Goal: Task Accomplishment & Management: Use online tool/utility

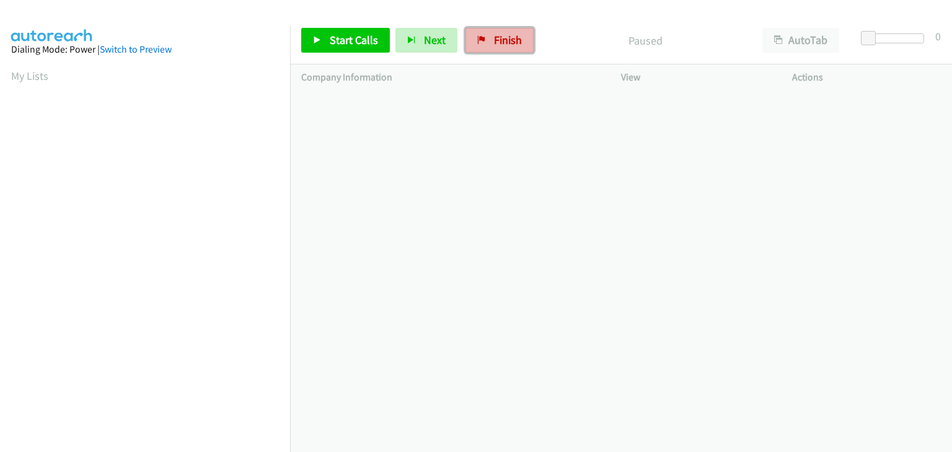
click at [465, 33] on link "Finish" at bounding box center [499, 40] width 68 height 25
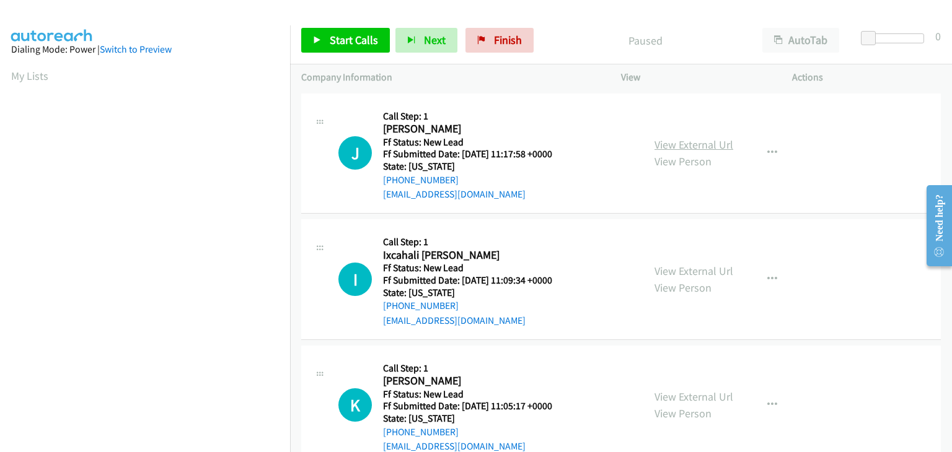
click at [683, 144] on link "View External Url" at bounding box center [693, 145] width 79 height 14
click at [338, 39] on span "Start Calls" at bounding box center [354, 40] width 48 height 14
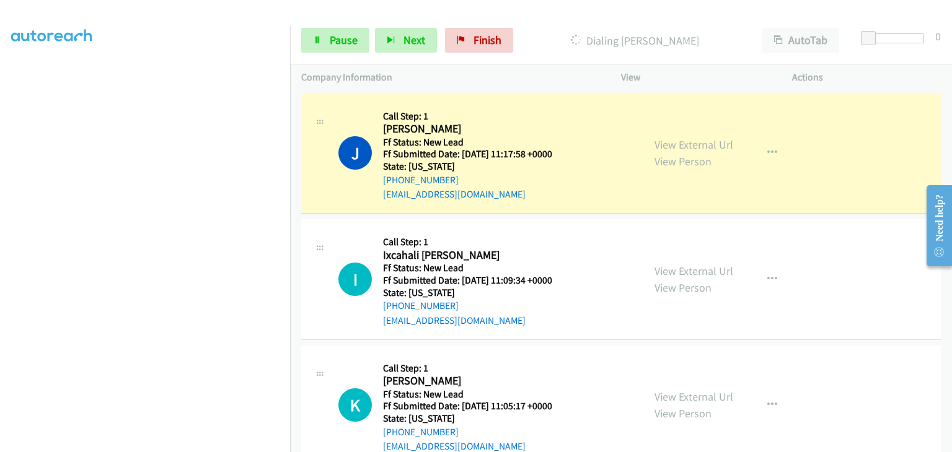
scroll to position [243, 0]
click at [669, 270] on link "View External Url" at bounding box center [693, 271] width 79 height 14
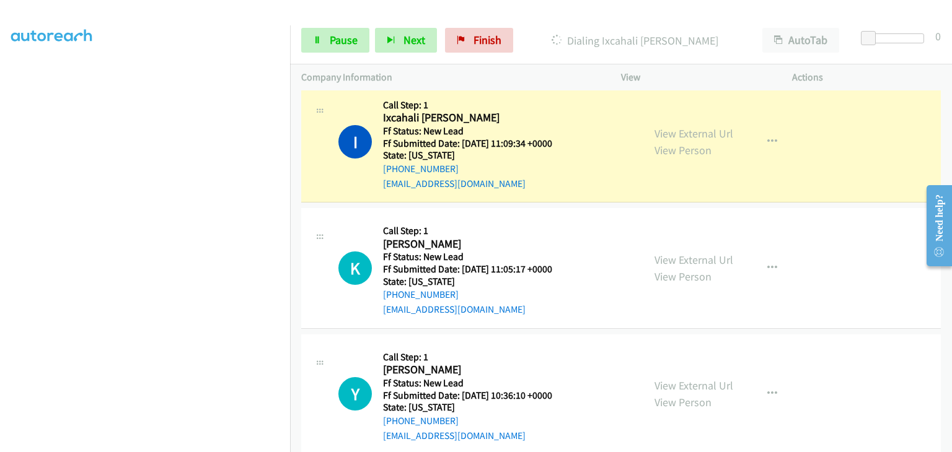
scroll to position [186, 0]
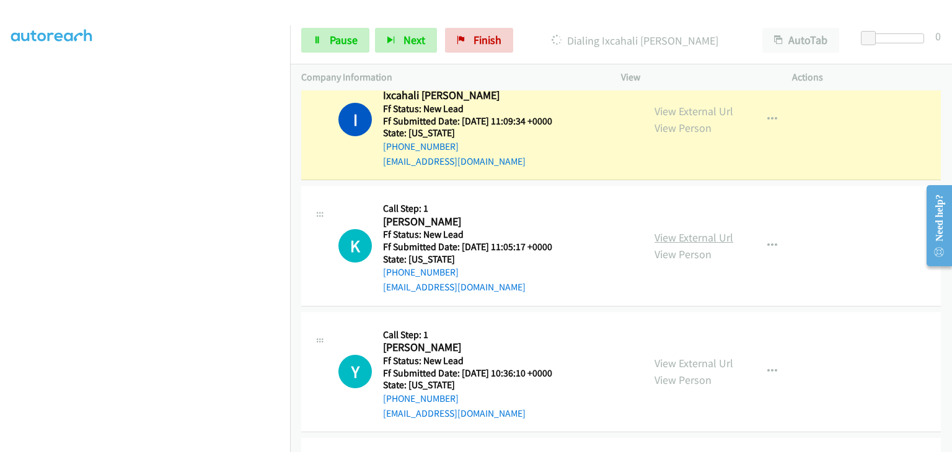
click at [707, 238] on link "View External Url" at bounding box center [693, 237] width 79 height 14
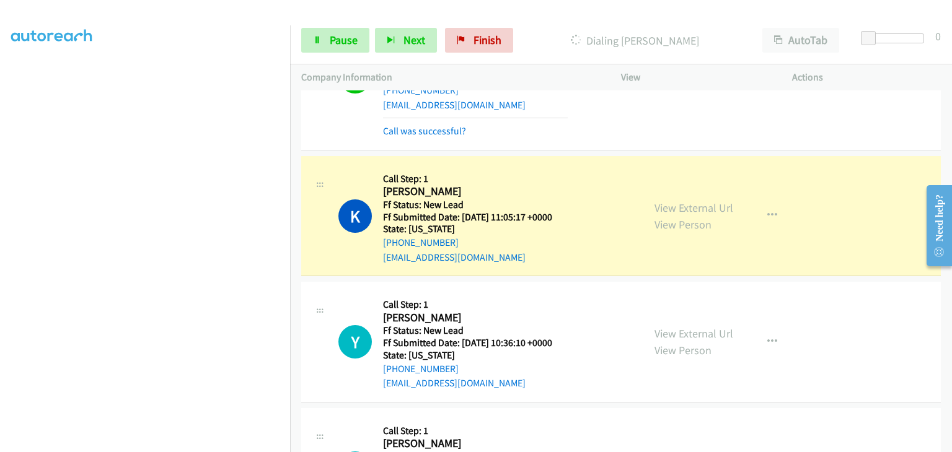
scroll to position [310, 0]
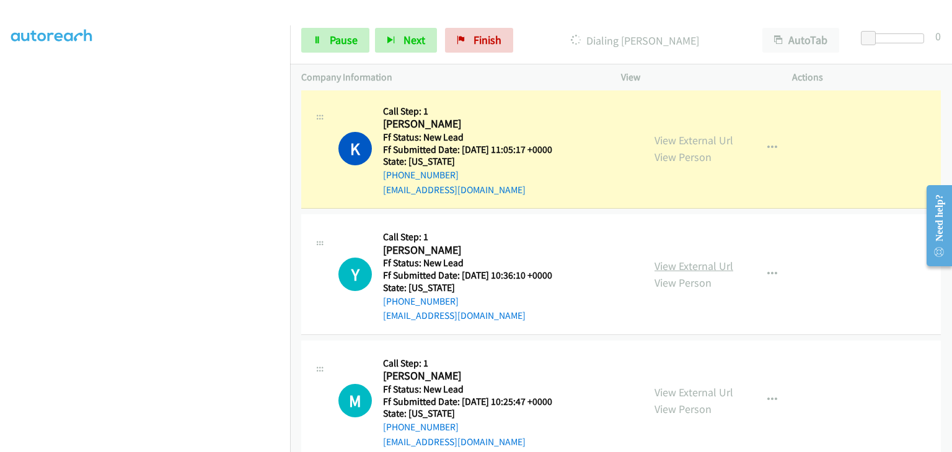
click at [675, 263] on link "View External Url" at bounding box center [693, 266] width 79 height 14
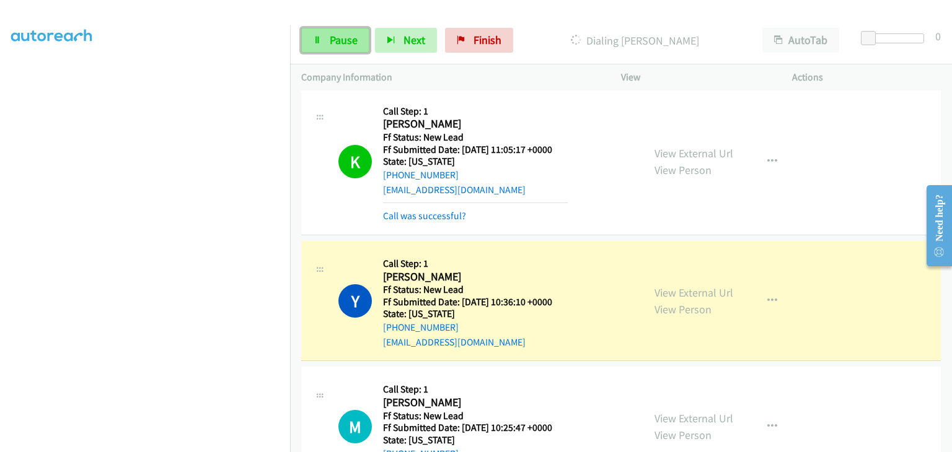
click at [353, 42] on span "Pause" at bounding box center [344, 40] width 28 height 14
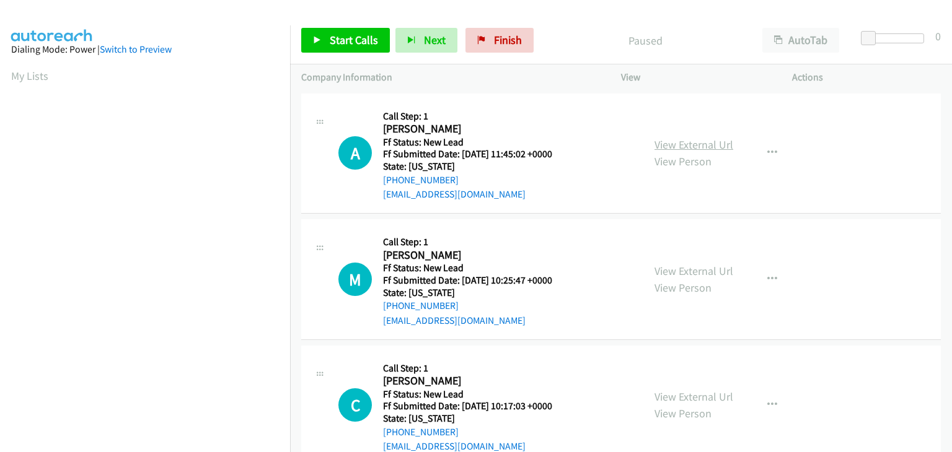
click at [716, 138] on link "View External Url" at bounding box center [693, 145] width 79 height 14
click at [353, 35] on span "Start Calls" at bounding box center [354, 40] width 48 height 14
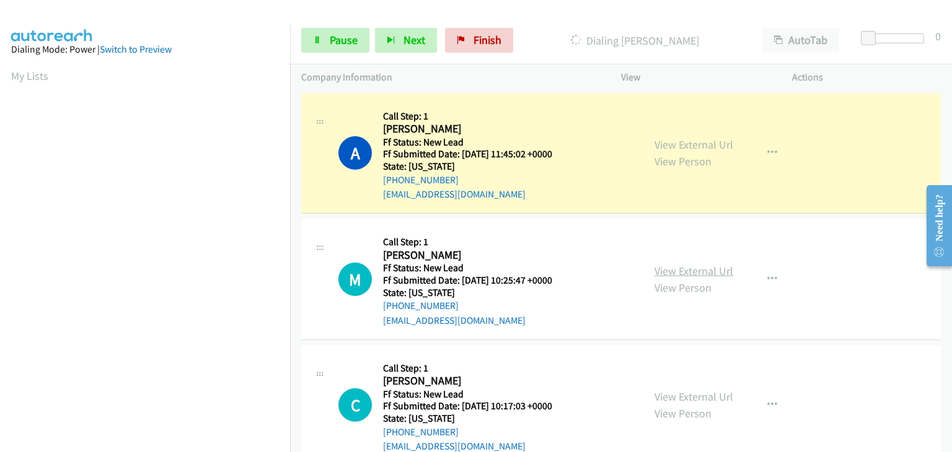
click at [674, 270] on link "View External Url" at bounding box center [693, 271] width 79 height 14
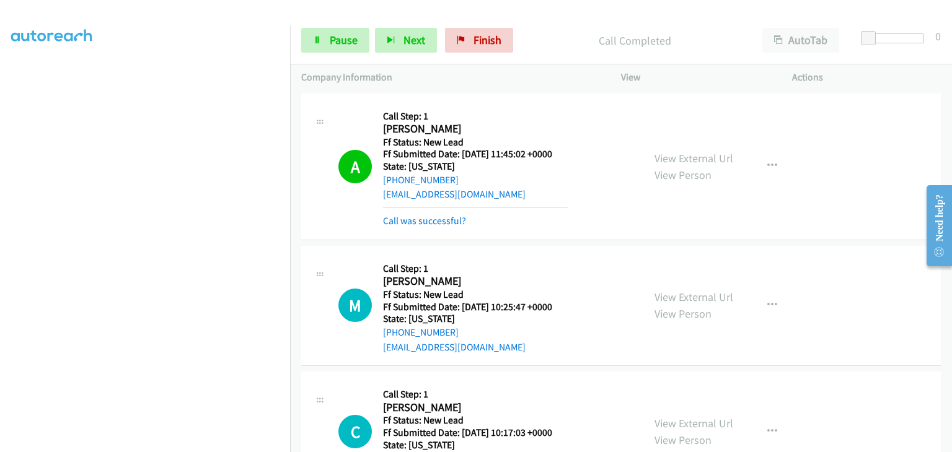
drag, startPoint x: 441, startPoint y: 221, endPoint x: 532, endPoint y: 209, distance: 91.3
click at [441, 221] on link "Call was successful?" at bounding box center [424, 221] width 83 height 12
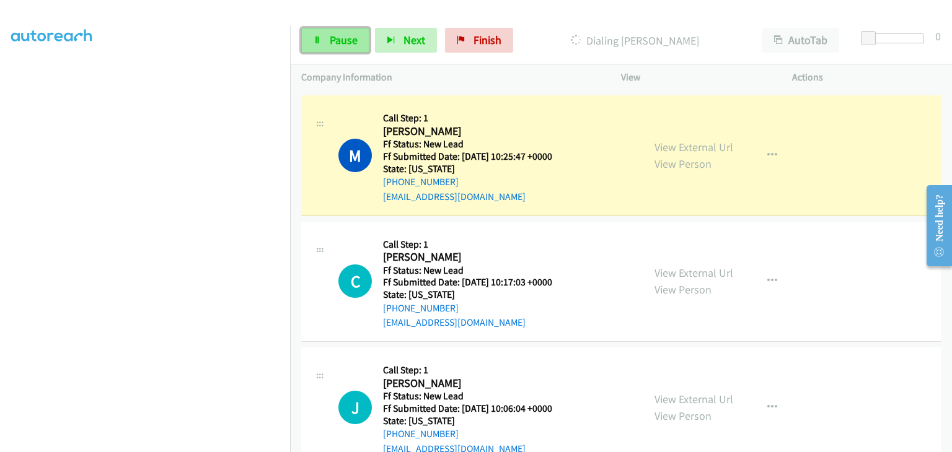
click at [339, 35] on span "Pause" at bounding box center [344, 40] width 28 height 14
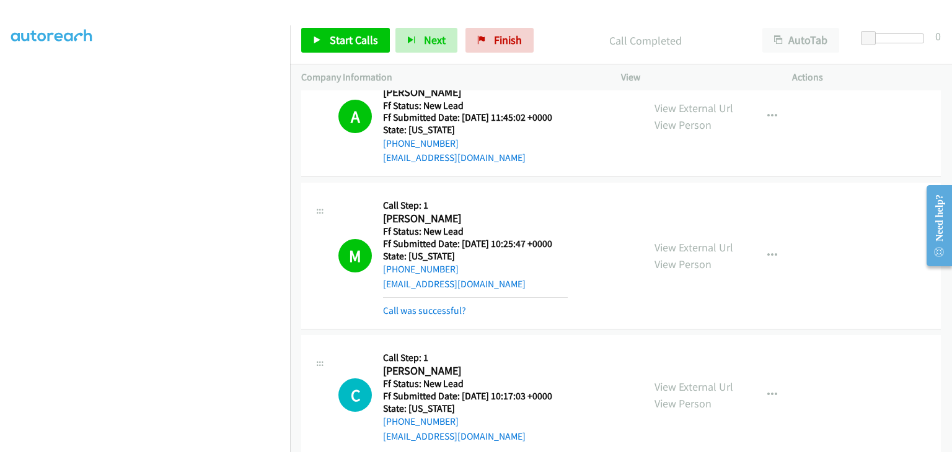
scroll to position [0, 0]
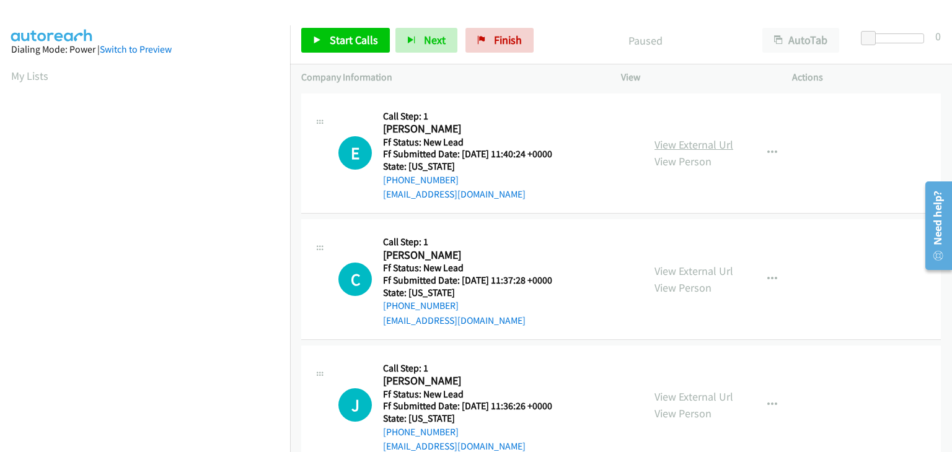
click at [686, 143] on link "View External Url" at bounding box center [693, 145] width 79 height 14
click at [330, 39] on span "Start Calls" at bounding box center [354, 40] width 48 height 14
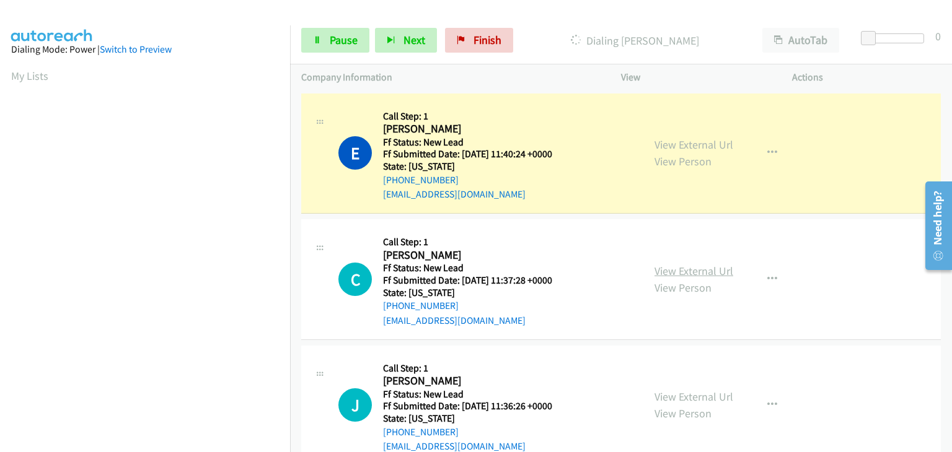
click at [667, 271] on link "View External Url" at bounding box center [693, 271] width 79 height 14
click at [344, 43] on span "Pause" at bounding box center [344, 40] width 28 height 14
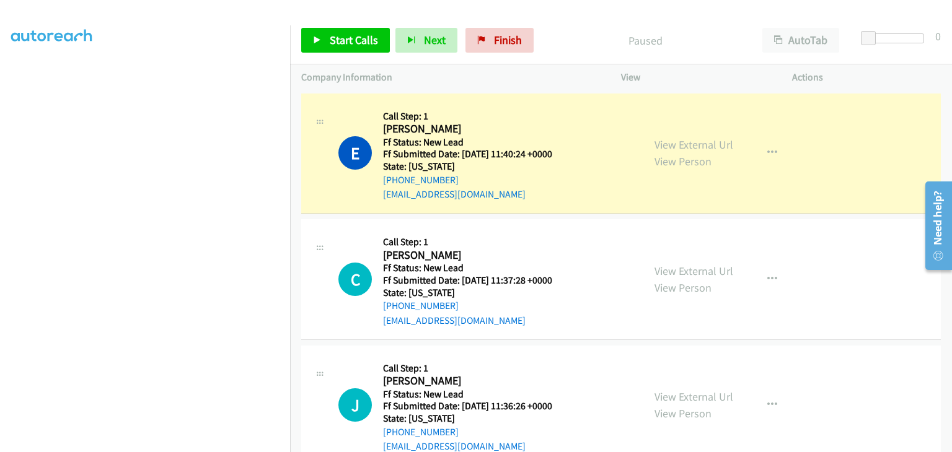
scroll to position [243, 0]
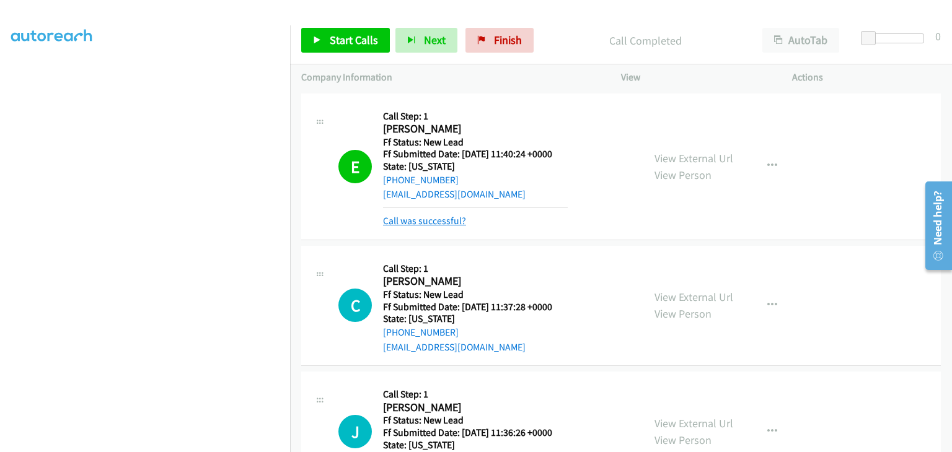
click at [436, 222] on link "Call was successful?" at bounding box center [424, 221] width 83 height 12
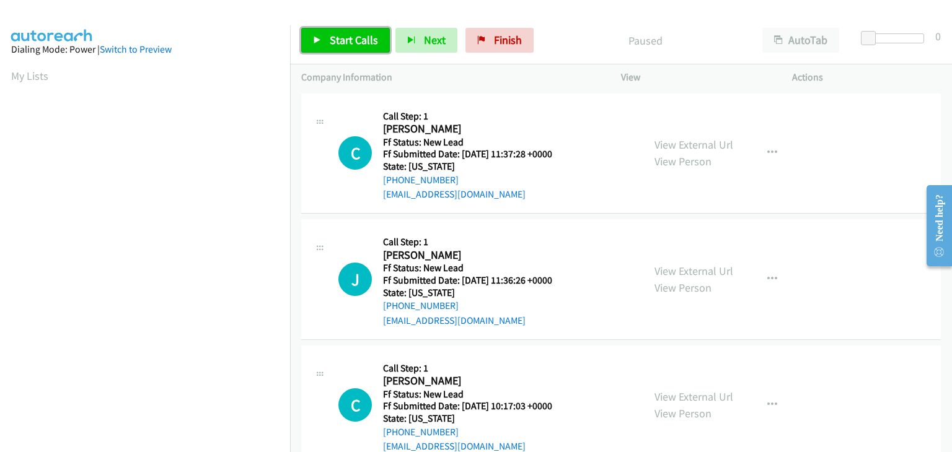
click at [367, 45] on span "Start Calls" at bounding box center [354, 40] width 48 height 14
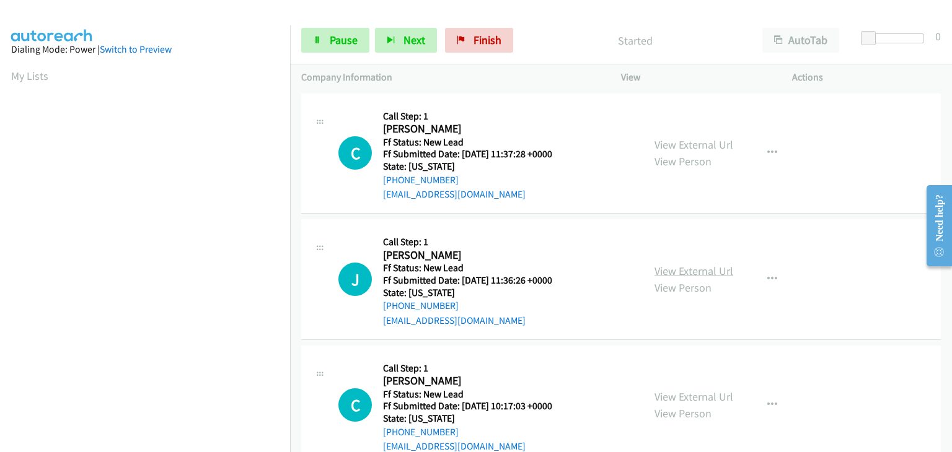
click at [695, 272] on link "View External Url" at bounding box center [693, 271] width 79 height 14
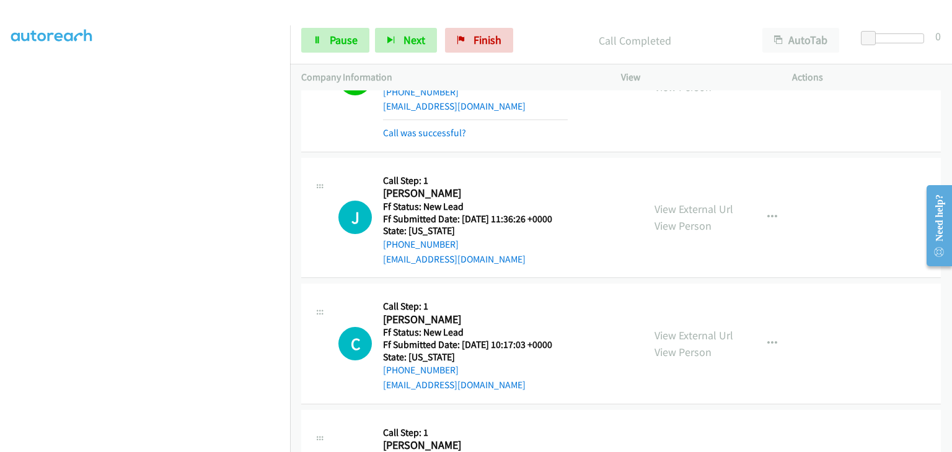
scroll to position [124, 0]
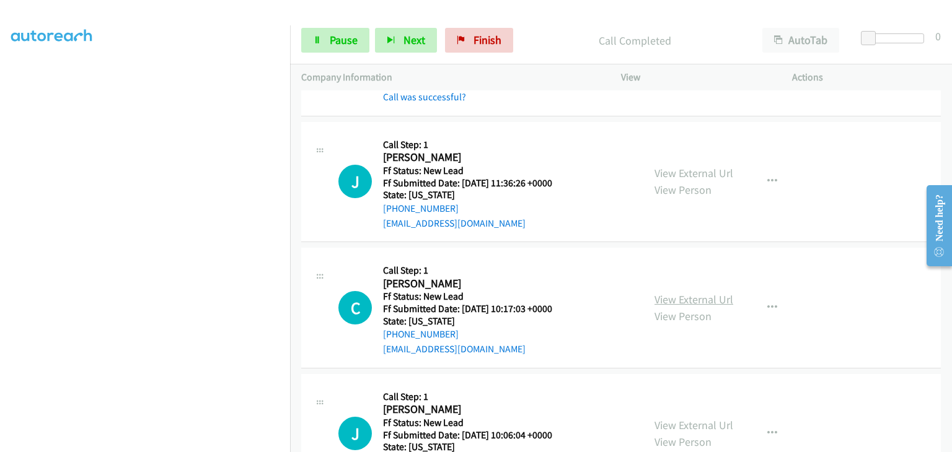
click at [709, 302] on link "View External Url" at bounding box center [693, 299] width 79 height 14
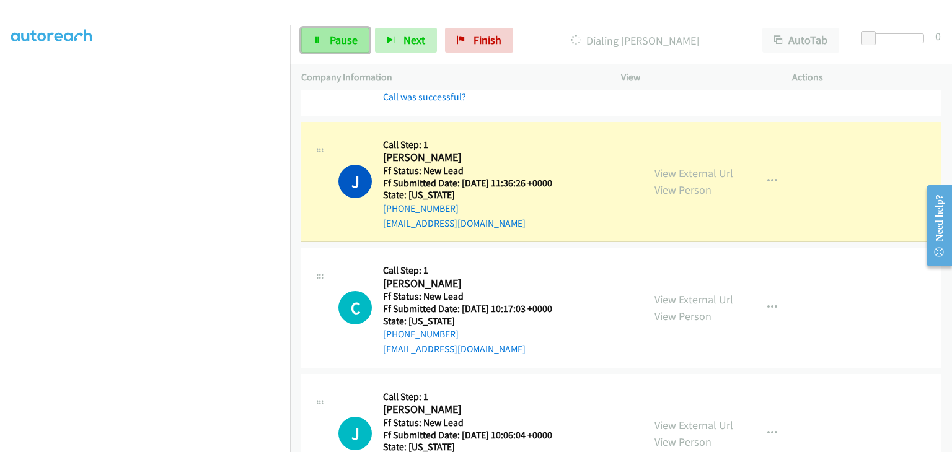
click at [355, 42] on span "Pause" at bounding box center [344, 40] width 28 height 14
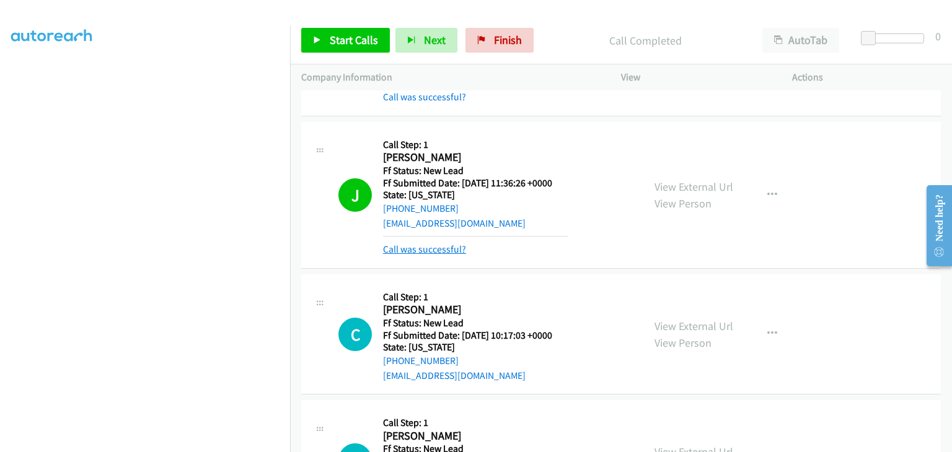
drag, startPoint x: 439, startPoint y: 237, endPoint x: 436, endPoint y: 243, distance: 6.9
click at [439, 237] on mb0 "Call was successful?" at bounding box center [475, 246] width 185 height 21
click at [435, 246] on link "Call was successful?" at bounding box center [424, 249] width 83 height 12
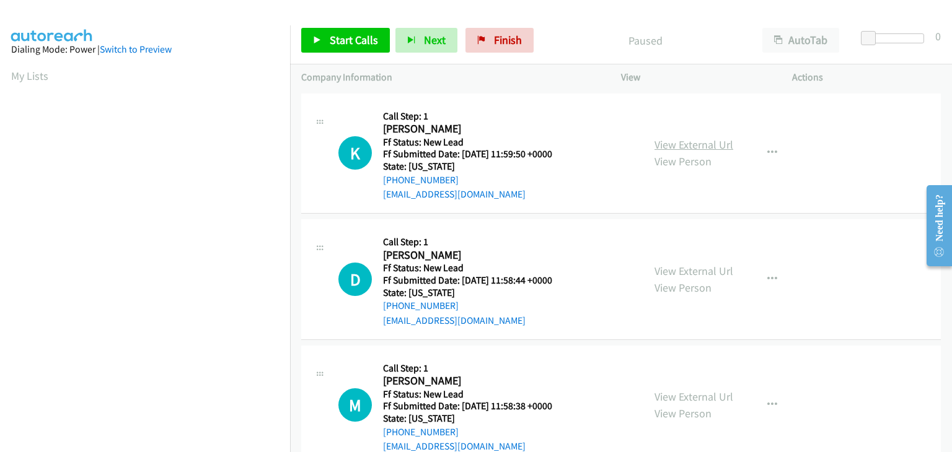
click at [714, 139] on link "View External Url" at bounding box center [693, 145] width 79 height 14
drag, startPoint x: 769, startPoint y: 149, endPoint x: 726, endPoint y: 181, distance: 53.2
click at [769, 149] on icon "button" at bounding box center [772, 153] width 10 height 10
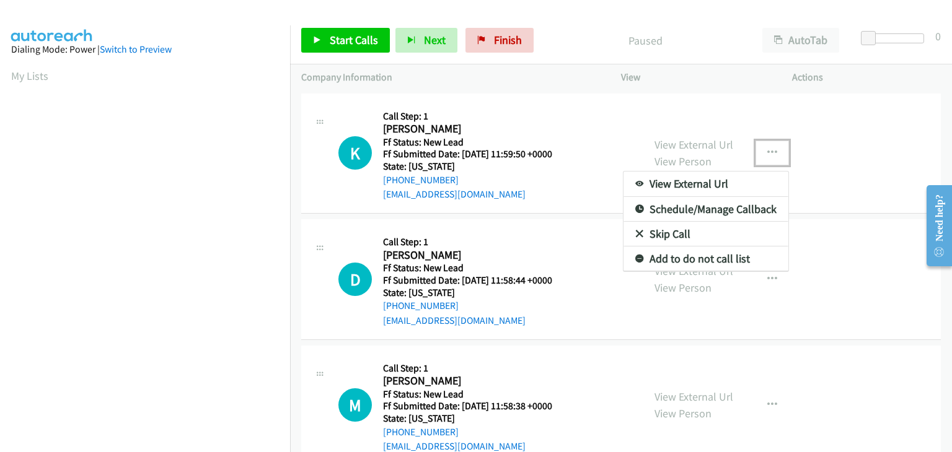
click at [667, 230] on link "Skip Call" at bounding box center [705, 234] width 165 height 25
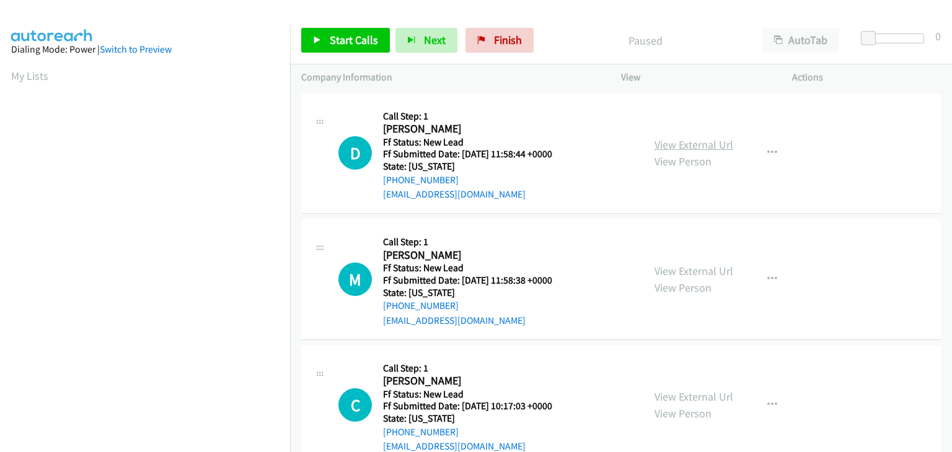
click at [686, 142] on link "View External Url" at bounding box center [693, 145] width 79 height 14
click at [362, 45] on span "Start Calls" at bounding box center [354, 40] width 48 height 14
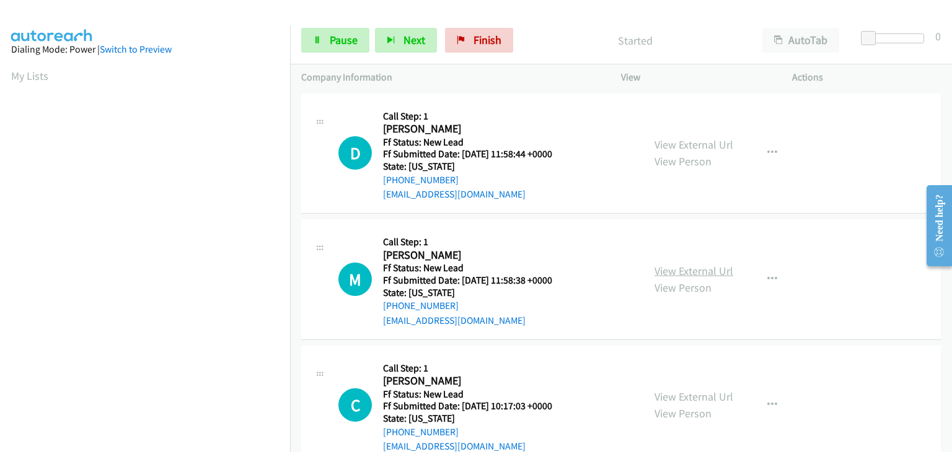
click at [691, 266] on link "View External Url" at bounding box center [693, 271] width 79 height 14
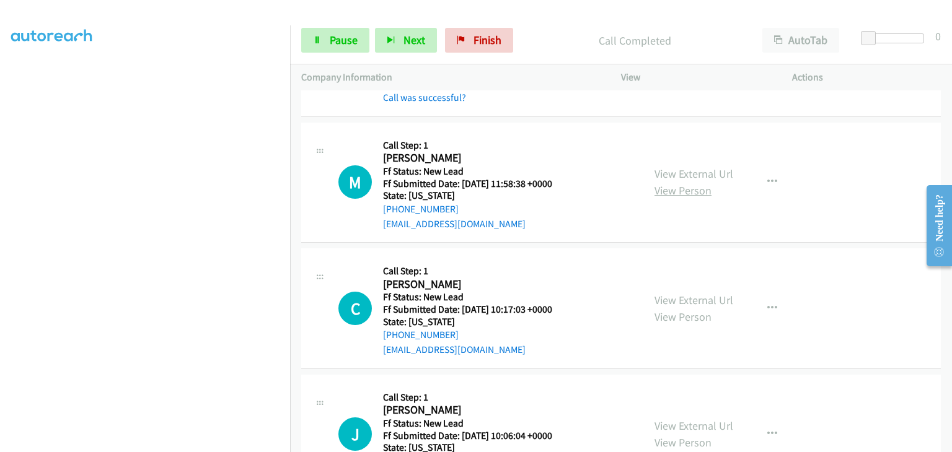
scroll to position [124, 0]
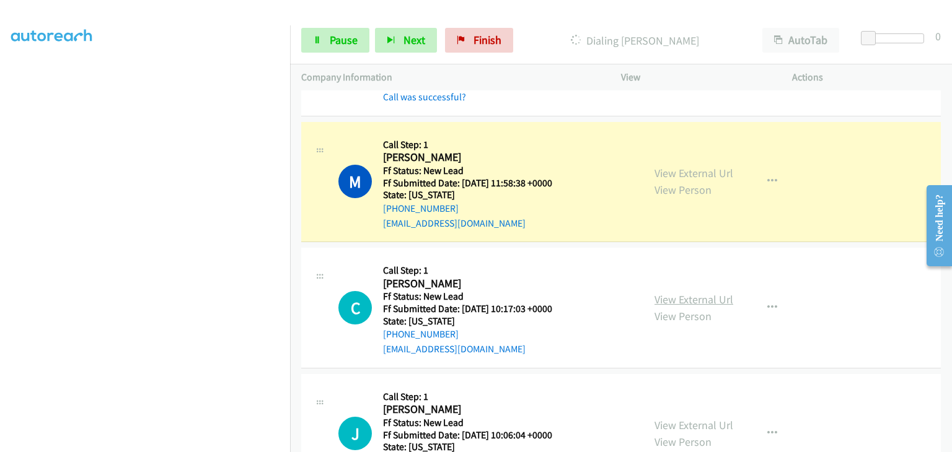
click at [706, 300] on link "View External Url" at bounding box center [693, 299] width 79 height 14
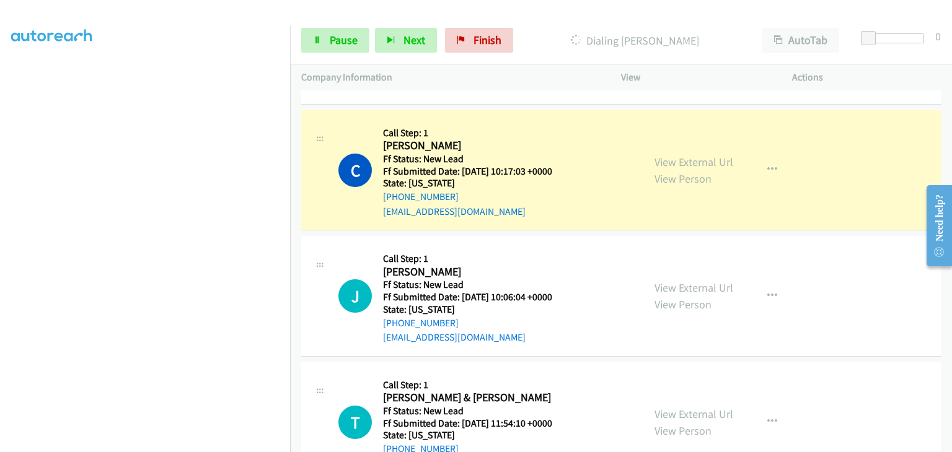
scroll to position [310, 0]
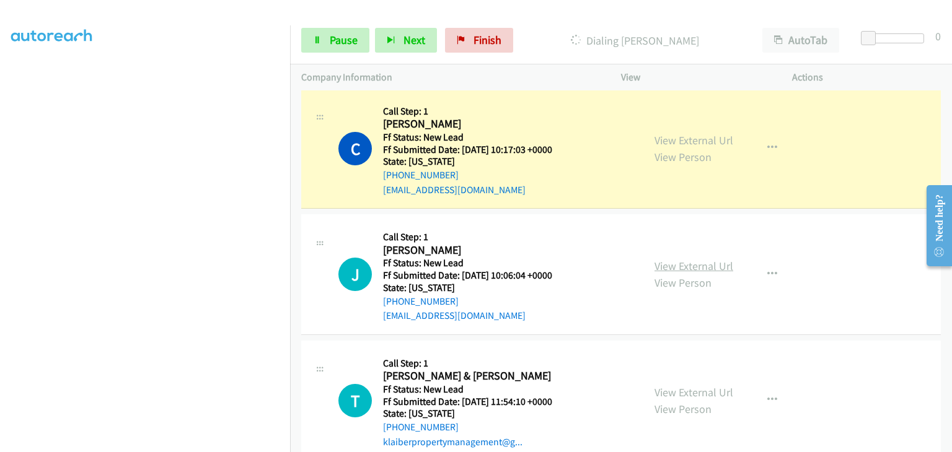
click at [680, 263] on link "View External Url" at bounding box center [693, 266] width 79 height 14
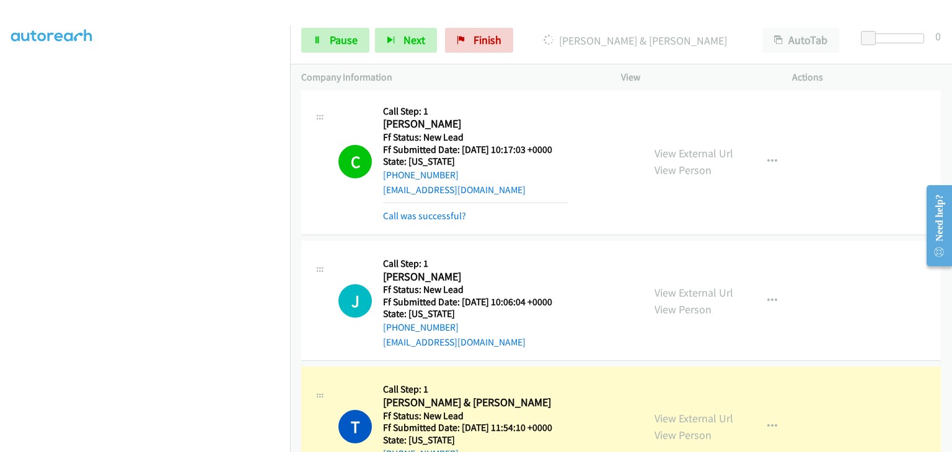
scroll to position [434, 0]
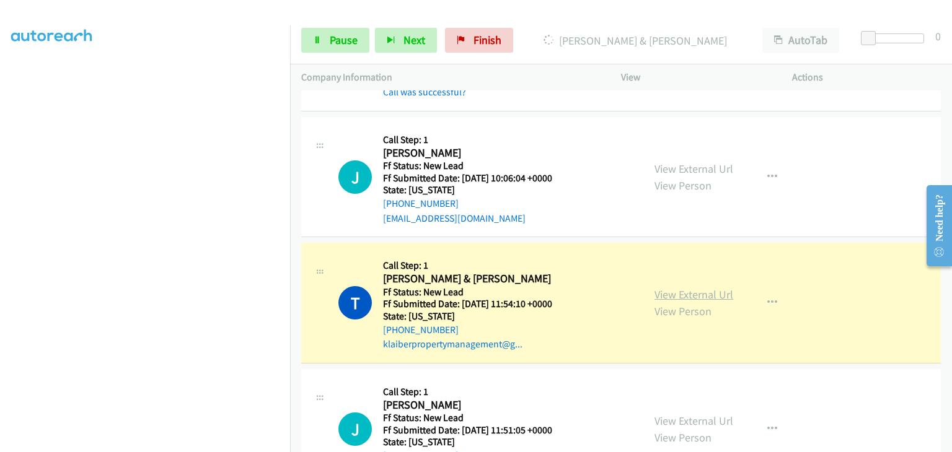
click at [691, 293] on link "View External Url" at bounding box center [693, 294] width 79 height 14
click at [335, 43] on span "Pause" at bounding box center [344, 40] width 28 height 14
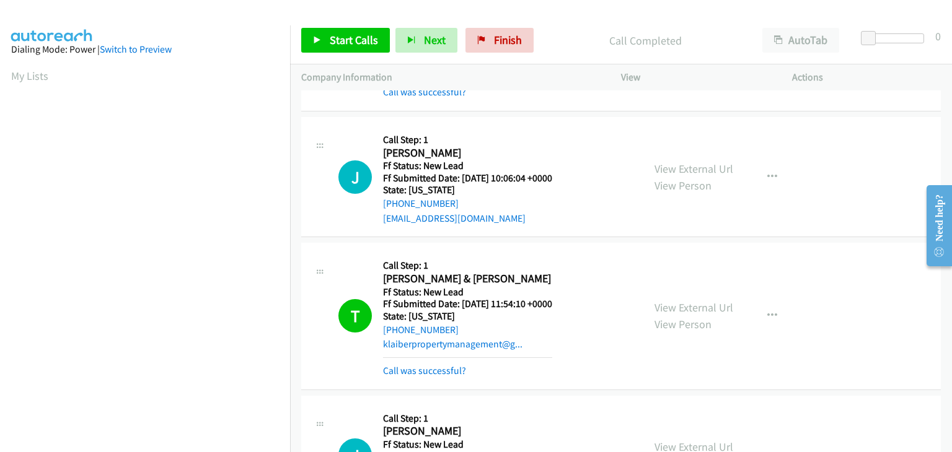
scroll to position [243, 0]
click at [441, 379] on div "T Callback Scheduled Call Step: 1 Todd & Sarah Klaiber America/New_York Ff Stat…" at bounding box center [620, 316] width 639 height 147
click at [439, 372] on link "Call was successful?" at bounding box center [424, 371] width 83 height 12
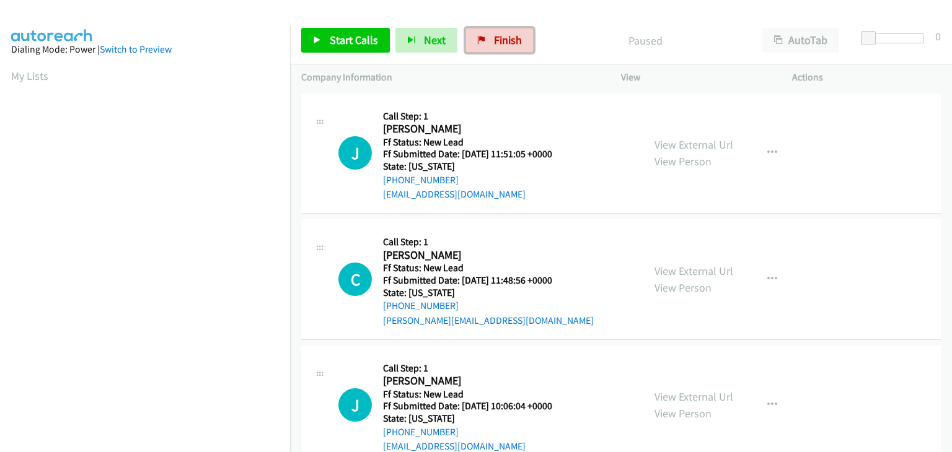
drag, startPoint x: 487, startPoint y: 28, endPoint x: 522, endPoint y: 55, distance: 44.1
click at [487, 28] on link "Finish" at bounding box center [499, 40] width 68 height 25
click at [685, 142] on link "View External Url" at bounding box center [693, 145] width 79 height 14
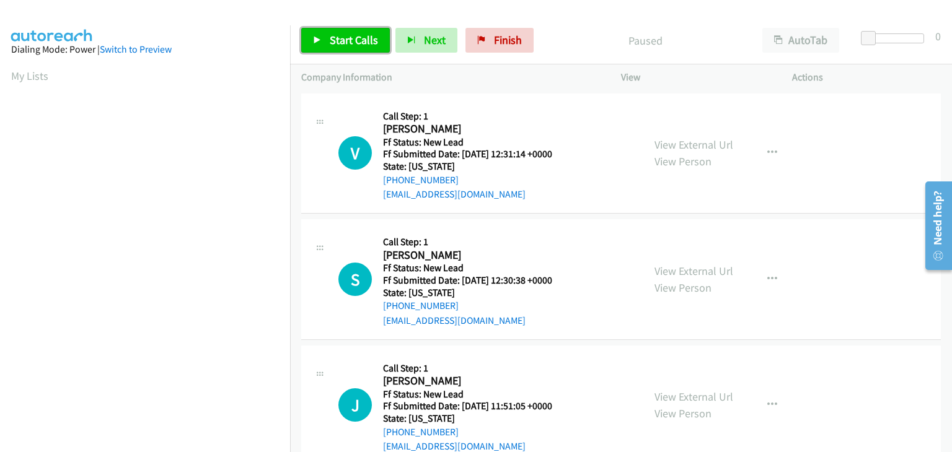
click at [351, 45] on span "Start Calls" at bounding box center [354, 40] width 48 height 14
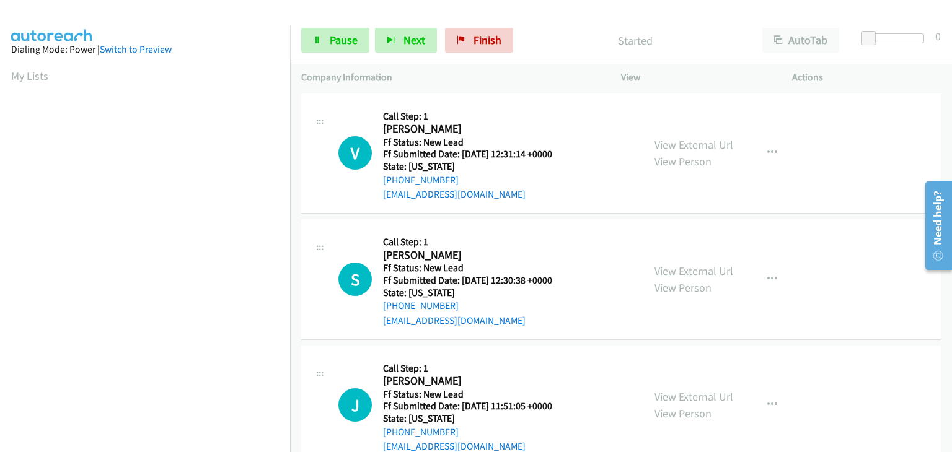
click at [689, 268] on link "View External Url" at bounding box center [693, 271] width 79 height 14
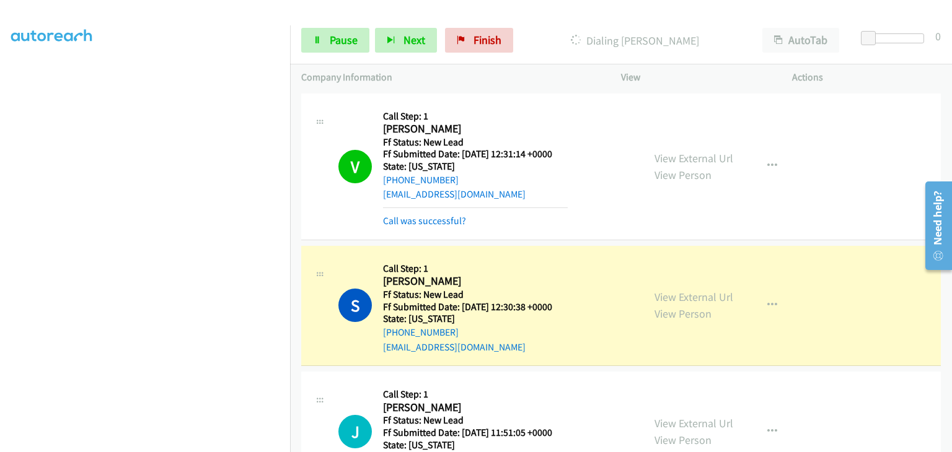
scroll to position [243, 0]
click at [342, 38] on span "Pause" at bounding box center [344, 40] width 28 height 14
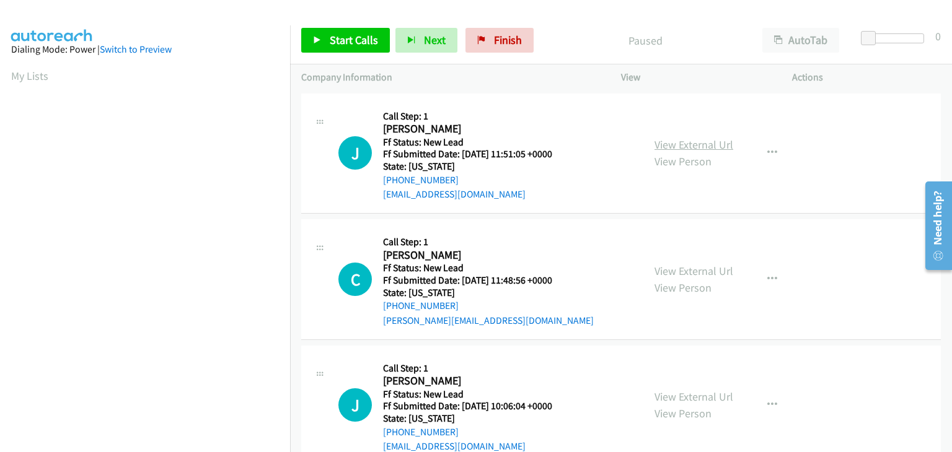
click at [679, 148] on link "View External Url" at bounding box center [693, 145] width 79 height 14
drag, startPoint x: 347, startPoint y: 40, endPoint x: 359, endPoint y: 42, distance: 12.5
click at [347, 40] on span "Start Calls" at bounding box center [354, 40] width 48 height 14
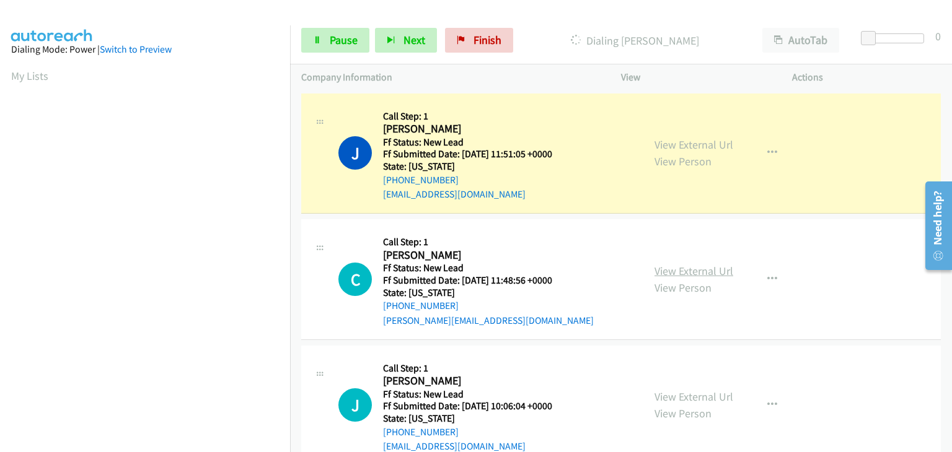
click at [664, 274] on link "View External Url" at bounding box center [693, 271] width 79 height 14
click at [205, 442] on section at bounding box center [145, 158] width 268 height 593
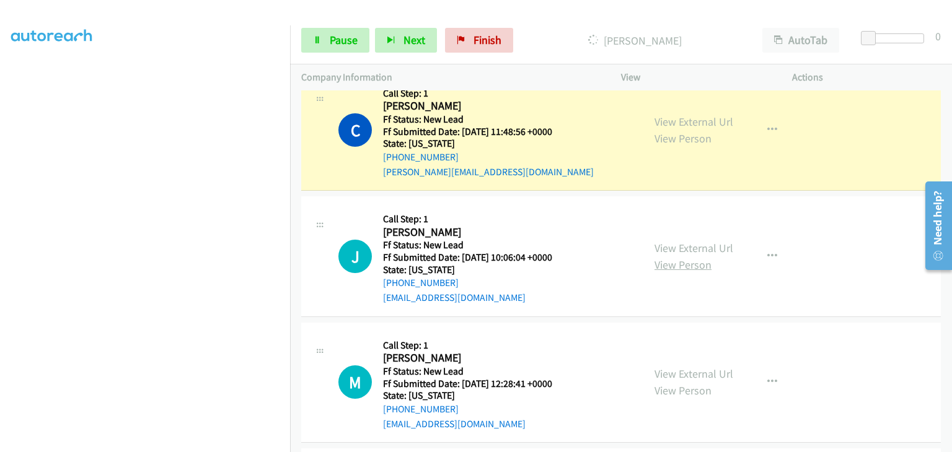
scroll to position [186, 0]
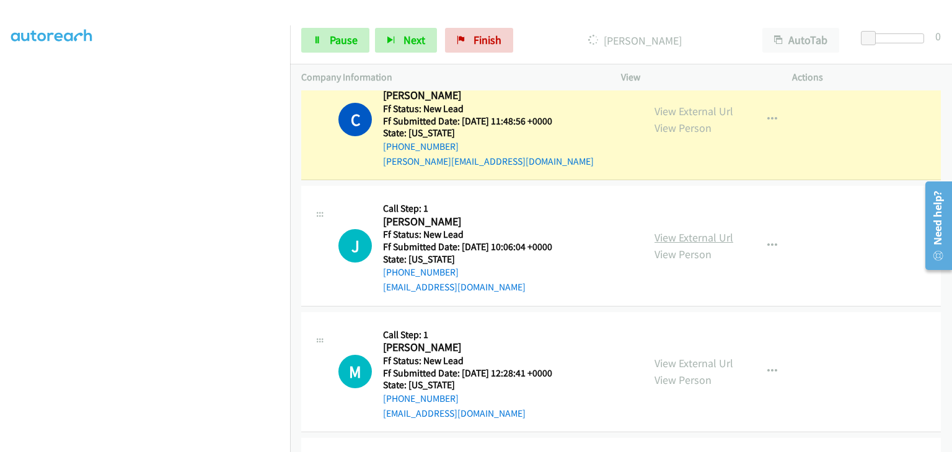
click at [667, 239] on link "View External Url" at bounding box center [693, 237] width 79 height 14
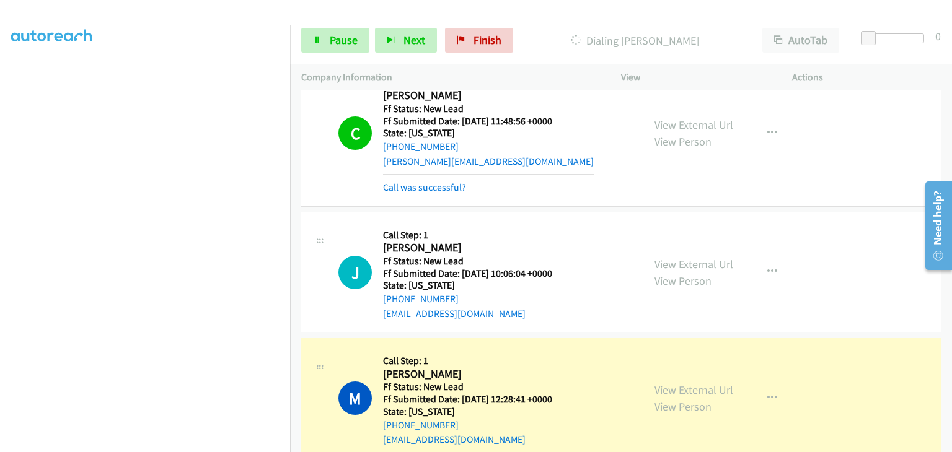
scroll to position [248, 0]
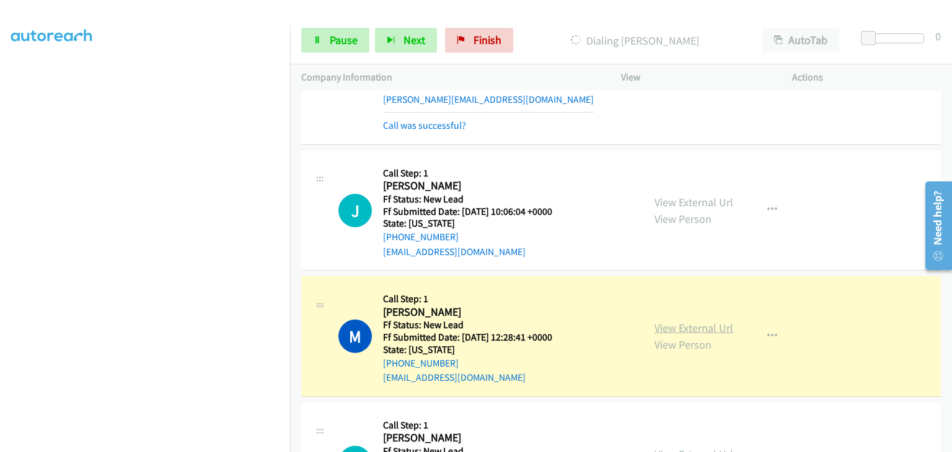
click at [684, 323] on link "View External Url" at bounding box center [693, 328] width 79 height 14
click at [335, 48] on link "Pause" at bounding box center [335, 40] width 68 height 25
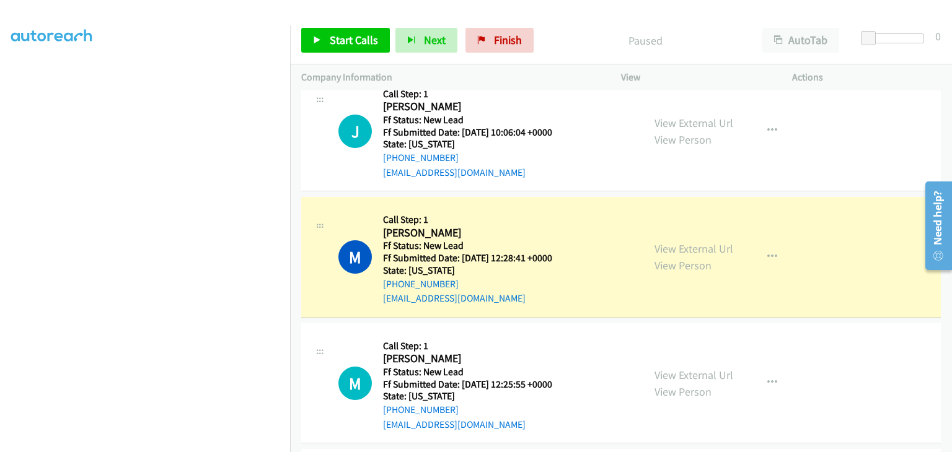
scroll to position [372, 0]
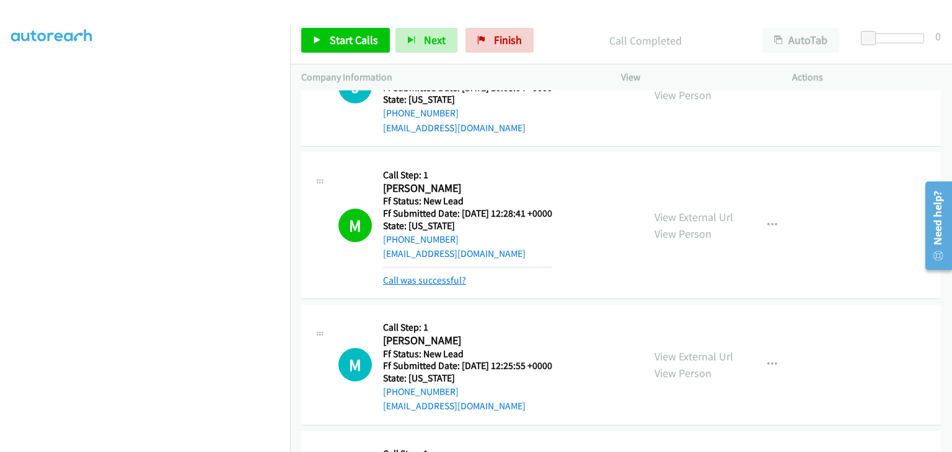
click at [426, 278] on link "Call was successful?" at bounding box center [424, 280] width 83 height 12
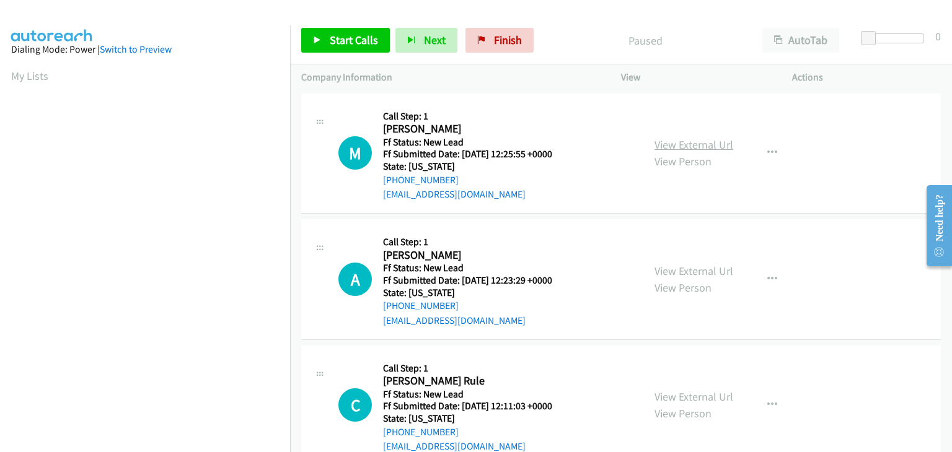
click at [657, 147] on link "View External Url" at bounding box center [693, 145] width 79 height 14
click at [327, 35] on link "Start Calls" at bounding box center [345, 40] width 89 height 25
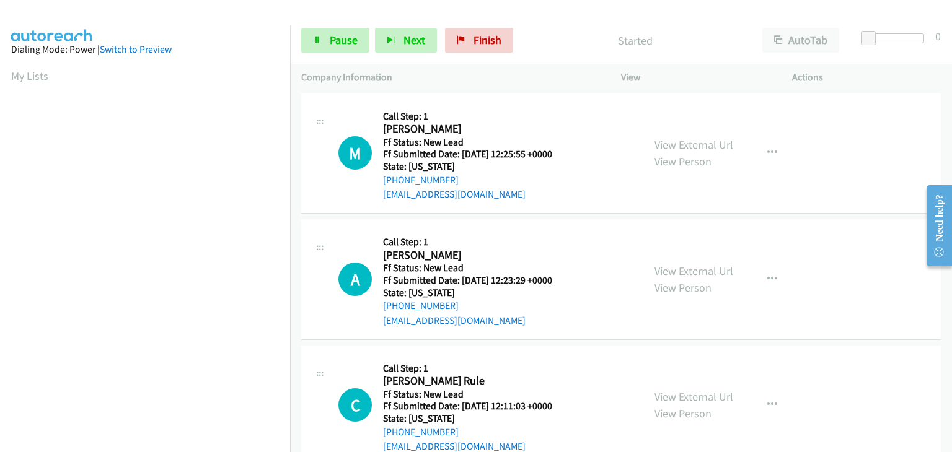
click at [691, 271] on link "View External Url" at bounding box center [693, 271] width 79 height 14
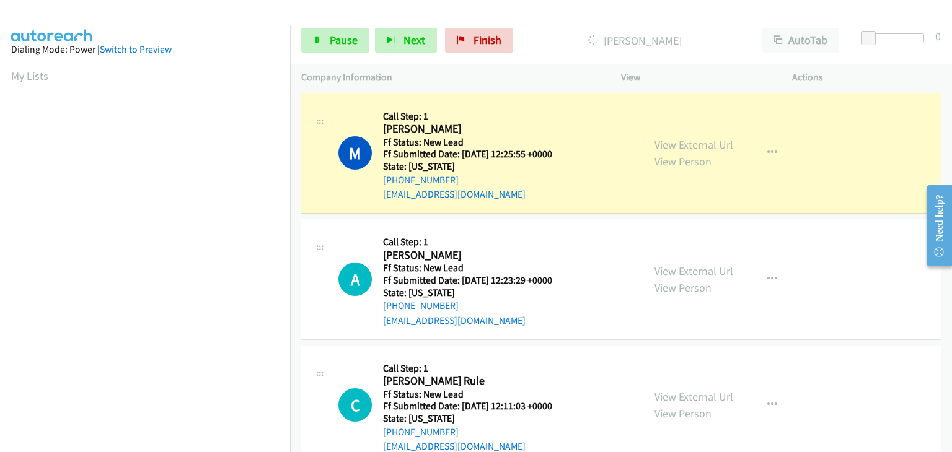
scroll to position [243, 0]
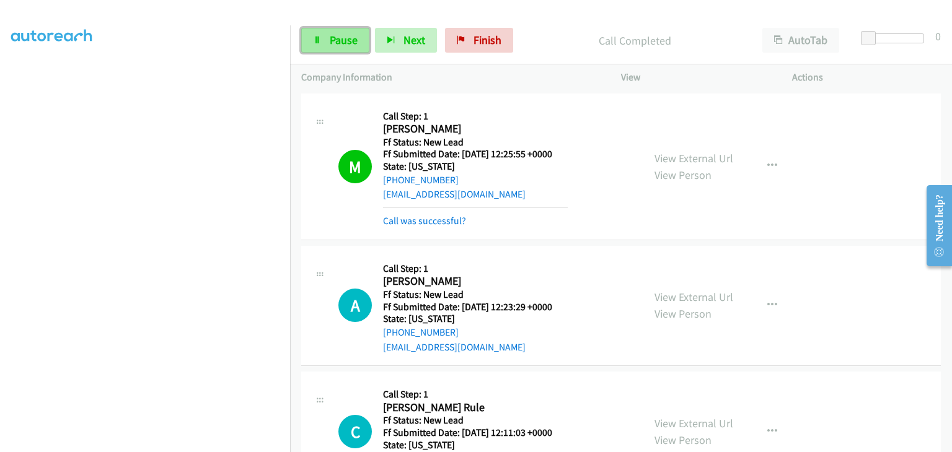
click at [353, 42] on span "Pause" at bounding box center [344, 40] width 28 height 14
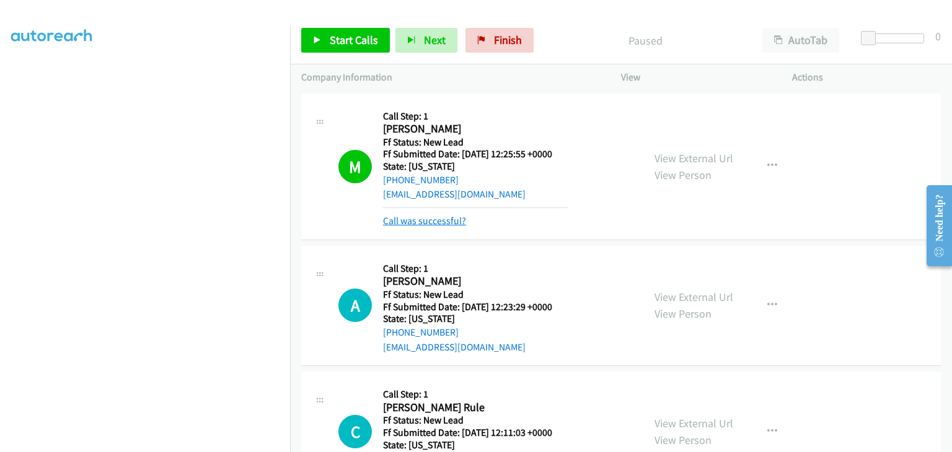
click at [439, 219] on link "Call was successful?" at bounding box center [424, 221] width 83 height 12
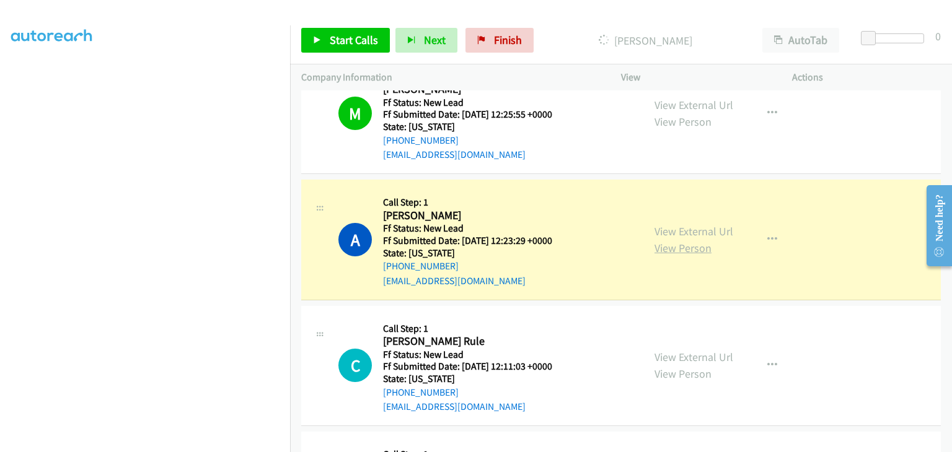
scroll to position [62, 0]
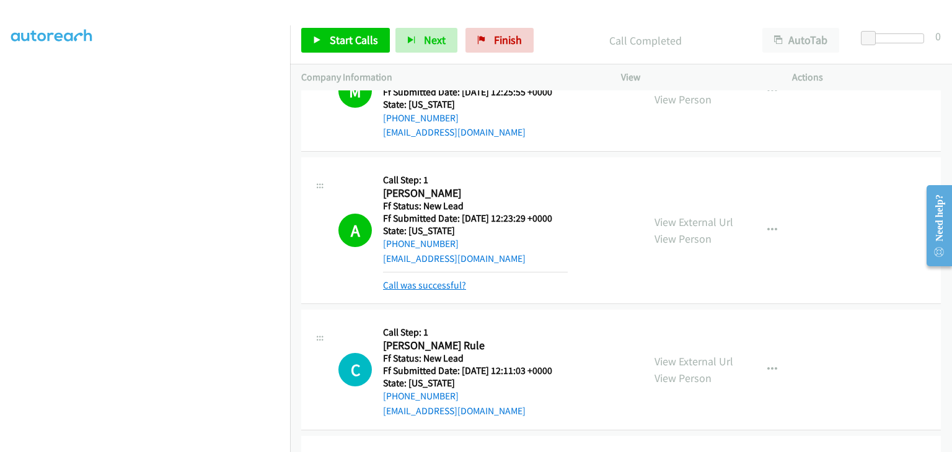
click at [456, 282] on link "Call was successful?" at bounding box center [424, 285] width 83 height 12
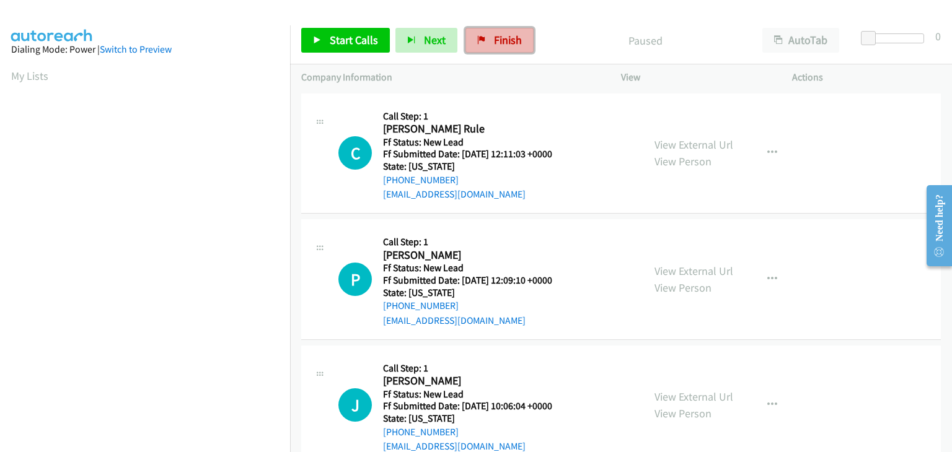
click at [480, 43] on icon at bounding box center [481, 41] width 9 height 9
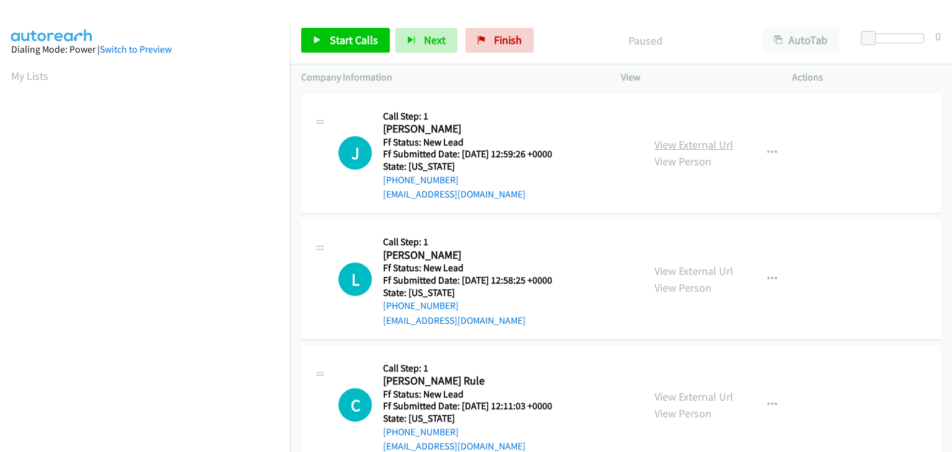
click at [662, 144] on link "View External Url" at bounding box center [693, 145] width 79 height 14
click at [362, 45] on span "Start Calls" at bounding box center [354, 40] width 48 height 14
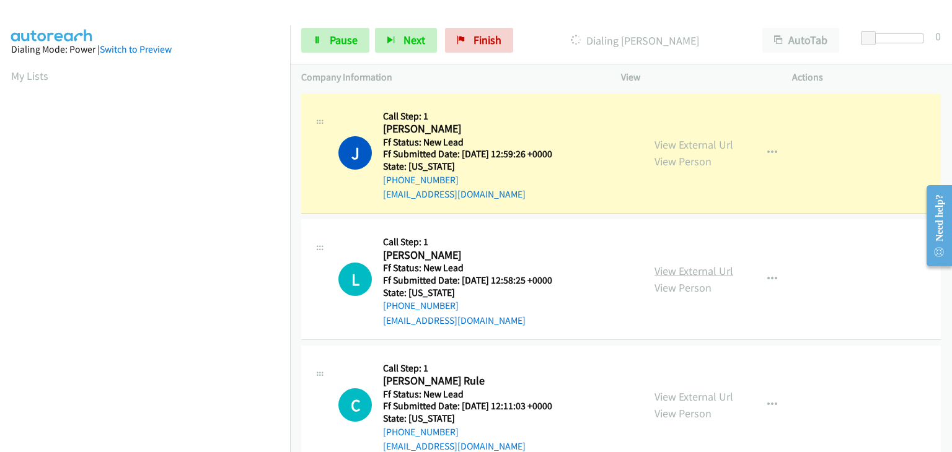
click at [705, 273] on link "View External Url" at bounding box center [693, 271] width 79 height 14
click at [348, 49] on link "Pause" at bounding box center [335, 40] width 68 height 25
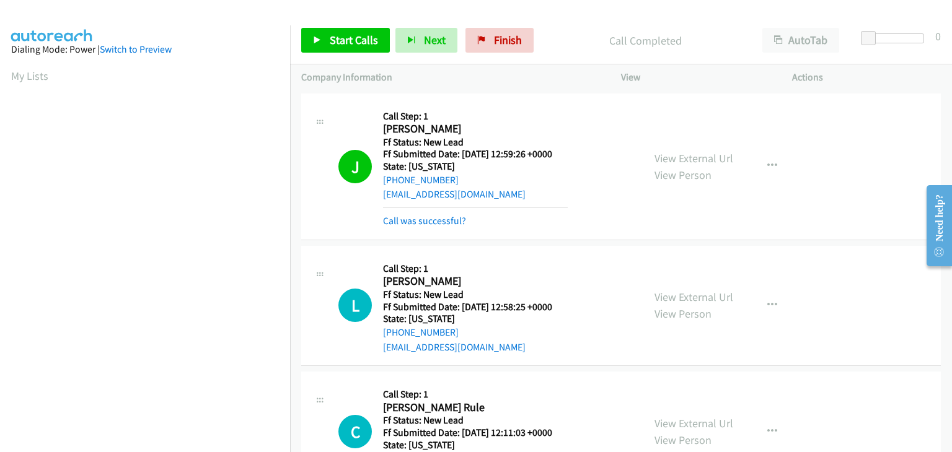
scroll to position [243, 0]
click at [427, 221] on link "Call was successful?" at bounding box center [424, 221] width 83 height 12
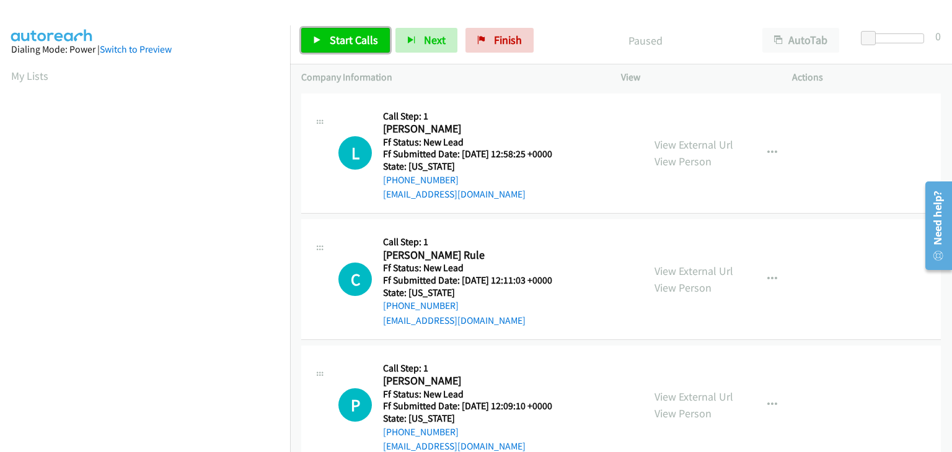
drag, startPoint x: 317, startPoint y: 32, endPoint x: 545, endPoint y: 83, distance: 233.6
click at [317, 32] on link "Start Calls" at bounding box center [345, 40] width 89 height 25
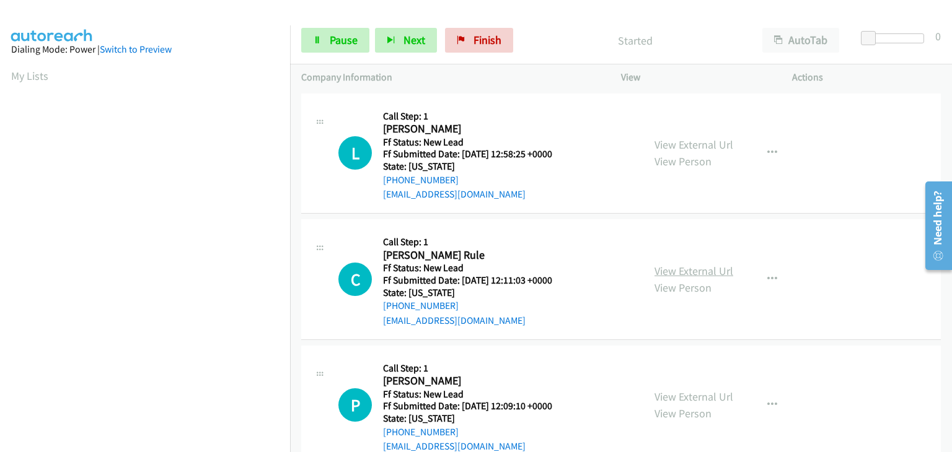
click at [667, 269] on link "View External Url" at bounding box center [693, 271] width 79 height 14
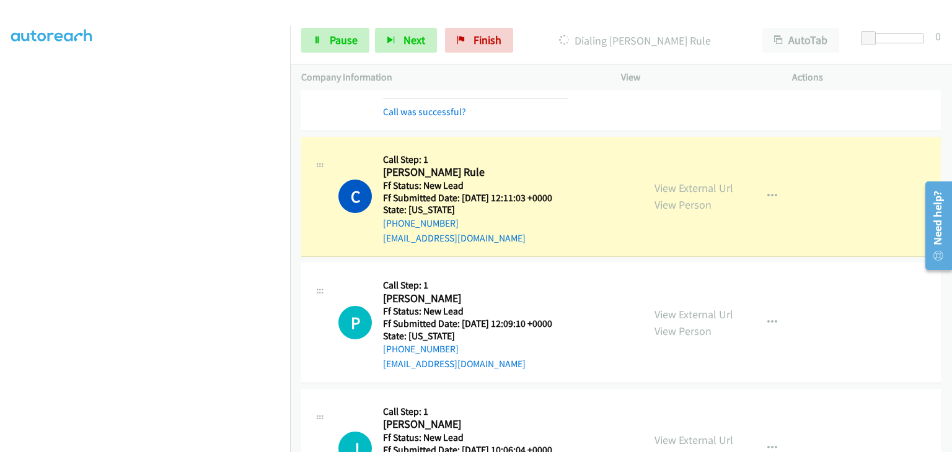
scroll to position [124, 0]
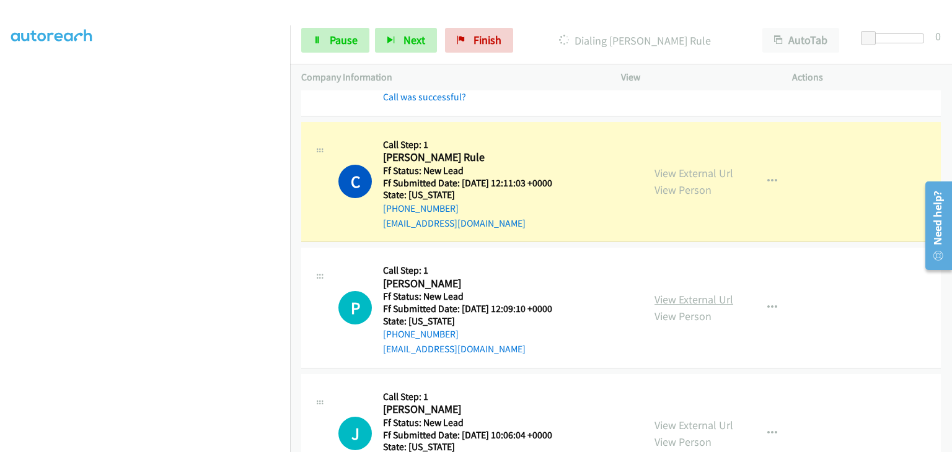
click at [691, 299] on link "View External Url" at bounding box center [693, 299] width 79 height 14
click at [349, 43] on span "Pause" at bounding box center [344, 40] width 28 height 14
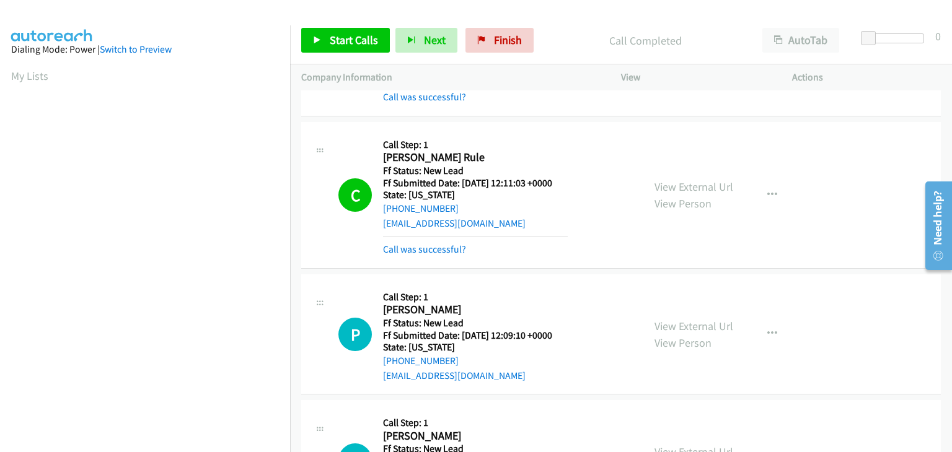
scroll to position [243, 0]
click at [444, 243] on link "Call was successful?" at bounding box center [424, 249] width 83 height 12
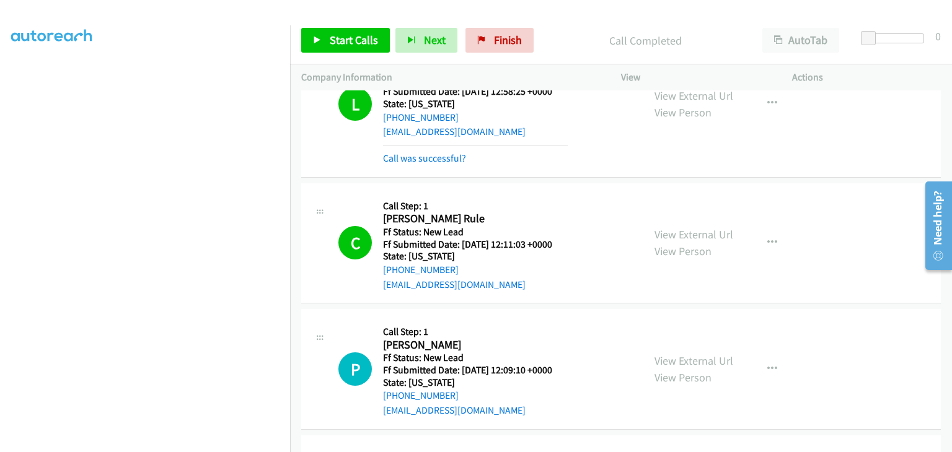
scroll to position [0, 0]
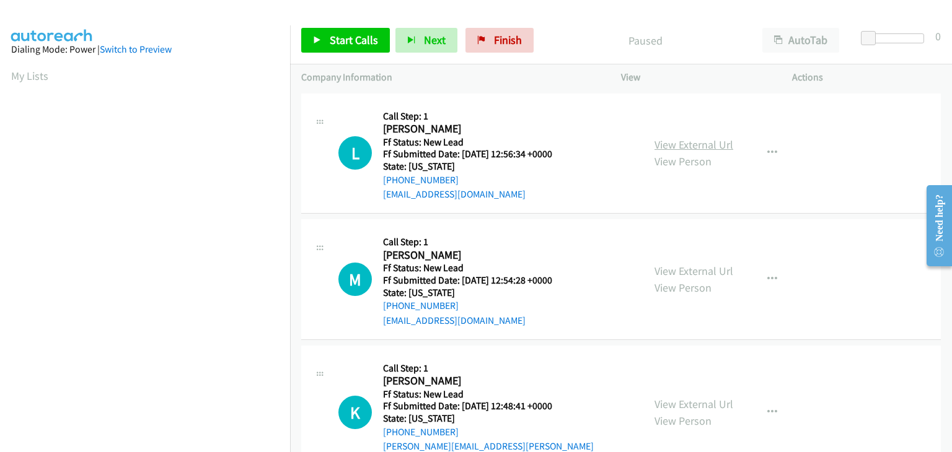
click at [694, 142] on link "View External Url" at bounding box center [693, 145] width 79 height 14
click at [359, 33] on span "Start Calls" at bounding box center [354, 40] width 48 height 14
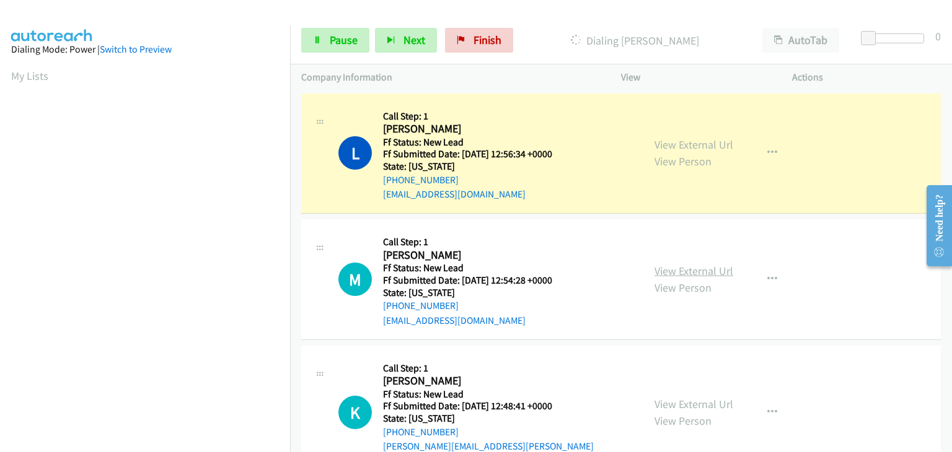
click at [705, 267] on link "View External Url" at bounding box center [693, 271] width 79 height 14
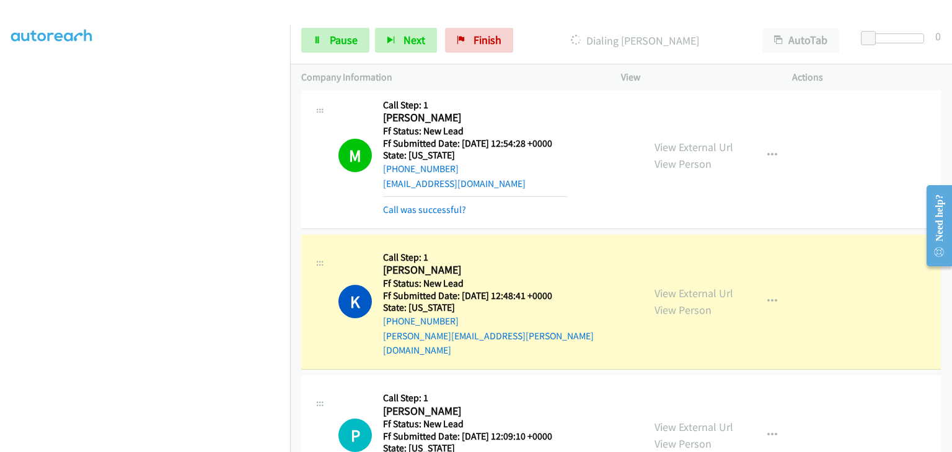
scroll to position [186, 0]
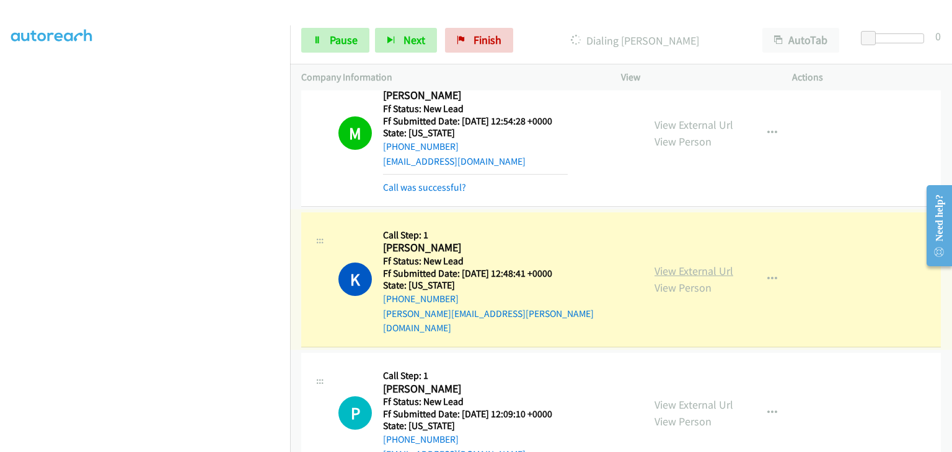
click at [697, 266] on link "View External Url" at bounding box center [693, 271] width 79 height 14
drag, startPoint x: 348, startPoint y: 35, endPoint x: 400, endPoint y: 37, distance: 52.1
click at [348, 35] on span "Pause" at bounding box center [344, 40] width 28 height 14
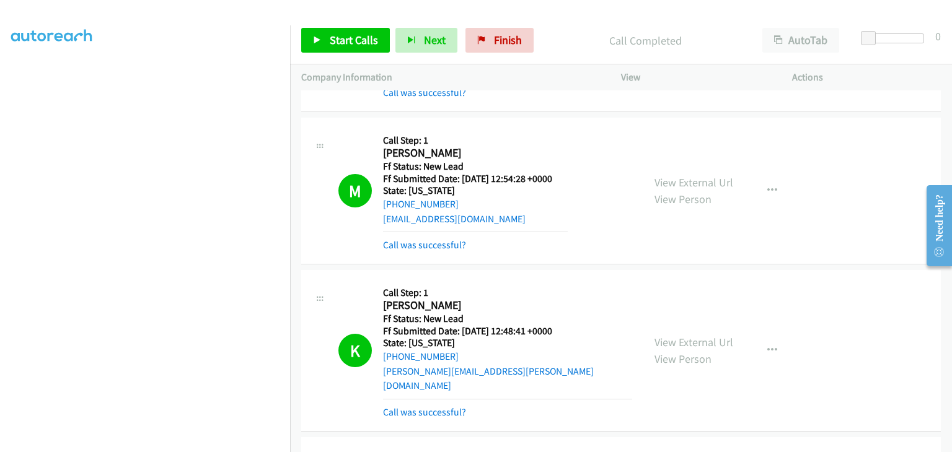
scroll to position [0, 0]
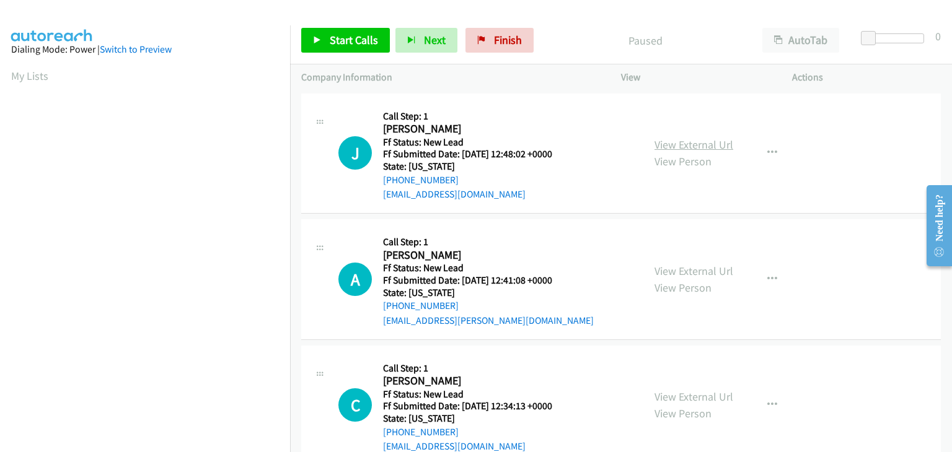
click at [678, 144] on link "View External Url" at bounding box center [693, 145] width 79 height 14
click at [343, 45] on span "Start Calls" at bounding box center [354, 40] width 48 height 14
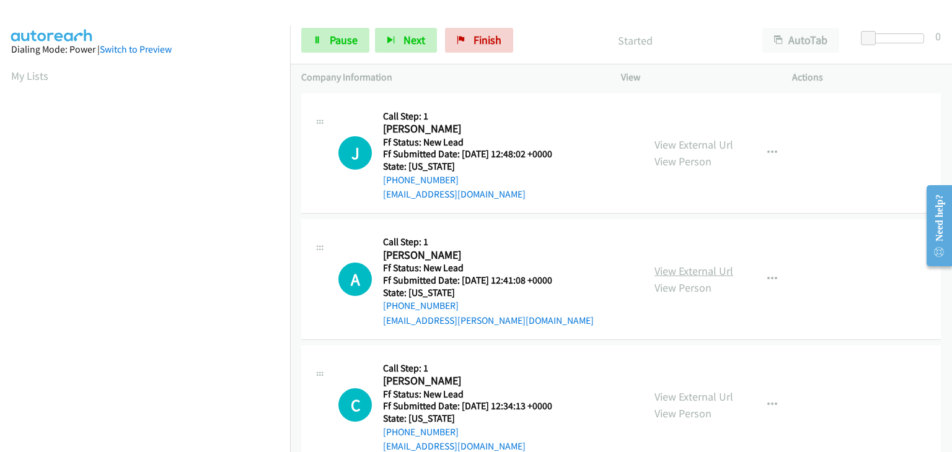
click at [689, 269] on link "View External Url" at bounding box center [693, 271] width 79 height 14
click at [346, 40] on span "Pause" at bounding box center [344, 40] width 28 height 14
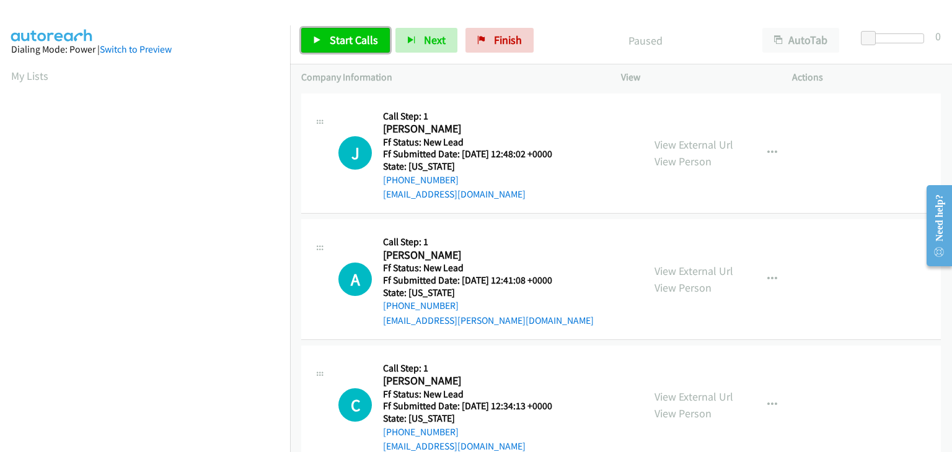
click at [362, 41] on span "Start Calls" at bounding box center [354, 40] width 48 height 14
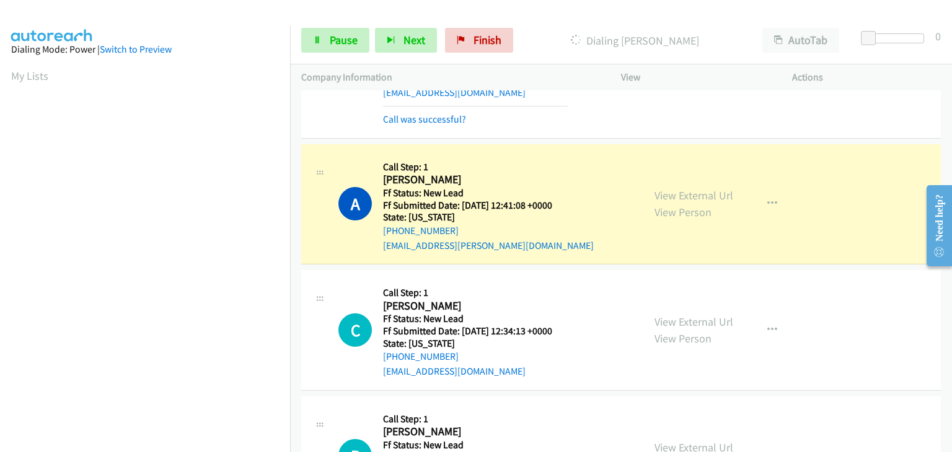
scroll to position [124, 0]
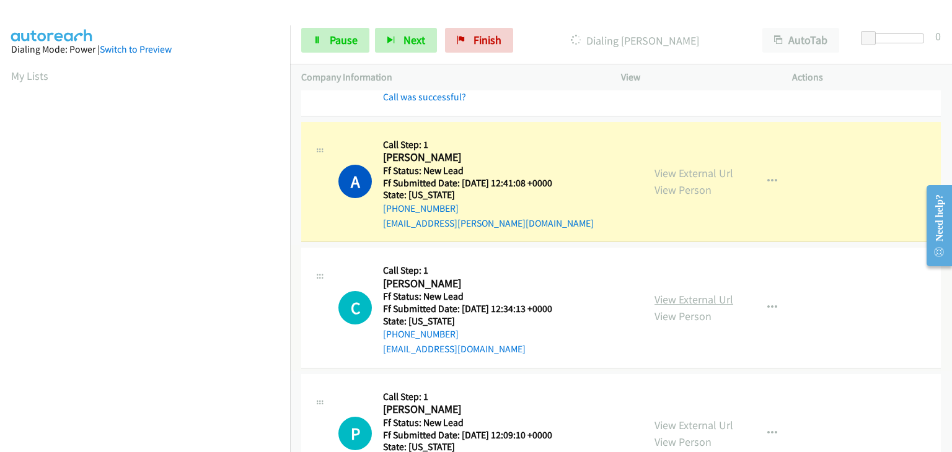
click at [687, 298] on link "View External Url" at bounding box center [693, 299] width 79 height 14
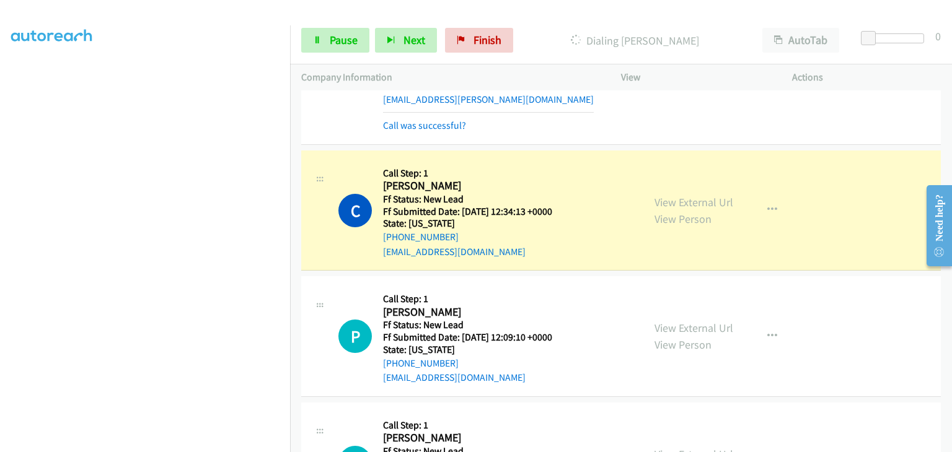
scroll to position [310, 0]
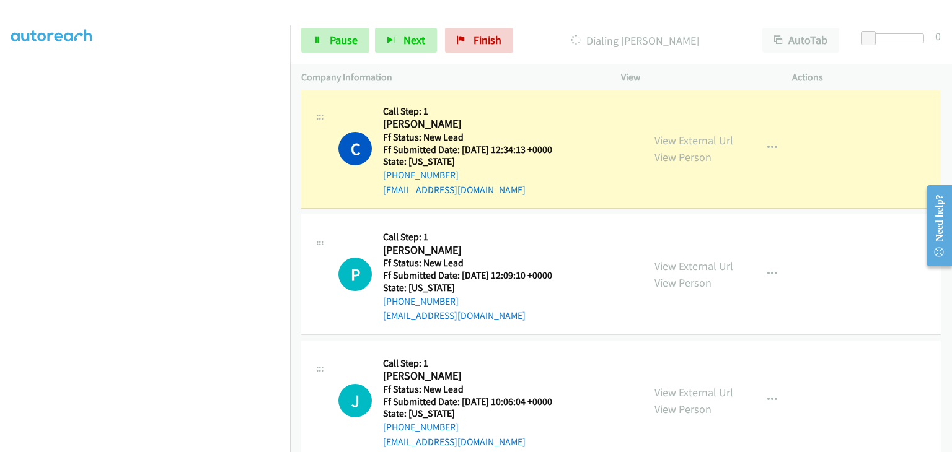
click at [680, 260] on link "View External Url" at bounding box center [693, 266] width 79 height 14
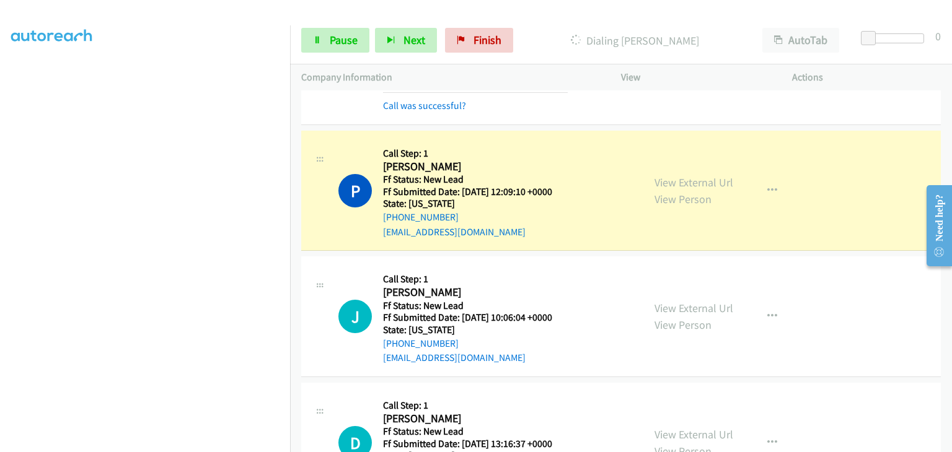
scroll to position [460, 0]
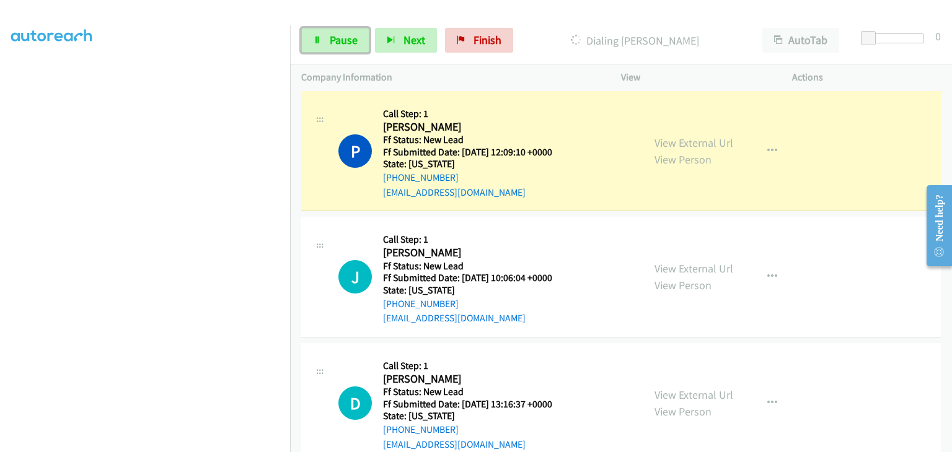
drag, startPoint x: 356, startPoint y: 38, endPoint x: 370, endPoint y: 38, distance: 14.9
click at [356, 38] on span "Pause" at bounding box center [344, 40] width 28 height 14
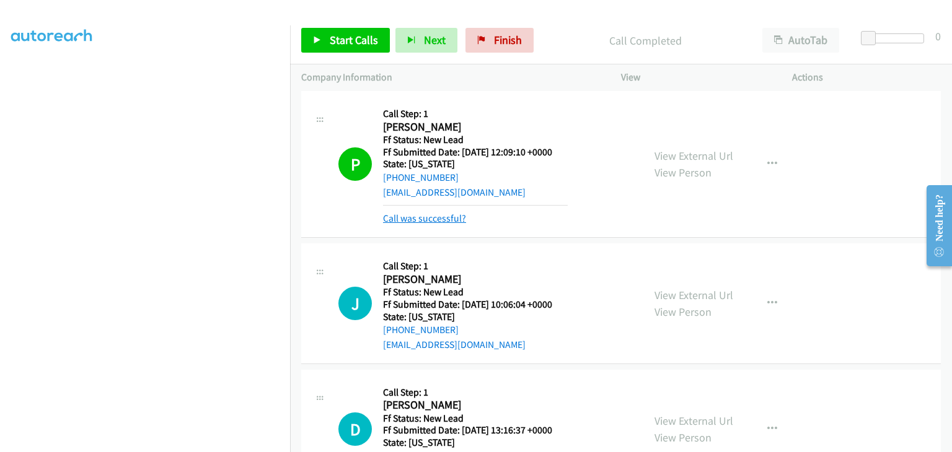
click at [463, 216] on link "Call was successful?" at bounding box center [424, 218] width 83 height 12
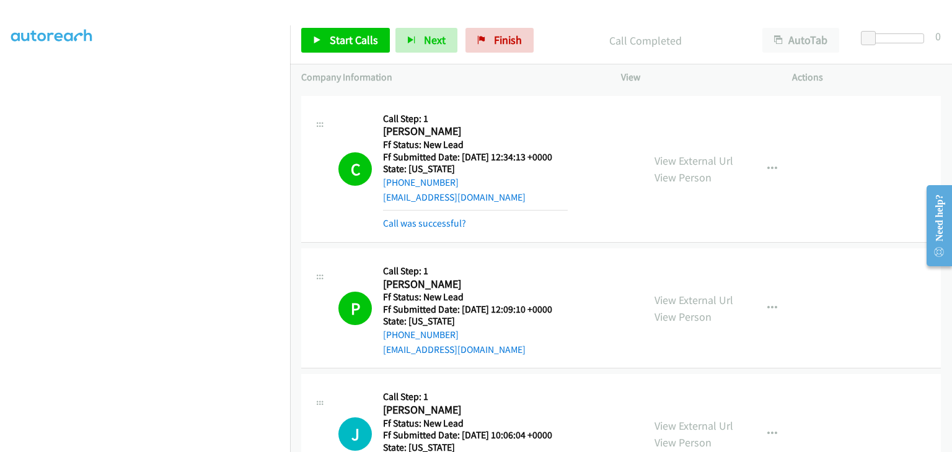
scroll to position [274, 0]
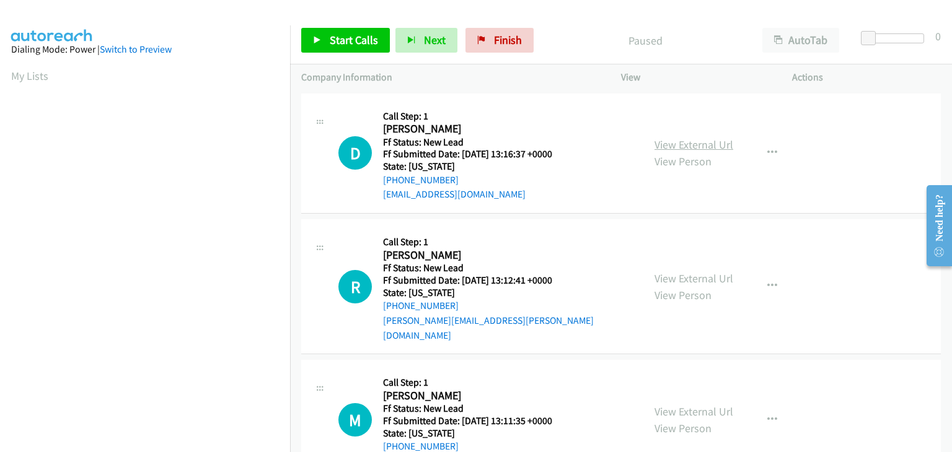
click at [696, 138] on link "View External Url" at bounding box center [693, 145] width 79 height 14
click at [373, 47] on link "Start Calls" at bounding box center [345, 40] width 89 height 25
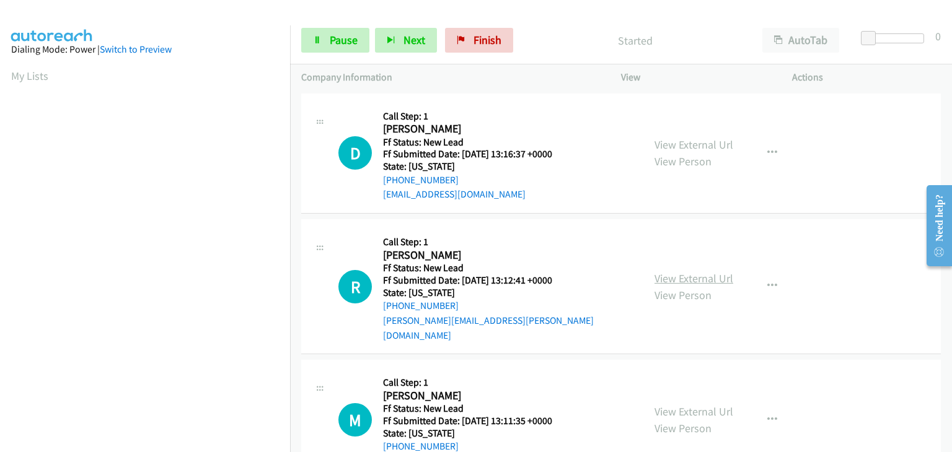
click at [664, 271] on link "View External Url" at bounding box center [693, 278] width 79 height 14
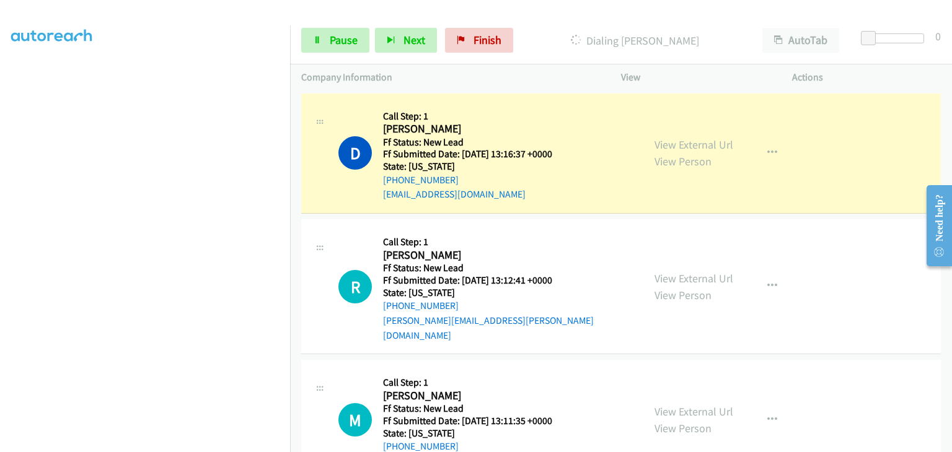
scroll to position [243, 0]
click at [361, 38] on link "Pause" at bounding box center [335, 40] width 68 height 25
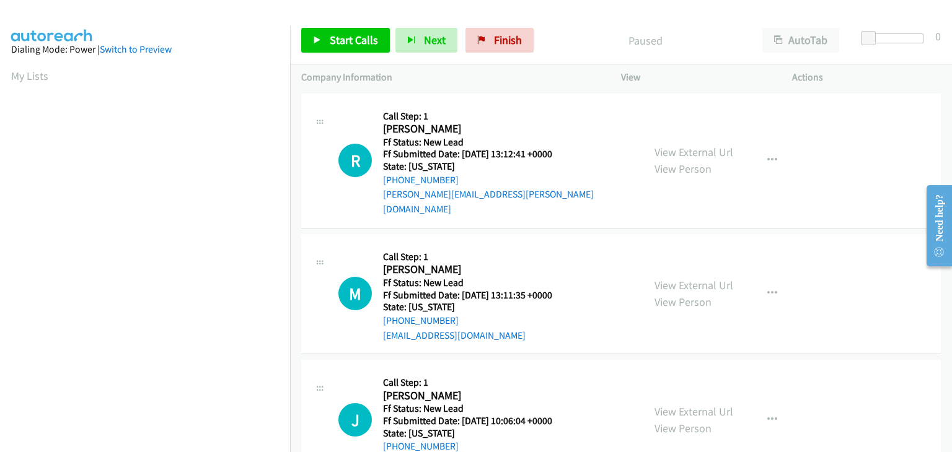
click at [338, 53] on div "Start Calls Pause Next Finish Paused AutoTab AutoTab 0" at bounding box center [621, 41] width 662 height 48
click at [370, 48] on link "Start Calls" at bounding box center [345, 40] width 89 height 25
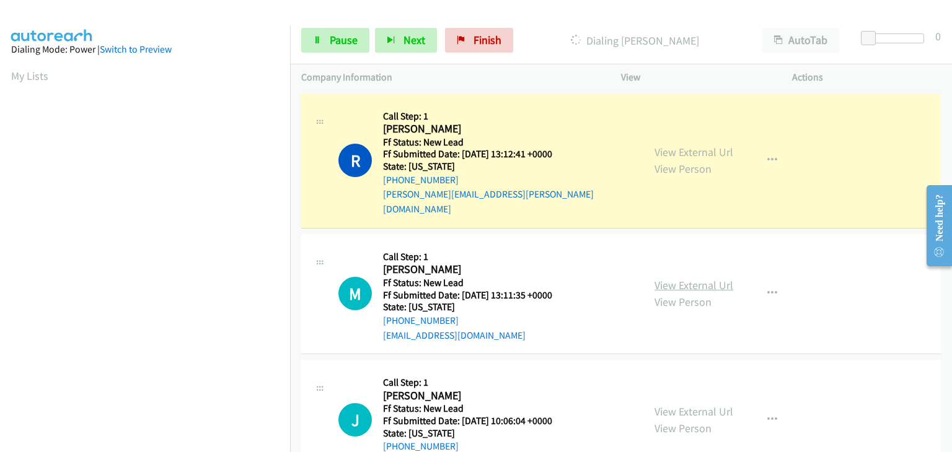
click at [709, 278] on link "View External Url" at bounding box center [693, 285] width 79 height 14
drag, startPoint x: 344, startPoint y: 40, endPoint x: 409, endPoint y: 56, distance: 66.4
click at [344, 40] on span "Pause" at bounding box center [344, 40] width 28 height 14
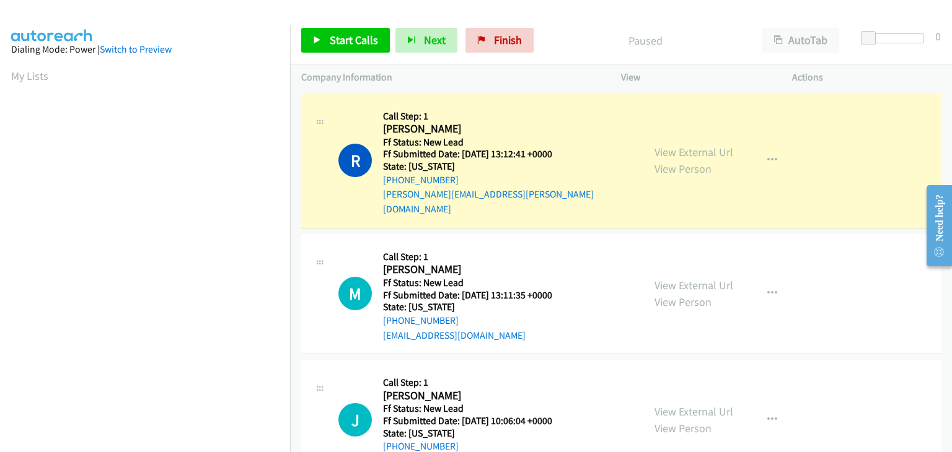
scroll to position [243, 0]
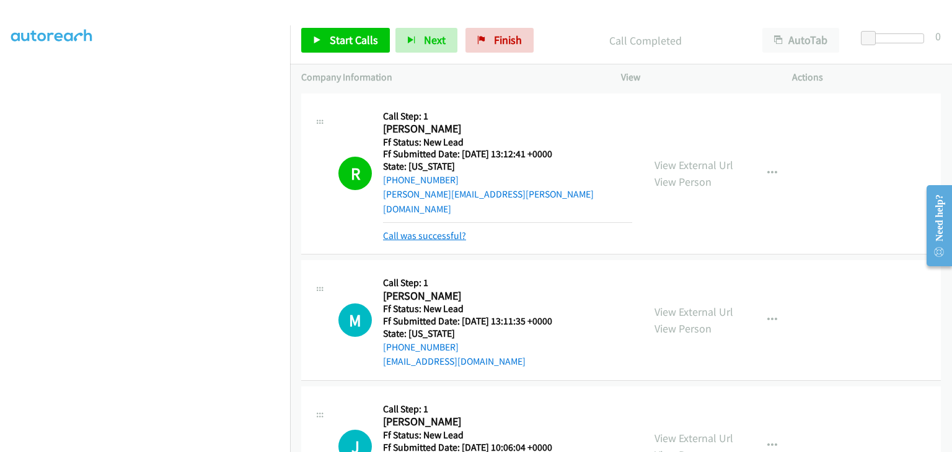
drag, startPoint x: 413, startPoint y: 214, endPoint x: 436, endPoint y: 219, distance: 23.3
click at [413, 230] on link "Call was successful?" at bounding box center [424, 236] width 83 height 12
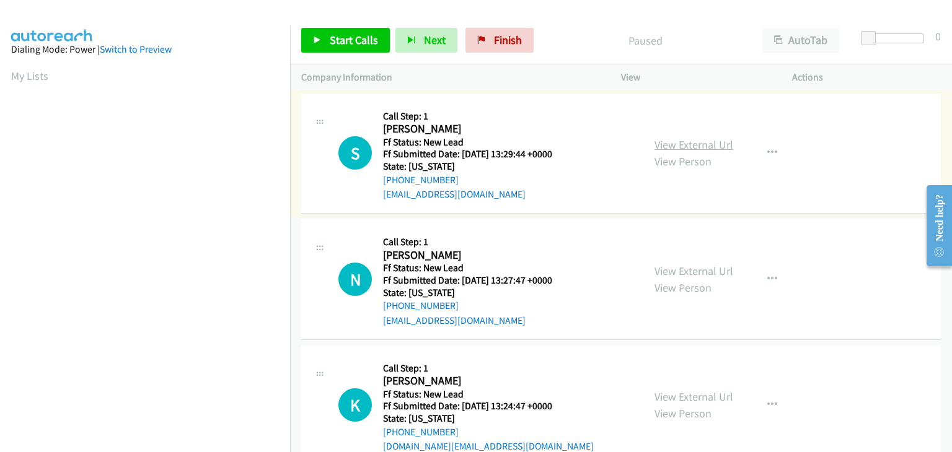
click at [686, 142] on link "View External Url" at bounding box center [693, 145] width 79 height 14
click at [320, 38] on icon at bounding box center [317, 41] width 9 height 9
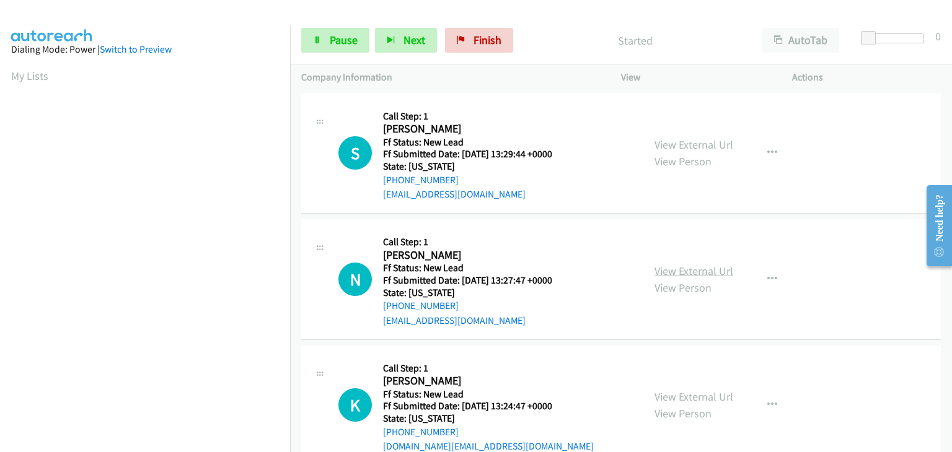
click at [659, 267] on link "View External Url" at bounding box center [693, 271] width 79 height 14
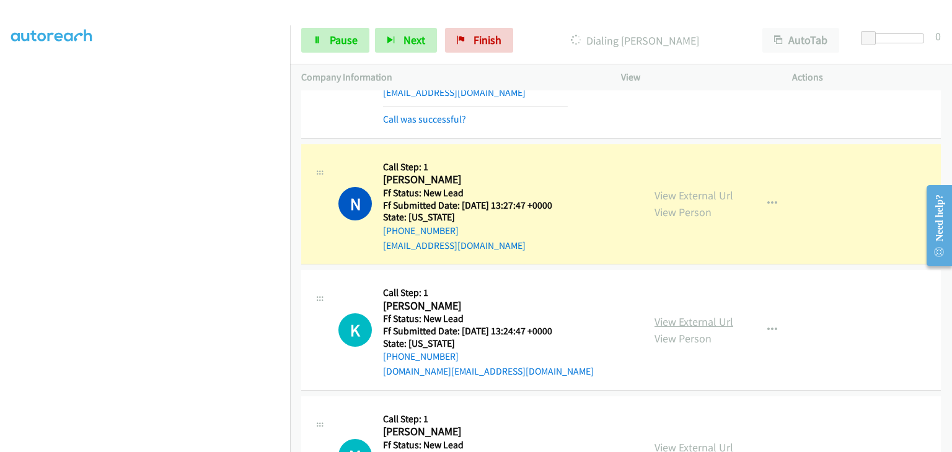
scroll to position [124, 0]
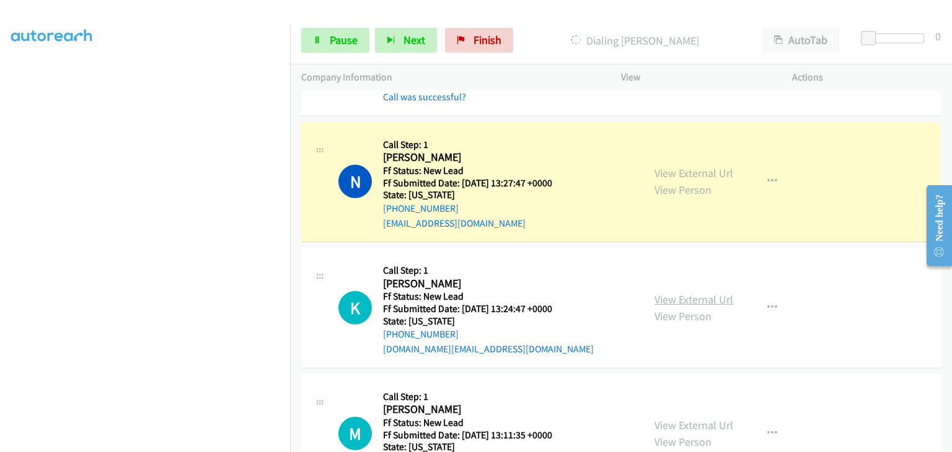
click at [690, 299] on link "View External Url" at bounding box center [693, 299] width 79 height 14
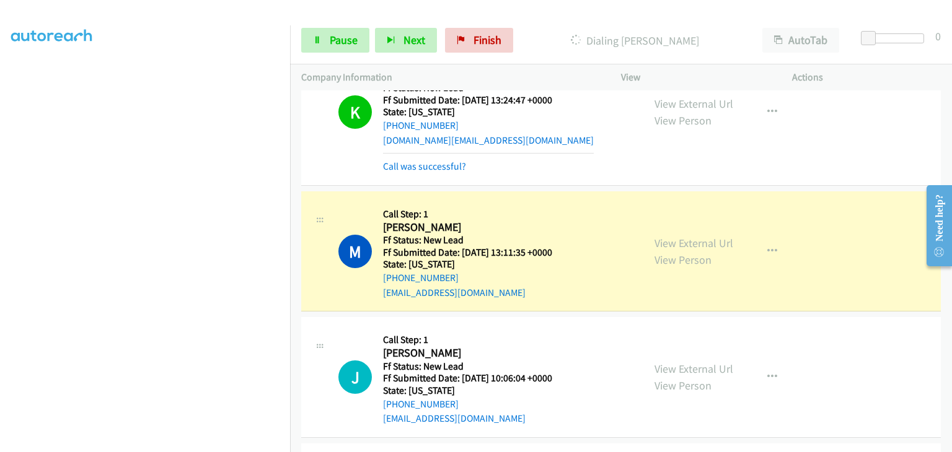
scroll to position [434, 0]
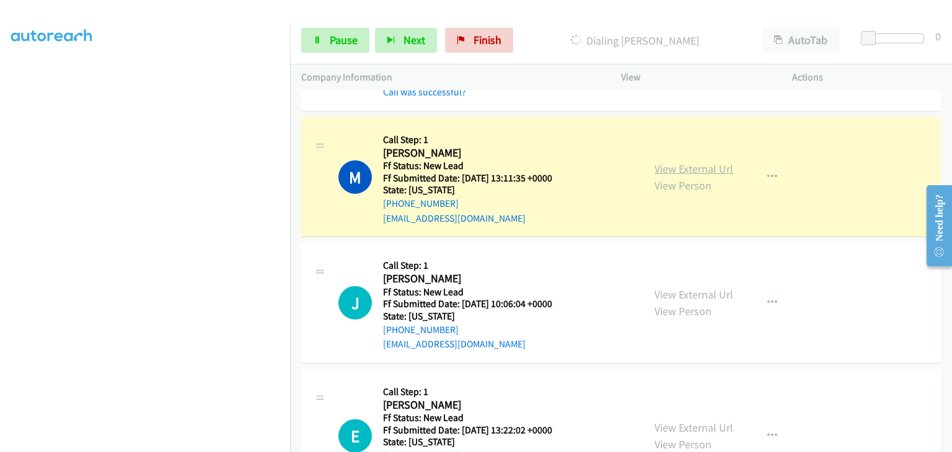
click at [684, 169] on link "View External Url" at bounding box center [693, 169] width 79 height 14
click at [332, 45] on span "Pause" at bounding box center [344, 40] width 28 height 14
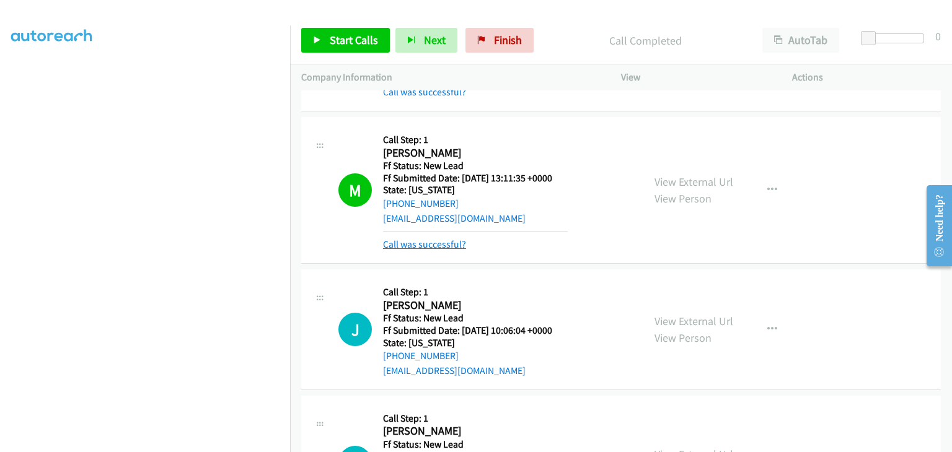
click at [436, 243] on link "Call was successful?" at bounding box center [424, 245] width 83 height 12
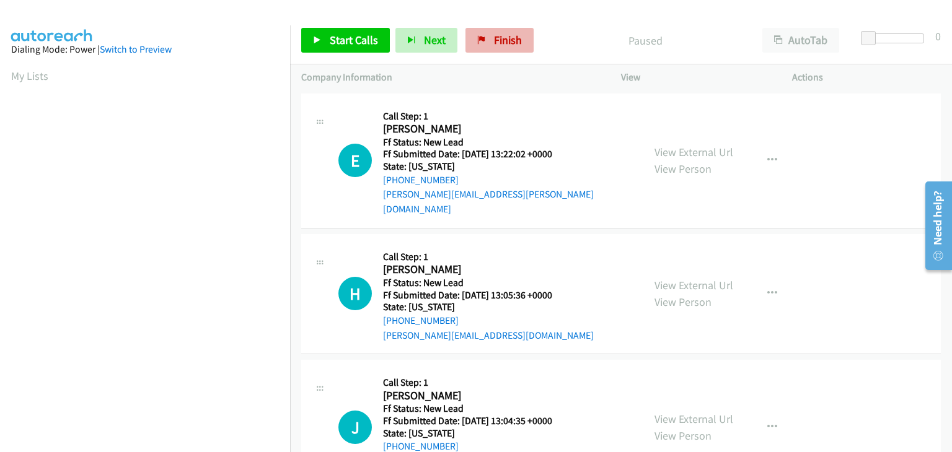
click at [505, 55] on div "Start Calls Pause Next Finish Paused AutoTab AutoTab 0" at bounding box center [621, 41] width 662 height 48
click at [504, 50] on link "Finish" at bounding box center [499, 40] width 68 height 25
click at [660, 145] on link "View External Url" at bounding box center [693, 152] width 79 height 14
drag, startPoint x: 346, startPoint y: 37, endPoint x: 392, endPoint y: 40, distance: 45.3
click at [346, 37] on span "Start Calls" at bounding box center [354, 40] width 48 height 14
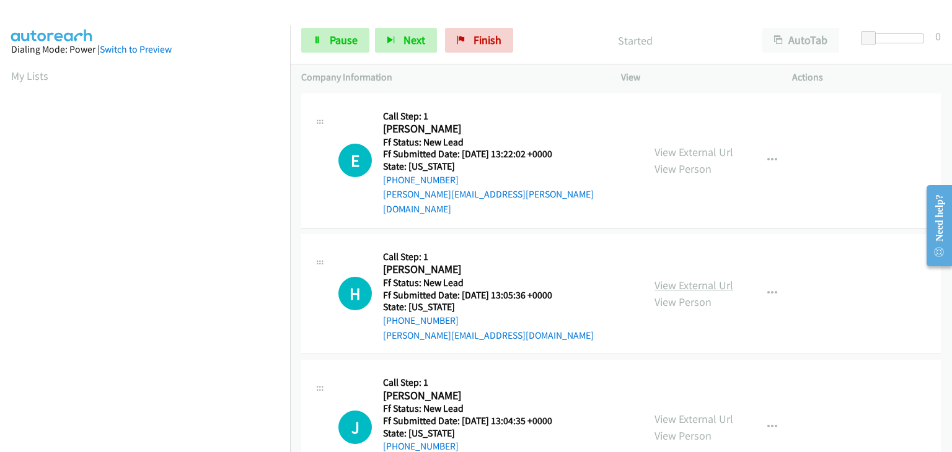
click at [662, 278] on link "View External Url" at bounding box center [693, 285] width 79 height 14
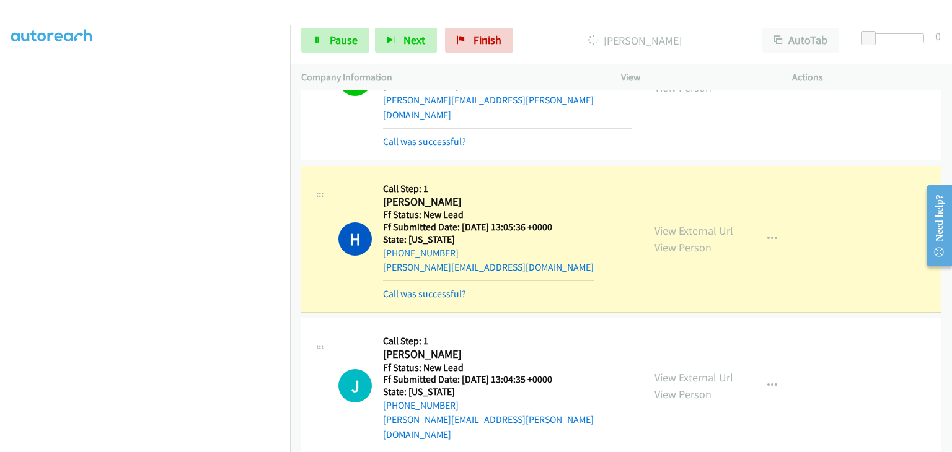
scroll to position [124, 0]
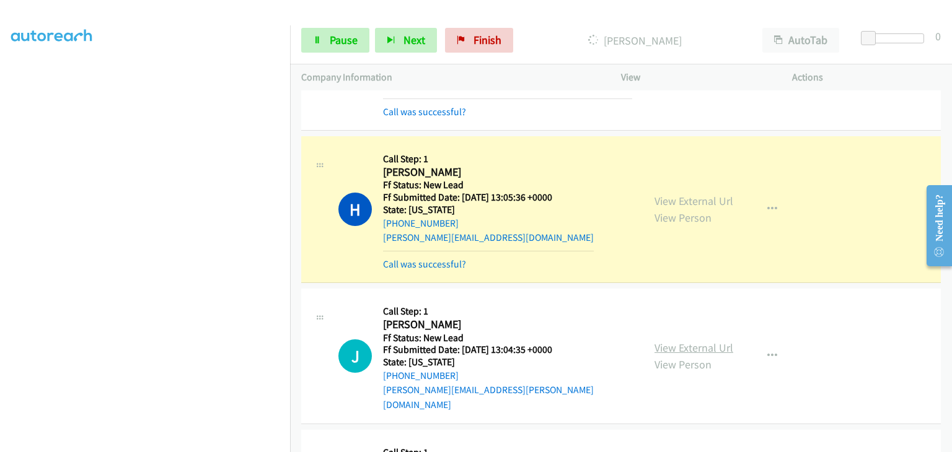
click at [679, 341] on link "View External Url" at bounding box center [693, 348] width 79 height 14
click at [317, 46] on link "Pause" at bounding box center [335, 40] width 68 height 25
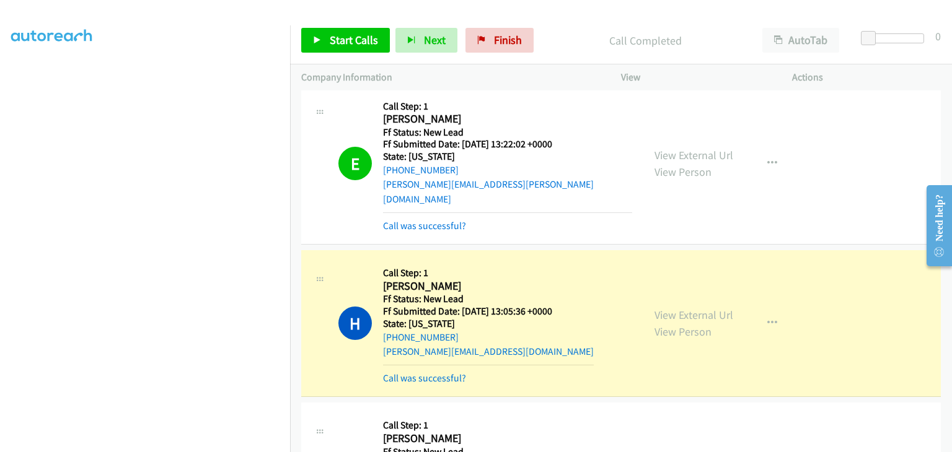
scroll to position [0, 0]
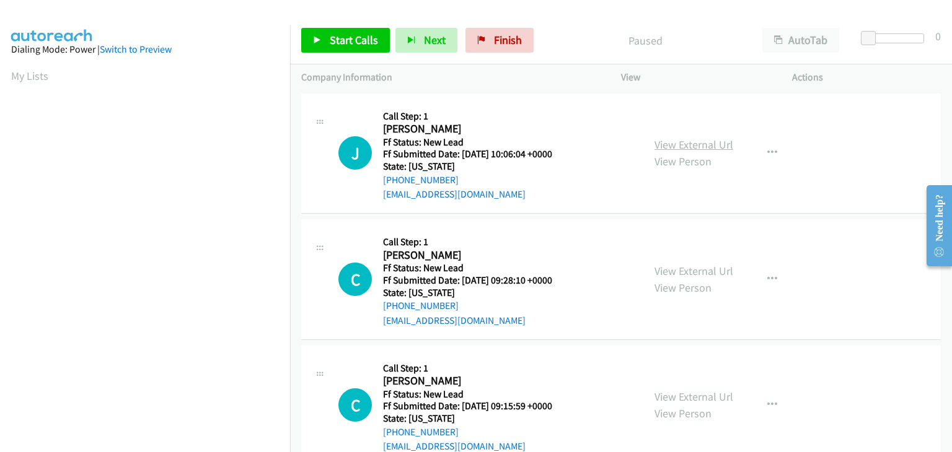
click at [704, 150] on link "View External Url" at bounding box center [693, 145] width 79 height 14
click at [342, 39] on span "Start Calls" at bounding box center [354, 40] width 48 height 14
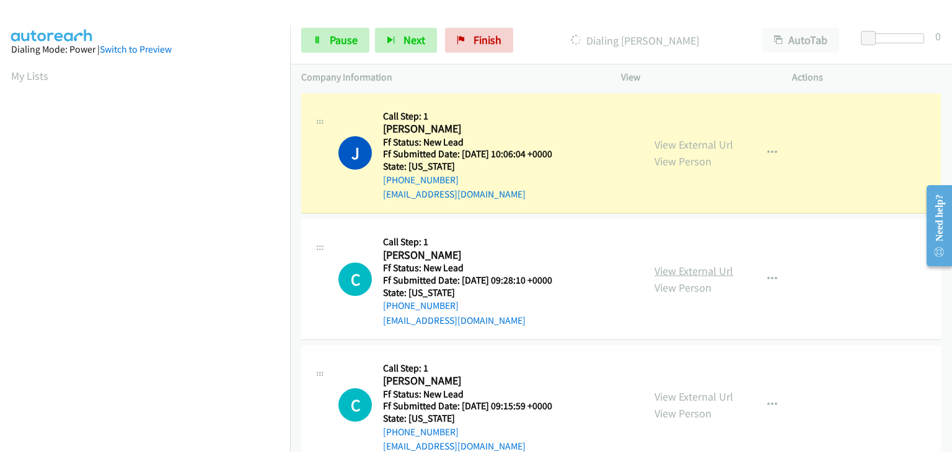
click at [664, 268] on link "View External Url" at bounding box center [693, 271] width 79 height 14
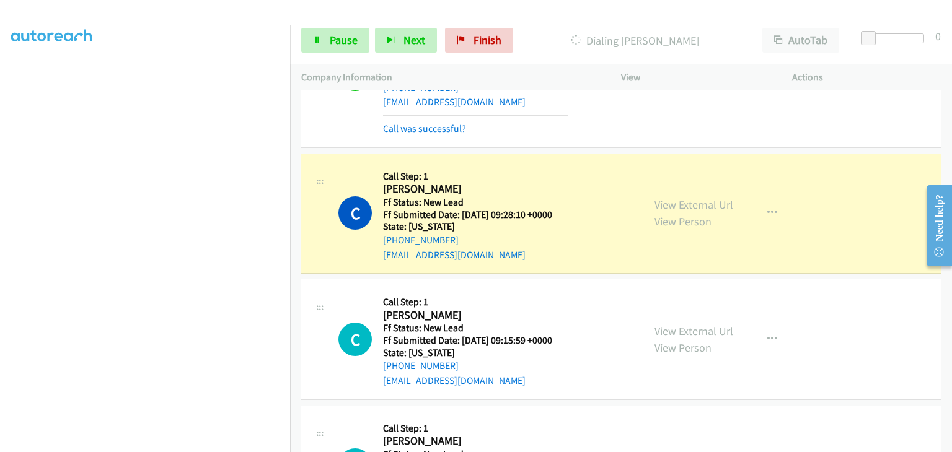
scroll to position [124, 0]
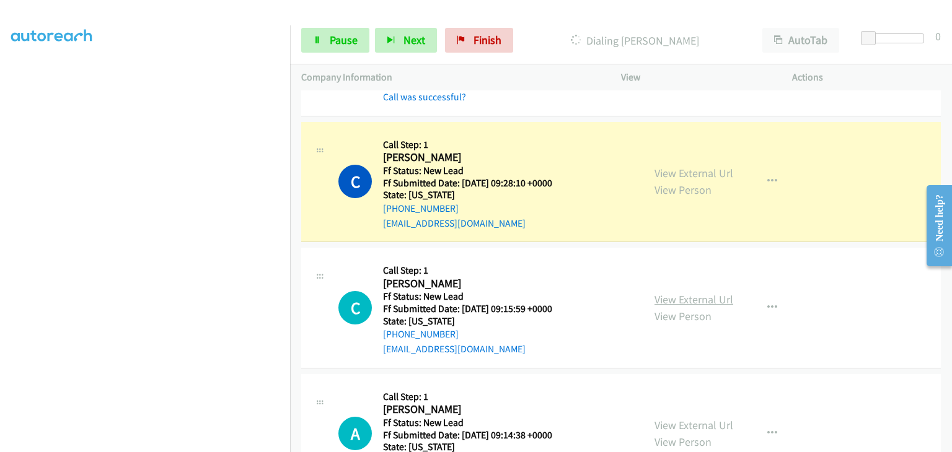
click at [690, 298] on link "View External Url" at bounding box center [693, 299] width 79 height 14
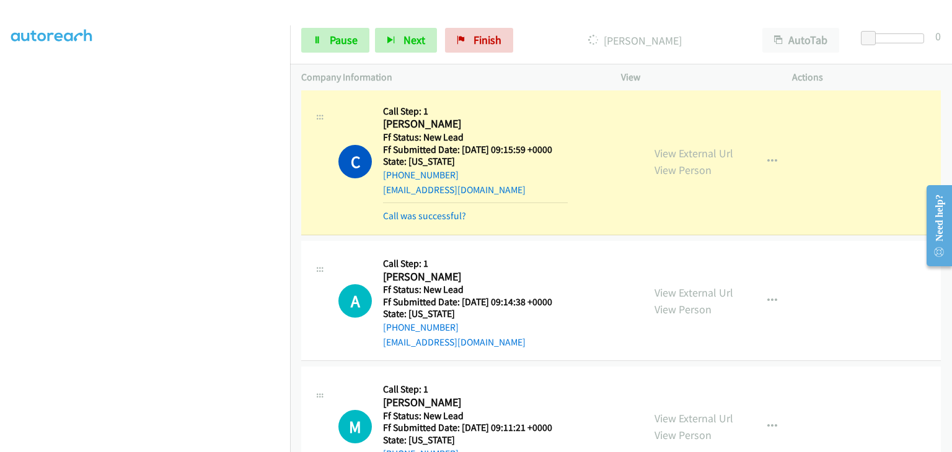
scroll to position [0, 0]
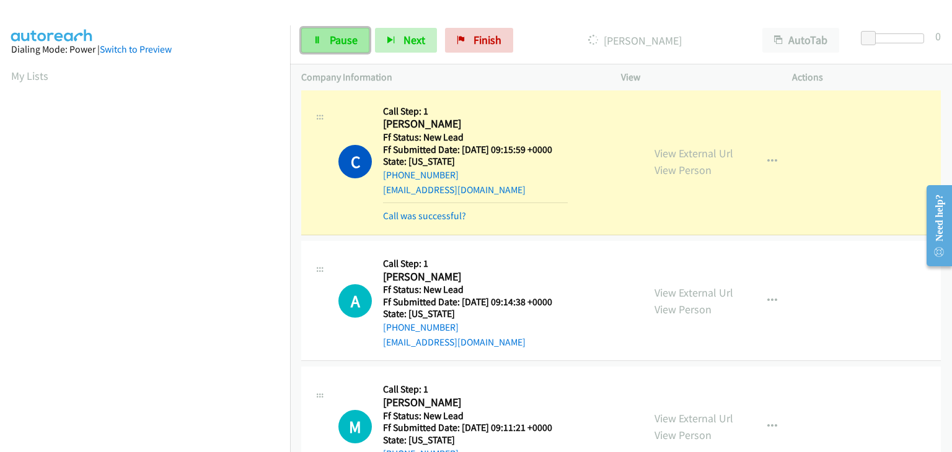
click at [343, 45] on span "Pause" at bounding box center [344, 40] width 28 height 14
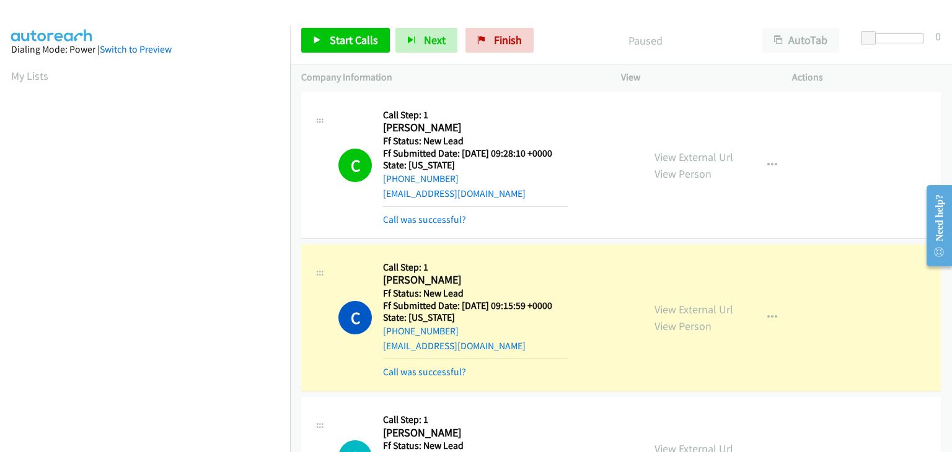
scroll to position [186, 0]
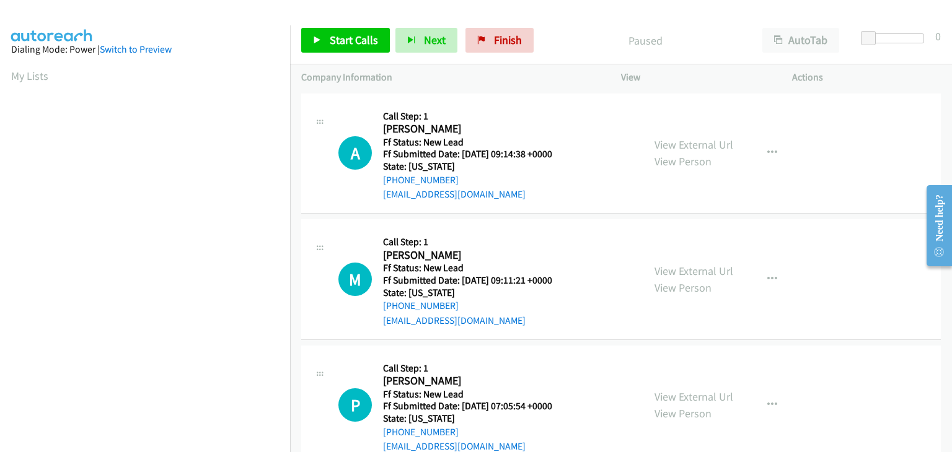
scroll to position [243, 0]
click at [678, 141] on link "View External Url" at bounding box center [693, 145] width 79 height 14
click at [320, 43] on icon at bounding box center [317, 41] width 9 height 9
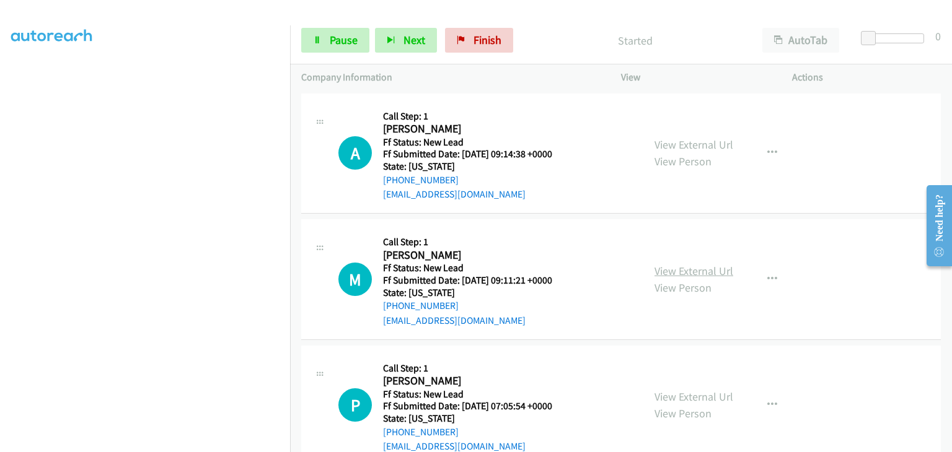
click at [679, 272] on link "View External Url" at bounding box center [693, 271] width 79 height 14
drag, startPoint x: 339, startPoint y: 46, endPoint x: 328, endPoint y: 47, distance: 11.2
click at [339, 46] on span "Pause" at bounding box center [344, 40] width 28 height 14
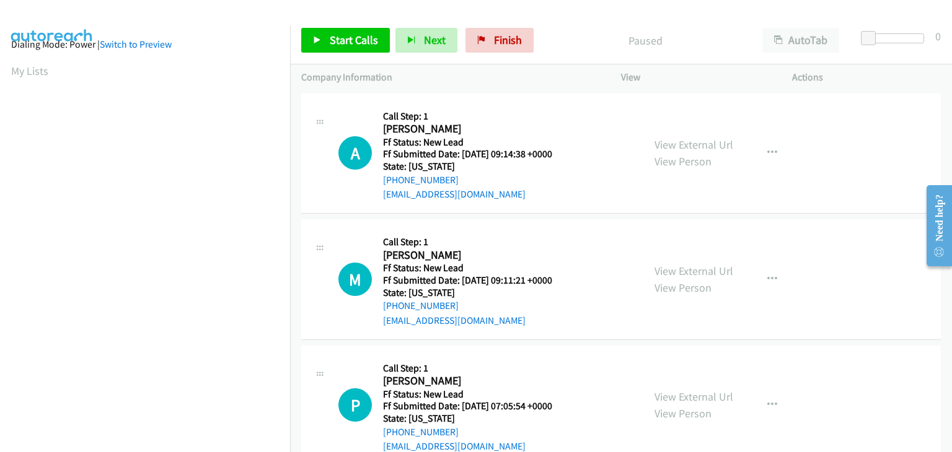
scroll to position [0, 0]
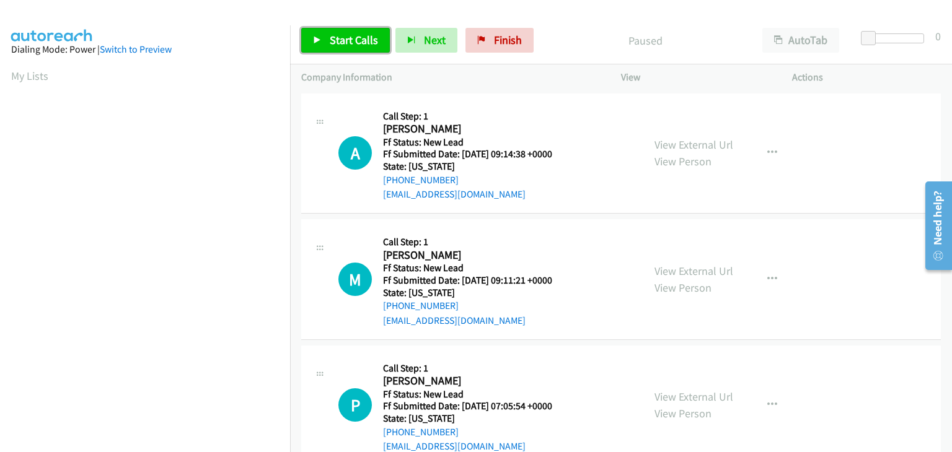
click at [361, 40] on span "Start Calls" at bounding box center [354, 40] width 48 height 14
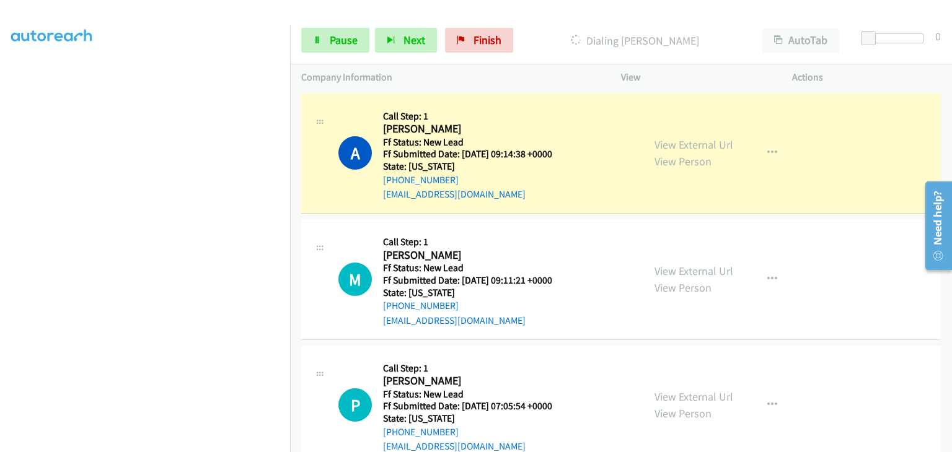
scroll to position [243, 0]
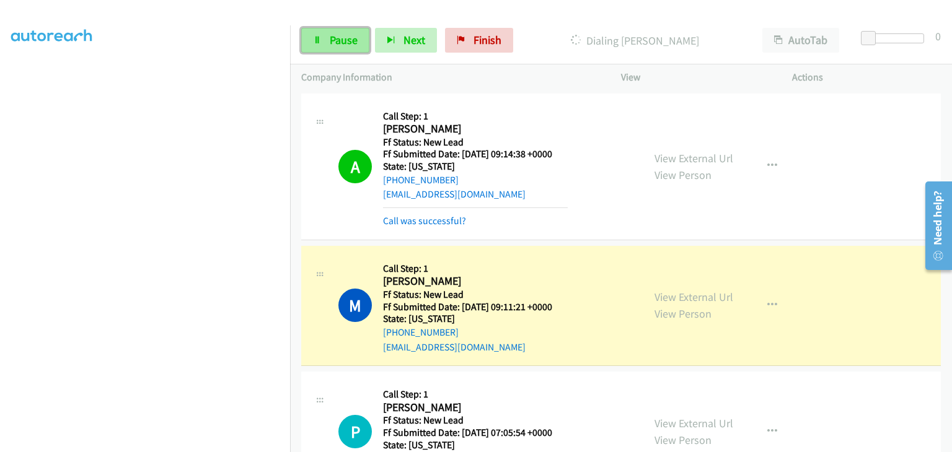
click at [359, 48] on link "Pause" at bounding box center [335, 40] width 68 height 25
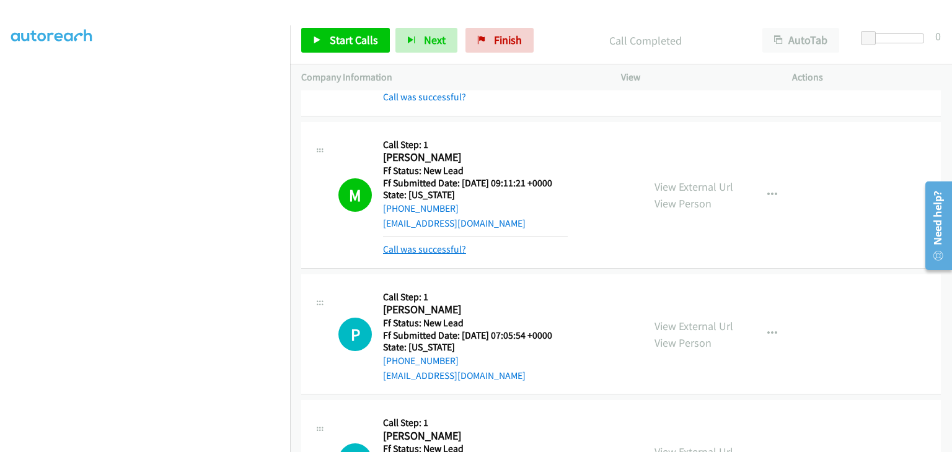
click at [445, 246] on link "Call was successful?" at bounding box center [424, 249] width 83 height 12
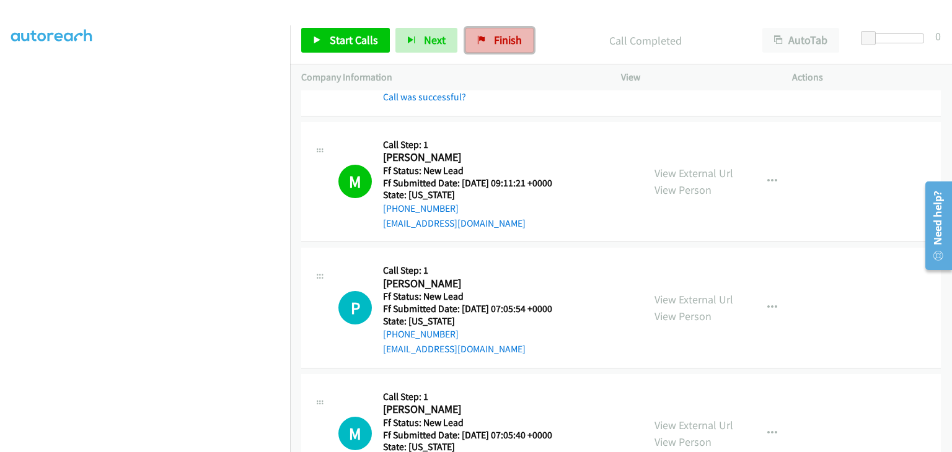
click at [487, 50] on link "Finish" at bounding box center [499, 40] width 68 height 25
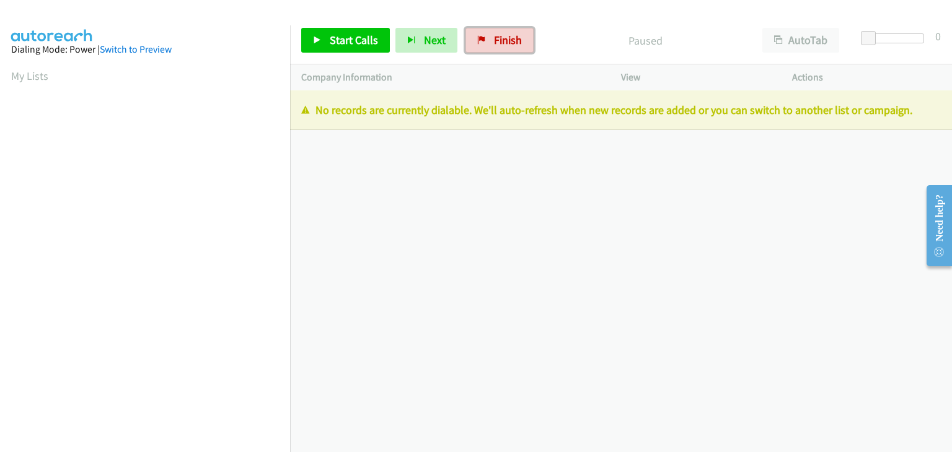
click at [501, 44] on span "Finish" at bounding box center [508, 40] width 28 height 14
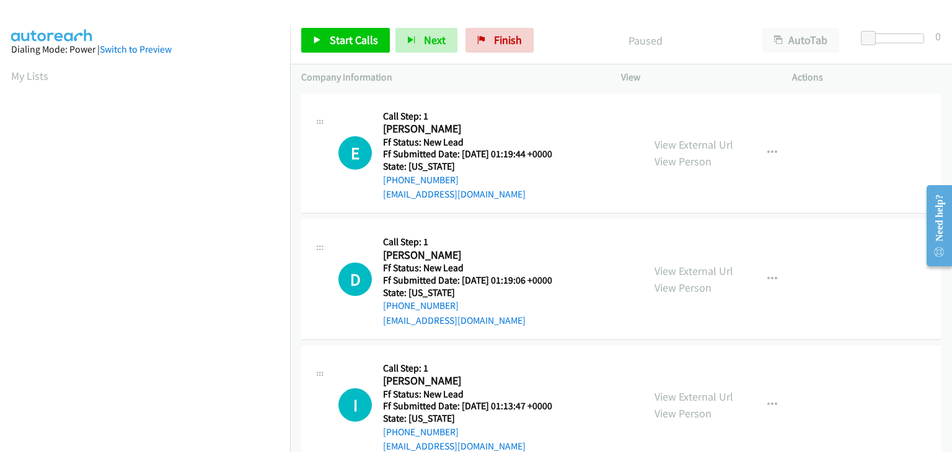
click at [707, 136] on div "View External Url View Person View External Url Email Schedule/Manage Callback …" at bounding box center [734, 154] width 182 height 98
click at [706, 139] on link "View External Url" at bounding box center [693, 145] width 79 height 14
drag, startPoint x: 348, startPoint y: 37, endPoint x: 539, endPoint y: 48, distance: 191.1
click at [348, 37] on span "Start Calls" at bounding box center [354, 40] width 48 height 14
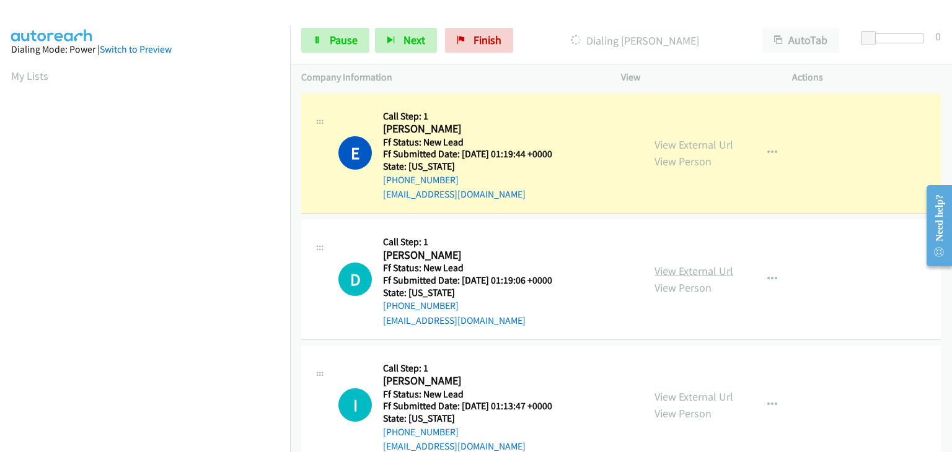
click at [684, 268] on link "View External Url" at bounding box center [693, 271] width 79 height 14
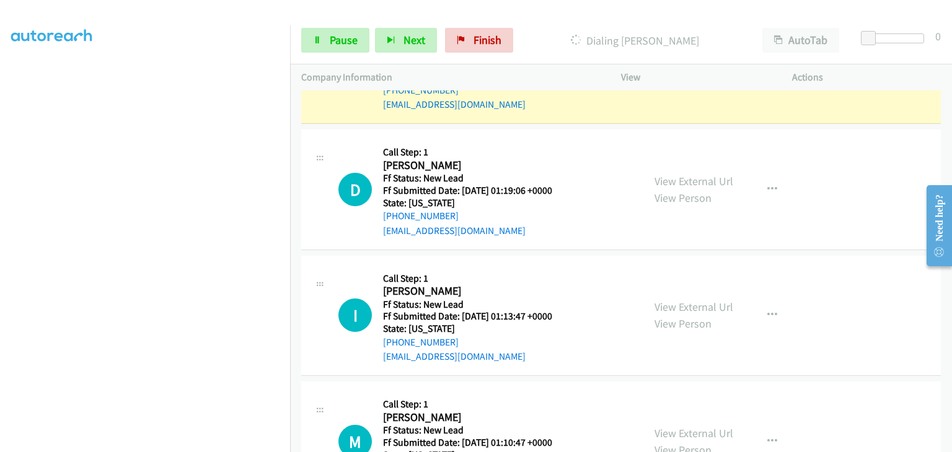
scroll to position [124, 0]
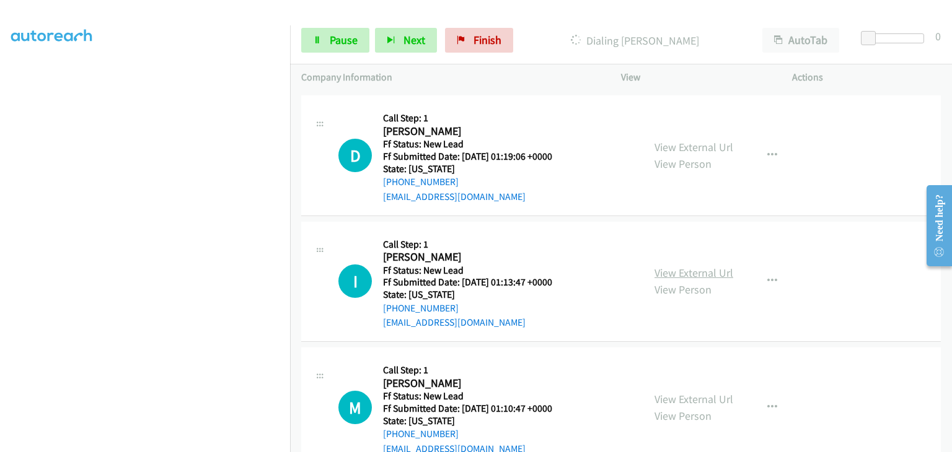
click at [680, 268] on link "View External Url" at bounding box center [693, 273] width 79 height 14
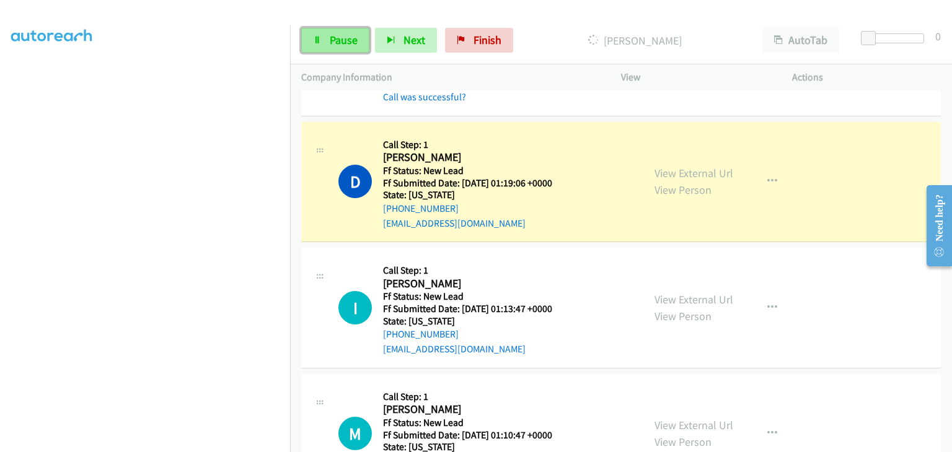
click at [338, 43] on span "Pause" at bounding box center [344, 40] width 28 height 14
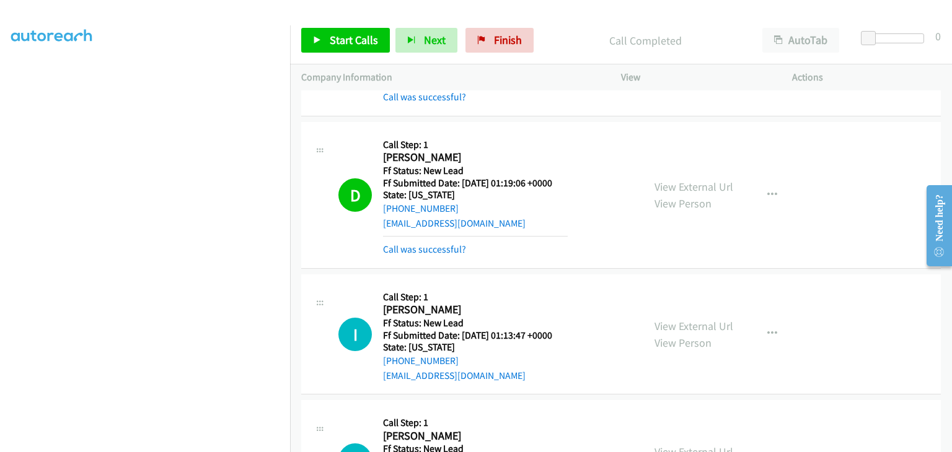
click at [439, 241] on mb0 "Call was successful?" at bounding box center [475, 246] width 185 height 21
click at [439, 245] on link "Call was successful?" at bounding box center [424, 249] width 83 height 12
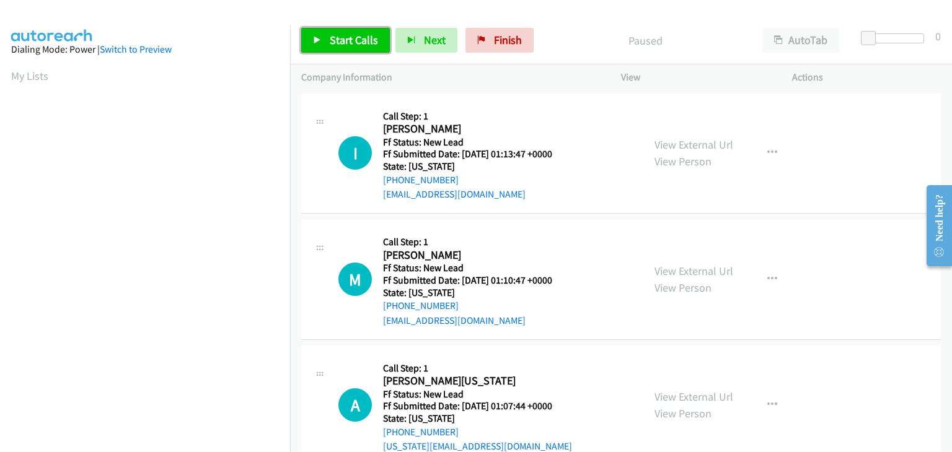
click at [362, 31] on link "Start Calls" at bounding box center [345, 40] width 89 height 25
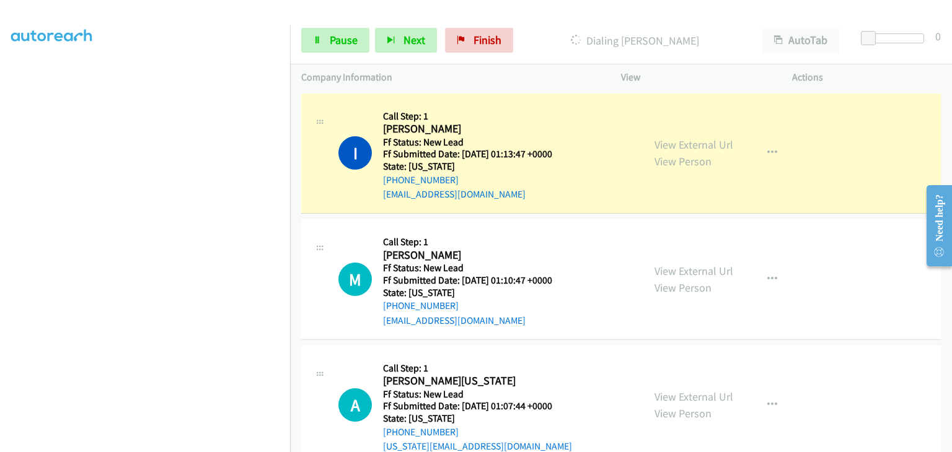
scroll to position [243, 0]
click at [699, 264] on link "View External Url" at bounding box center [693, 271] width 79 height 14
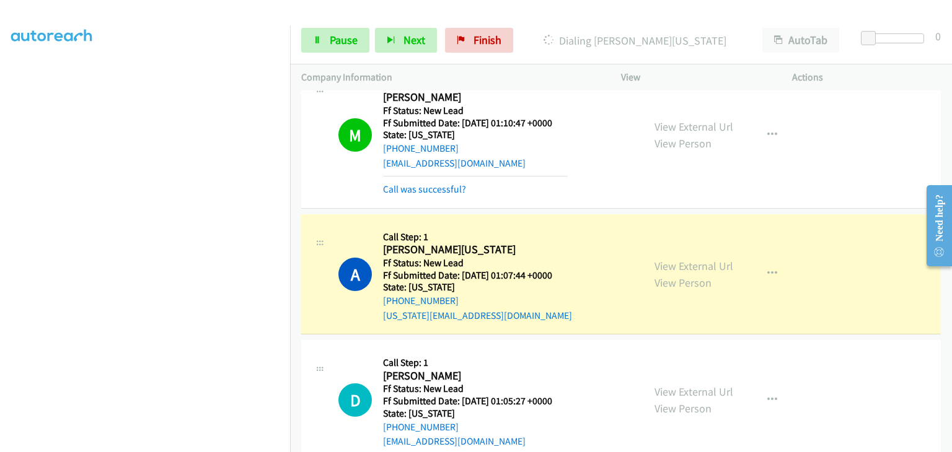
scroll to position [186, 0]
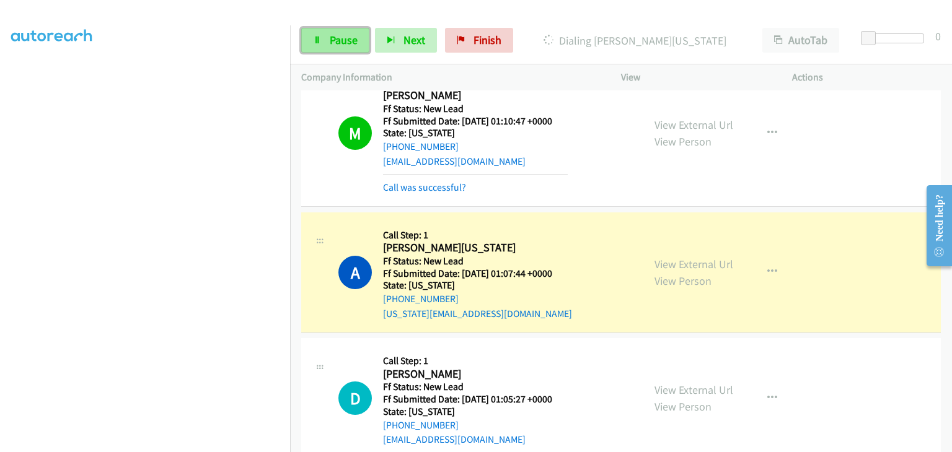
click at [362, 46] on link "Pause" at bounding box center [335, 40] width 68 height 25
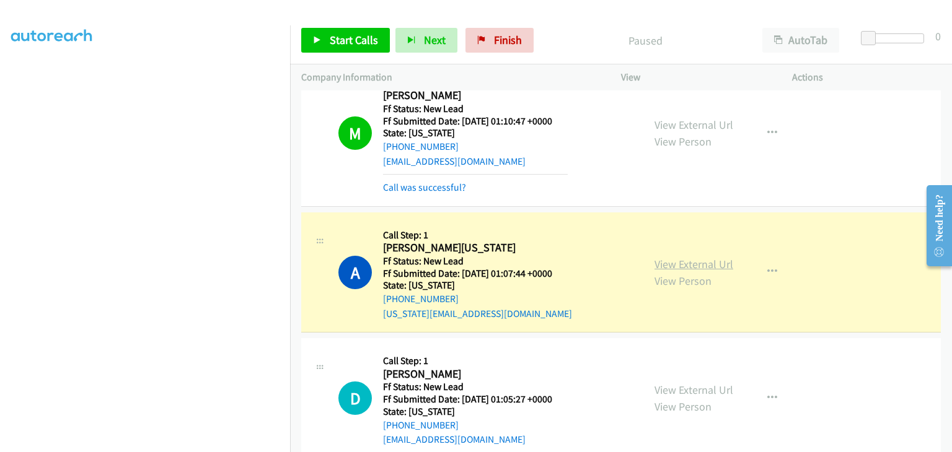
click at [674, 264] on link "View External Url" at bounding box center [693, 264] width 79 height 14
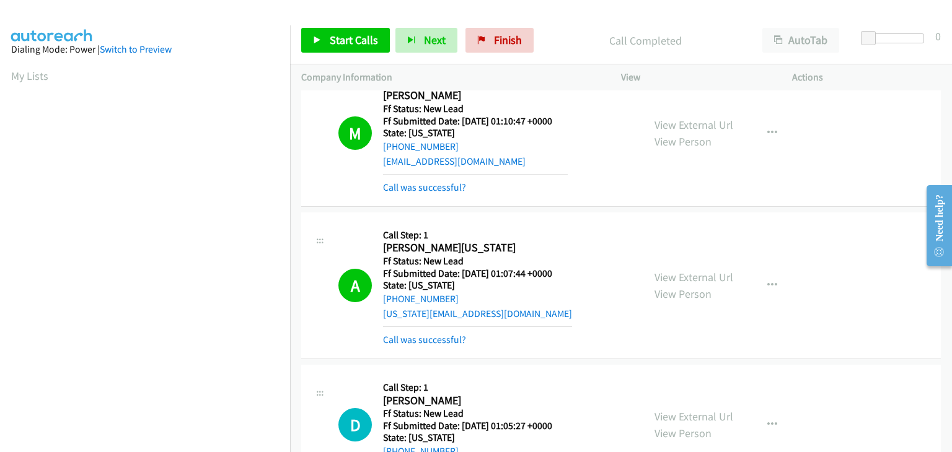
scroll to position [243, 0]
click at [440, 338] on link "Call was successful?" at bounding box center [424, 340] width 83 height 12
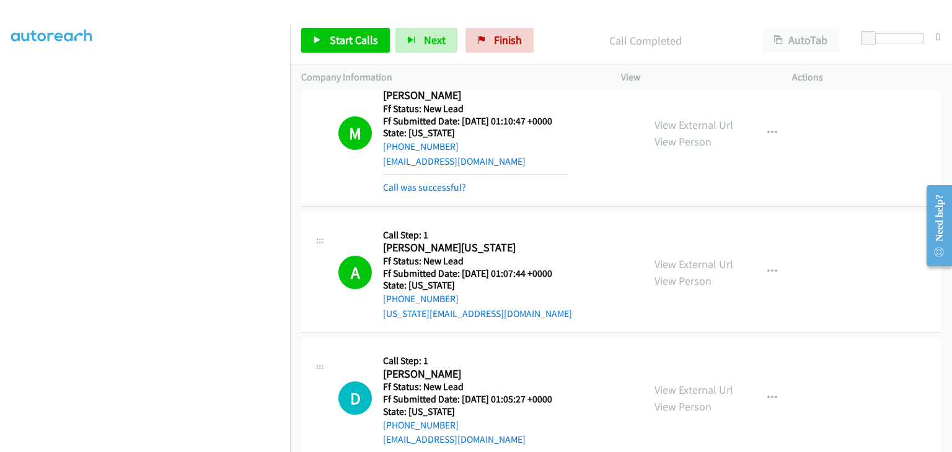
scroll to position [0, 0]
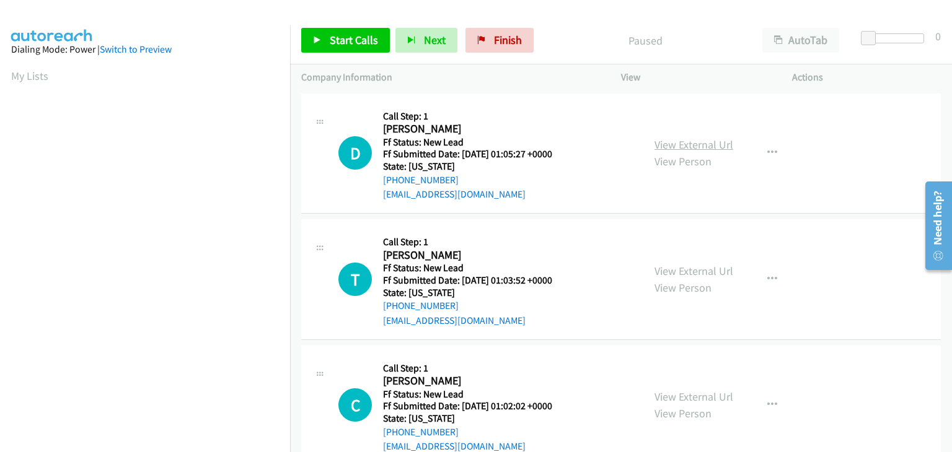
click at [684, 146] on link "View External Url" at bounding box center [693, 145] width 79 height 14
drag, startPoint x: 335, startPoint y: 45, endPoint x: 380, endPoint y: 16, distance: 53.8
click at [335, 45] on span "Start Calls" at bounding box center [354, 40] width 48 height 14
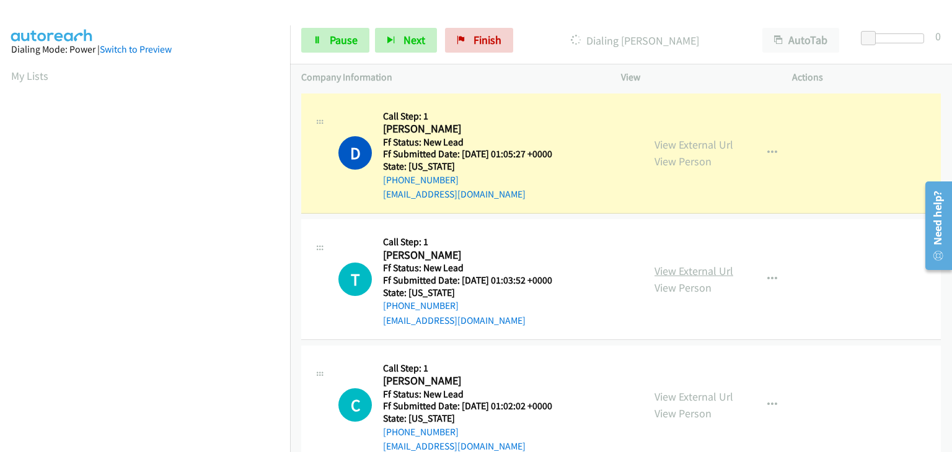
click at [681, 266] on link "View External Url" at bounding box center [693, 271] width 79 height 14
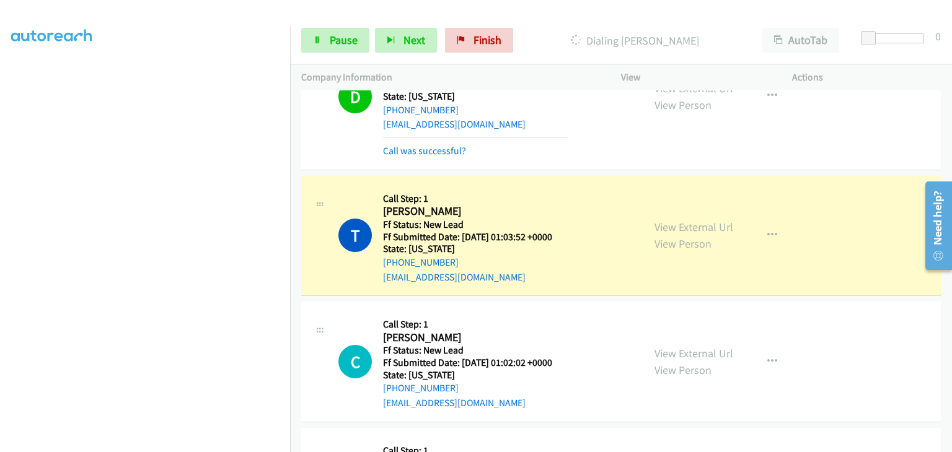
scroll to position [124, 0]
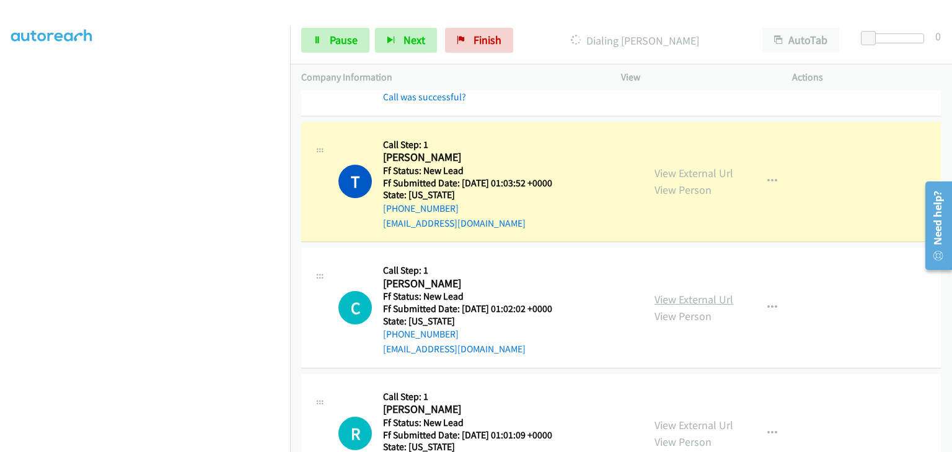
click at [695, 297] on link "View External Url" at bounding box center [693, 299] width 79 height 14
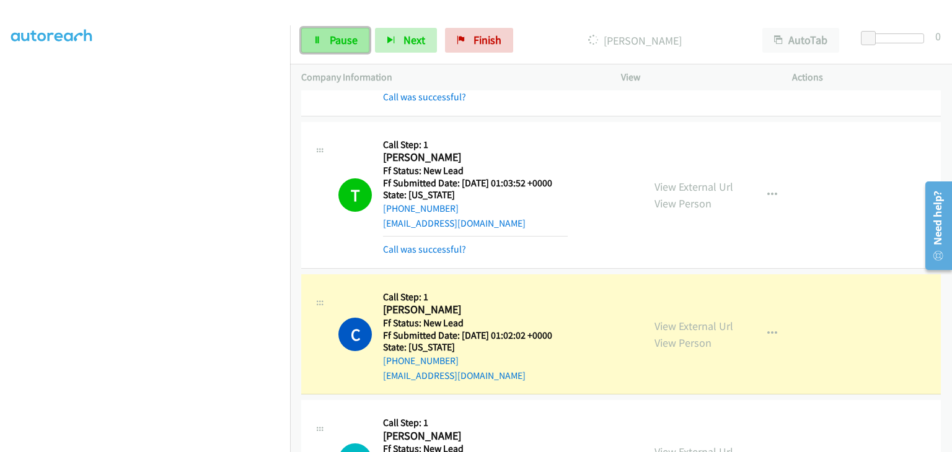
click at [354, 43] on span "Pause" at bounding box center [344, 40] width 28 height 14
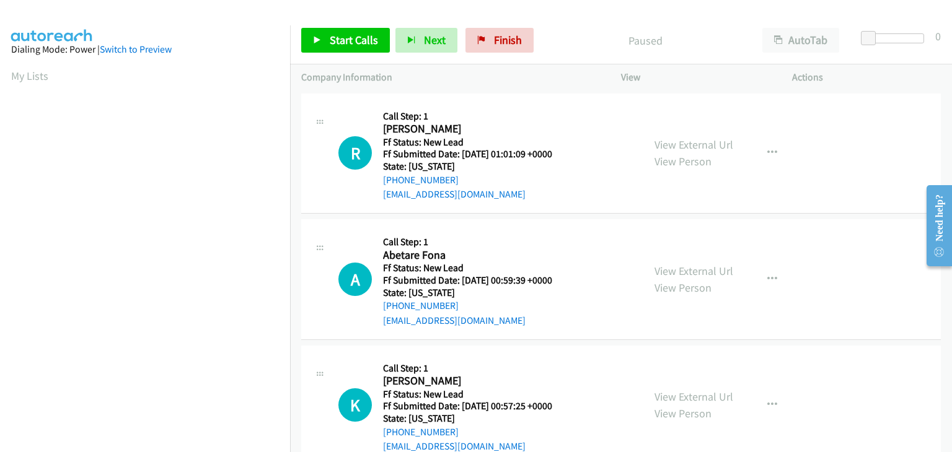
scroll to position [243, 0]
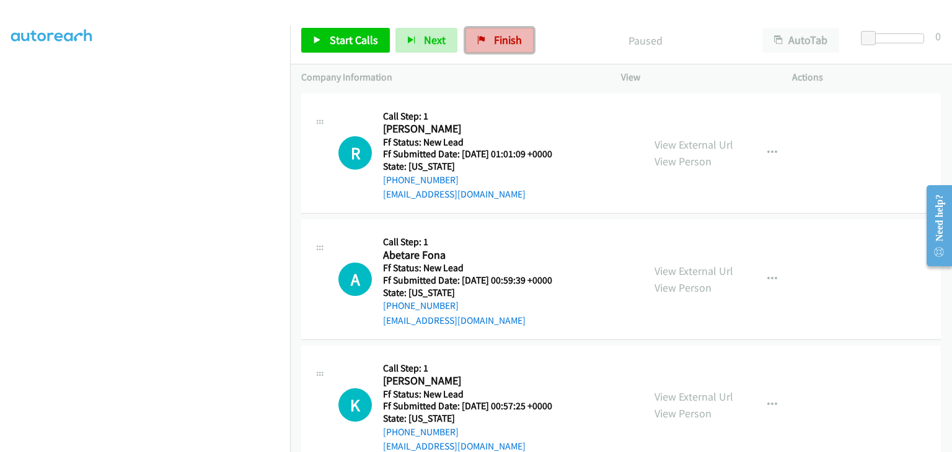
click at [484, 32] on link "Finish" at bounding box center [499, 40] width 68 height 25
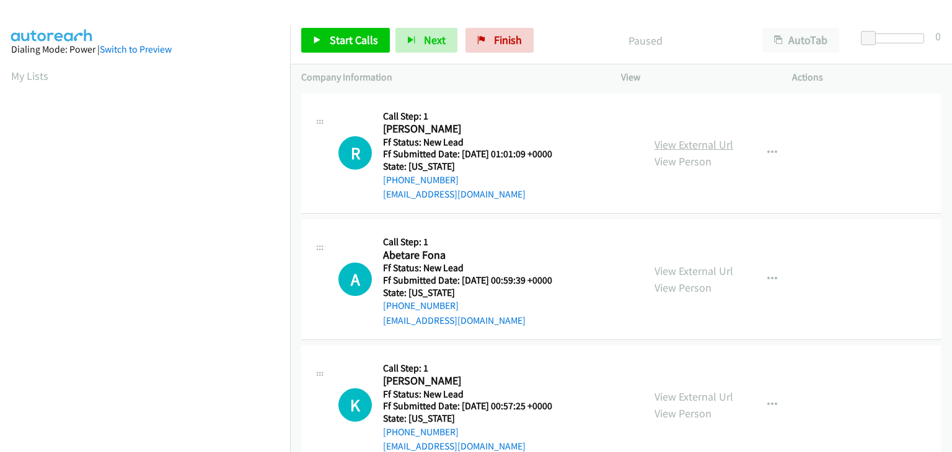
click at [709, 145] on link "View External Url" at bounding box center [693, 145] width 79 height 14
click at [339, 46] on span "Start Calls" at bounding box center [354, 40] width 48 height 14
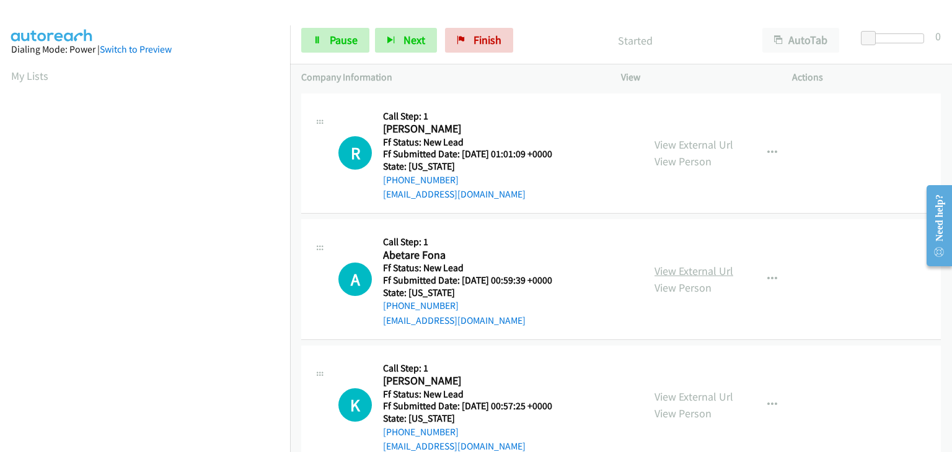
click at [720, 269] on link "View External Url" at bounding box center [693, 271] width 79 height 14
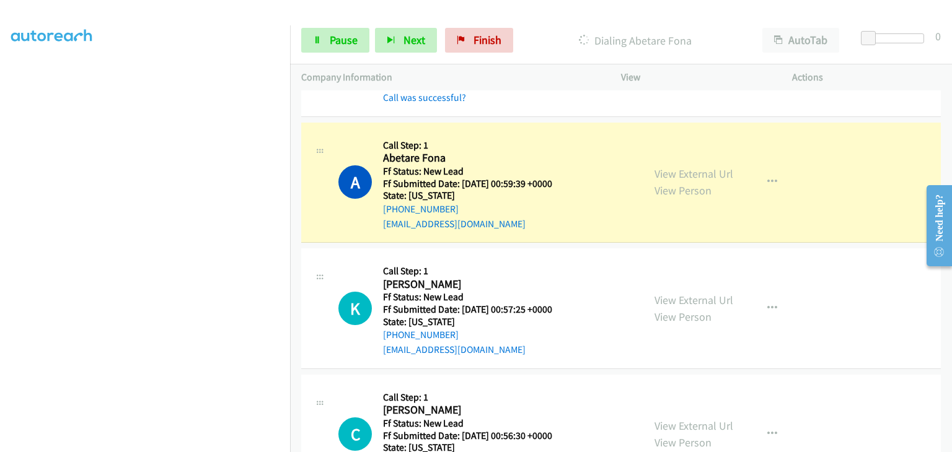
scroll to position [124, 0]
click at [670, 297] on link "View External Url" at bounding box center [693, 299] width 79 height 14
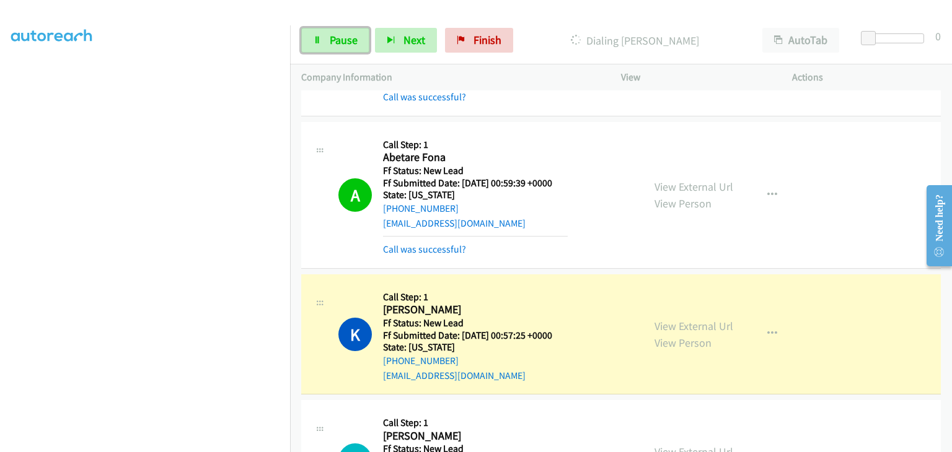
drag, startPoint x: 356, startPoint y: 39, endPoint x: 425, endPoint y: 60, distance: 72.5
click at [356, 39] on span "Pause" at bounding box center [344, 40] width 28 height 14
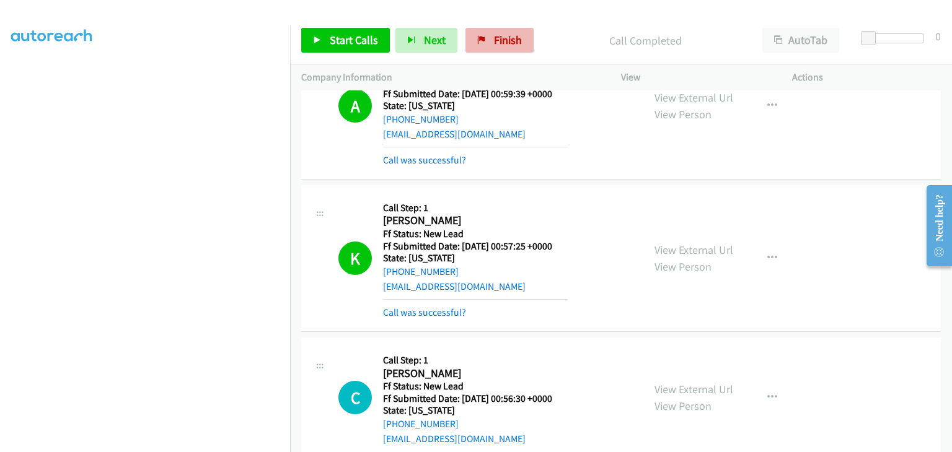
scroll to position [186, 0]
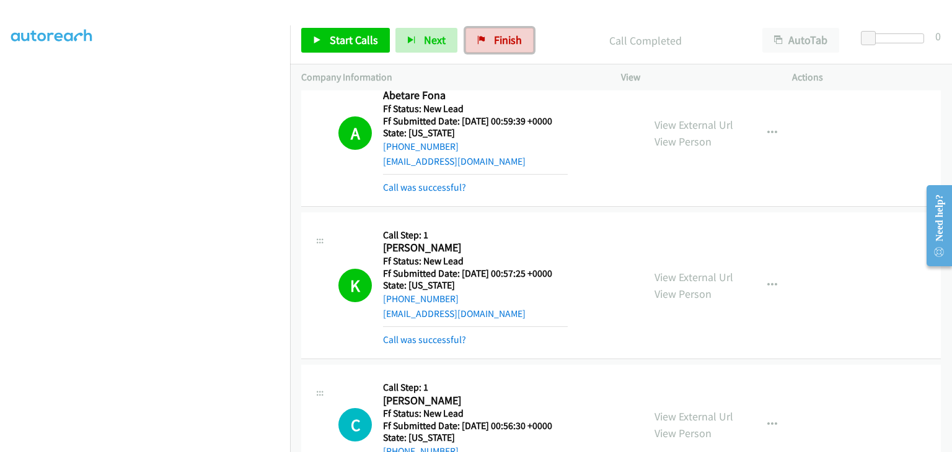
click at [494, 37] on span "Finish" at bounding box center [508, 40] width 28 height 14
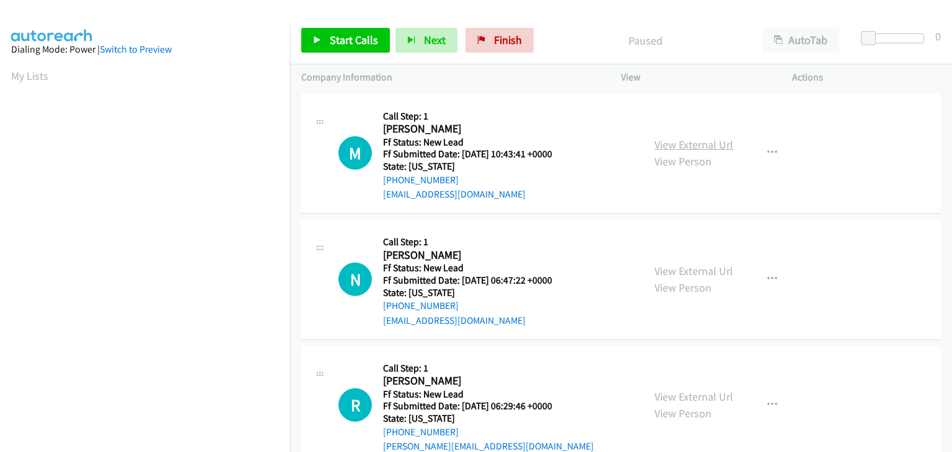
click at [694, 145] on link "View External Url" at bounding box center [693, 145] width 79 height 14
click at [346, 38] on span "Start Calls" at bounding box center [354, 40] width 48 height 14
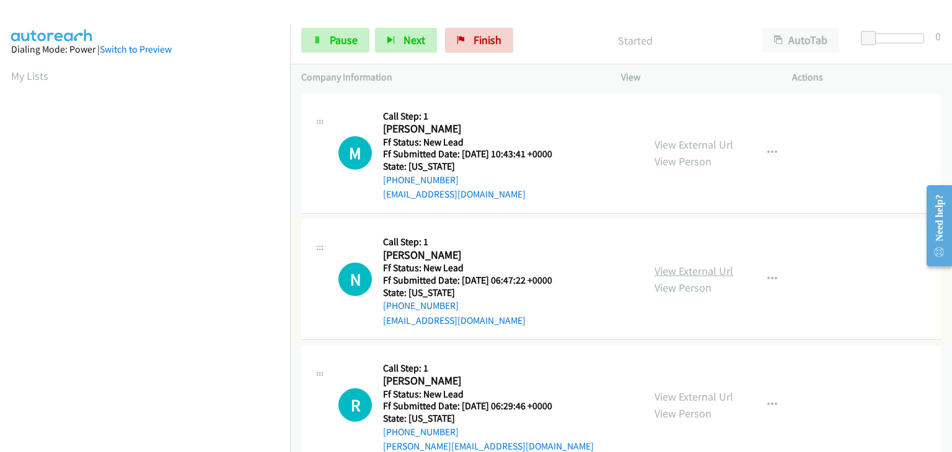
click at [664, 274] on link "View External Url" at bounding box center [693, 271] width 79 height 14
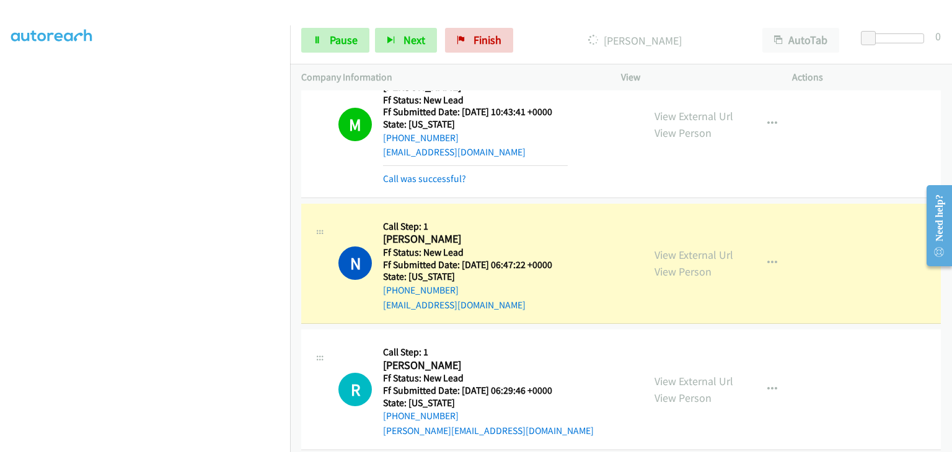
scroll to position [124, 0]
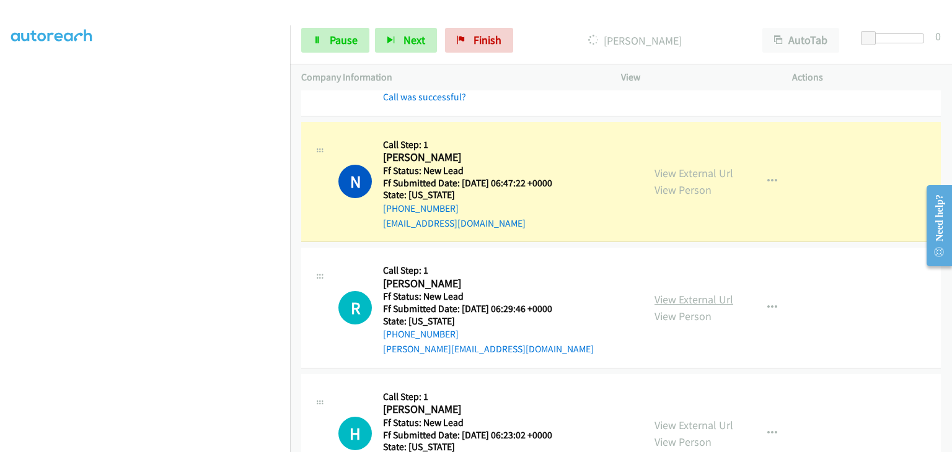
click at [660, 293] on link "View External Url" at bounding box center [693, 299] width 79 height 14
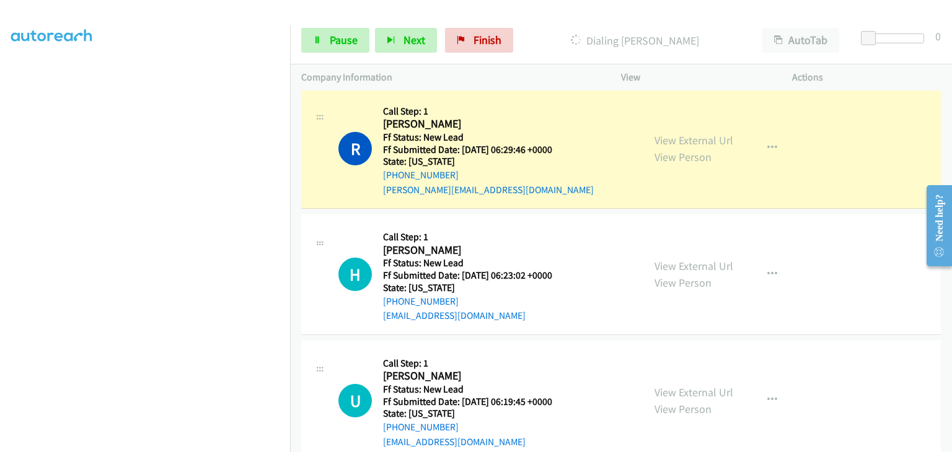
scroll to position [243, 0]
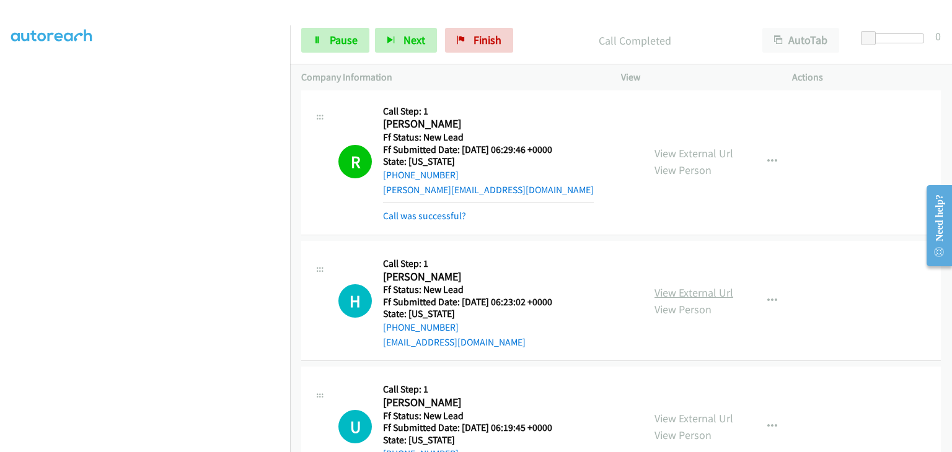
click at [672, 286] on link "View External Url" at bounding box center [693, 293] width 79 height 14
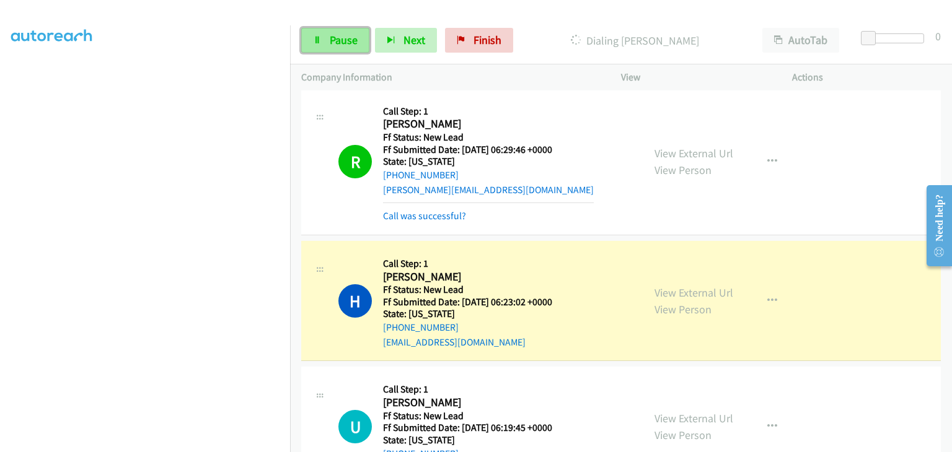
click at [367, 38] on link "Pause" at bounding box center [335, 40] width 68 height 25
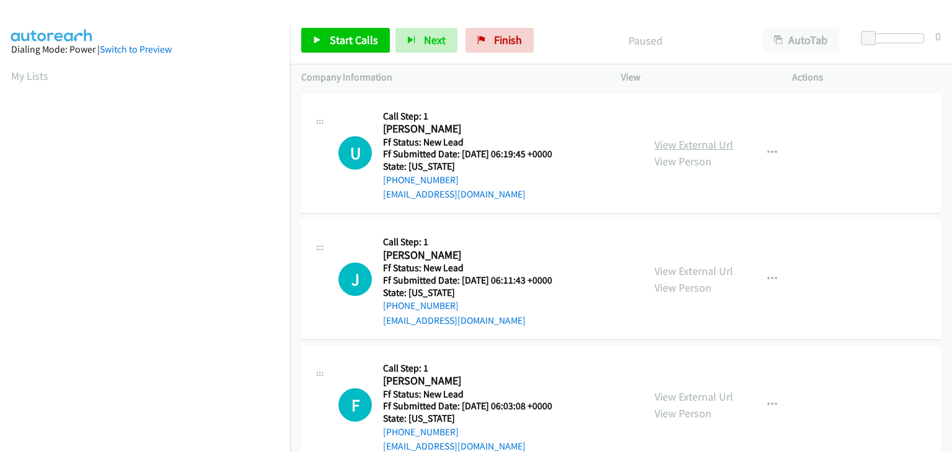
click at [660, 144] on link "View External Url" at bounding box center [693, 145] width 79 height 14
click at [364, 44] on span "Start Calls" at bounding box center [354, 40] width 48 height 14
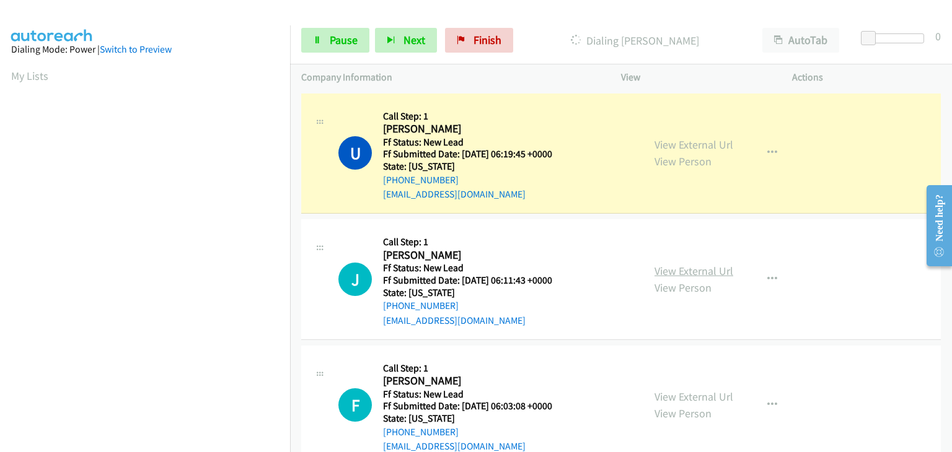
click at [717, 271] on link "View External Url" at bounding box center [693, 271] width 79 height 14
drag, startPoint x: 335, startPoint y: 45, endPoint x: 351, endPoint y: 46, distance: 16.1
click at [335, 45] on span "Pause" at bounding box center [344, 40] width 28 height 14
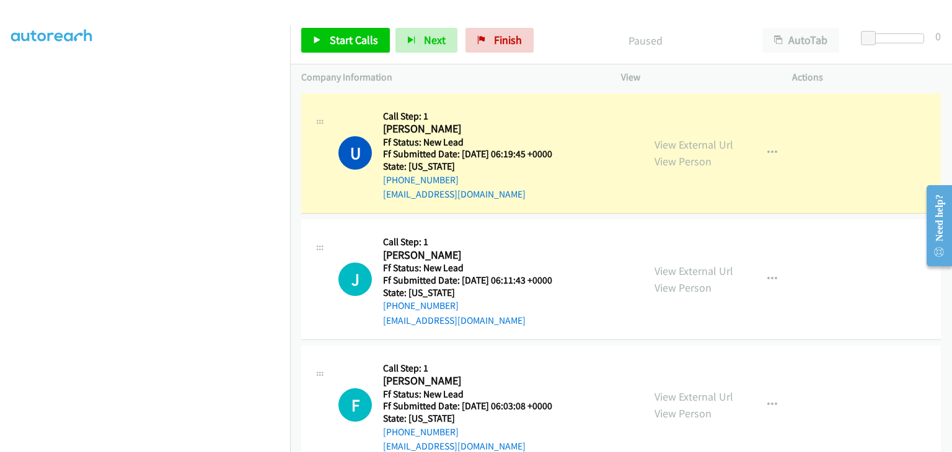
scroll to position [243, 0]
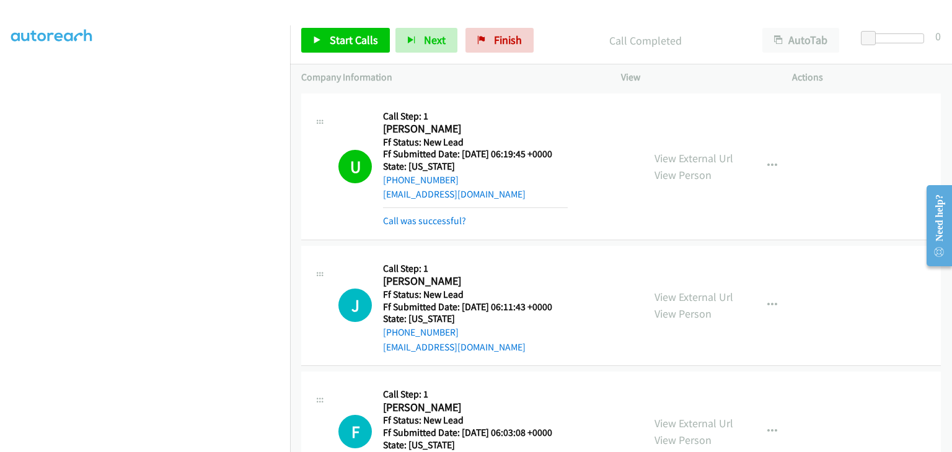
drag, startPoint x: 422, startPoint y: 219, endPoint x: 416, endPoint y: 227, distance: 10.7
click at [422, 219] on link "Call was successful?" at bounding box center [424, 221] width 83 height 12
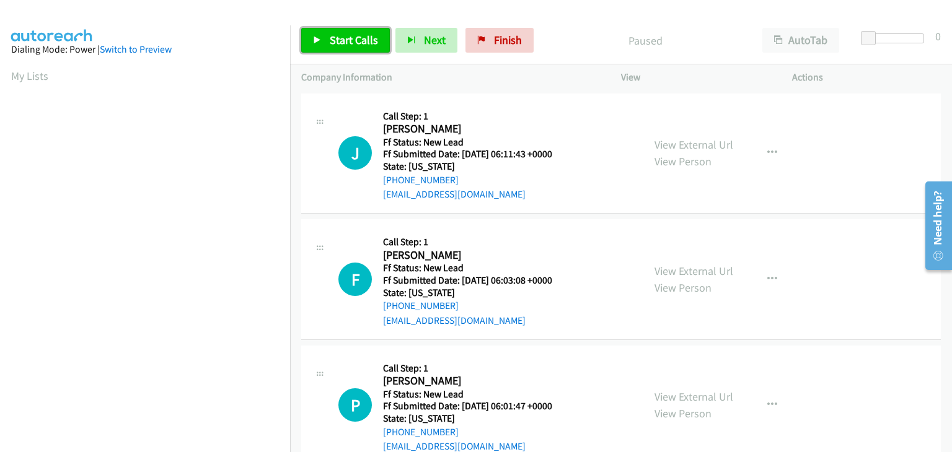
drag, startPoint x: 356, startPoint y: 33, endPoint x: 557, endPoint y: 97, distance: 211.2
click at [356, 33] on span "Start Calls" at bounding box center [354, 40] width 48 height 14
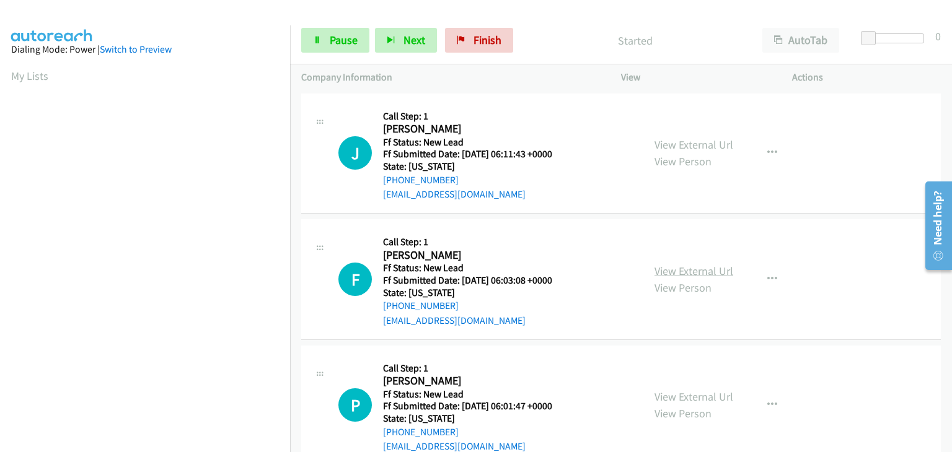
click at [695, 264] on link "View External Url" at bounding box center [693, 271] width 79 height 14
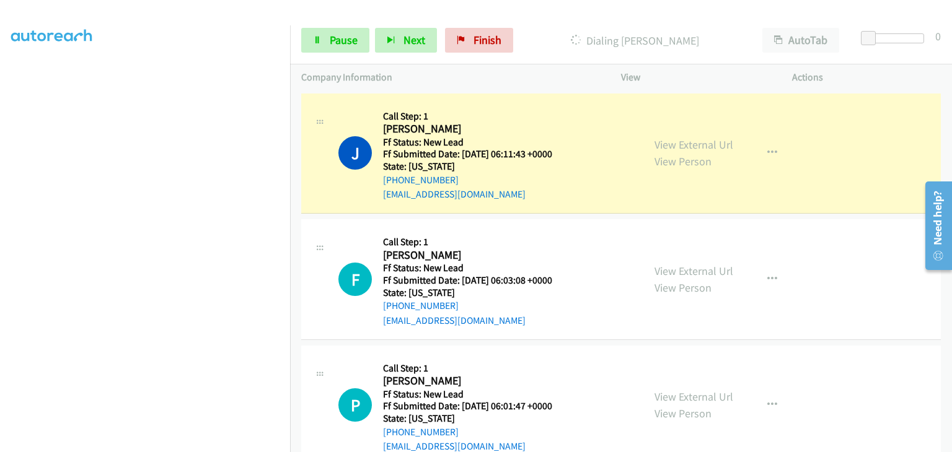
scroll to position [243, 0]
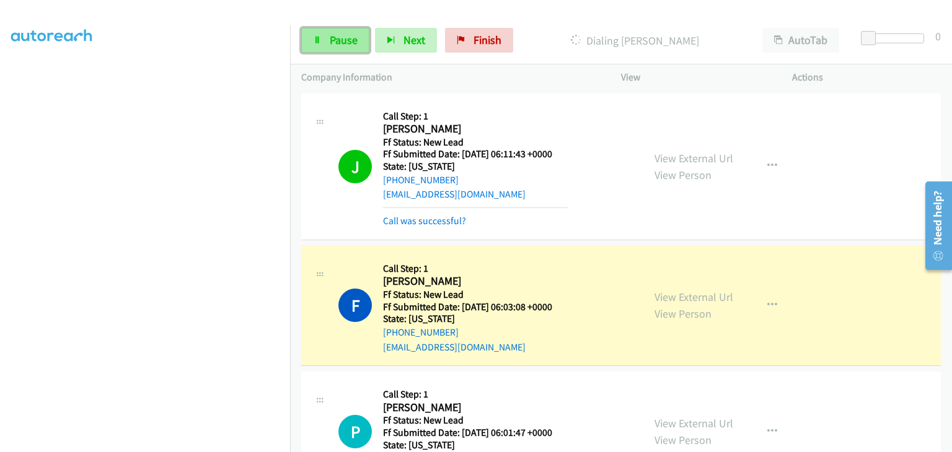
drag, startPoint x: 343, startPoint y: 35, endPoint x: 170, endPoint y: 230, distance: 260.2
click at [342, 35] on span "Pause" at bounding box center [344, 40] width 28 height 14
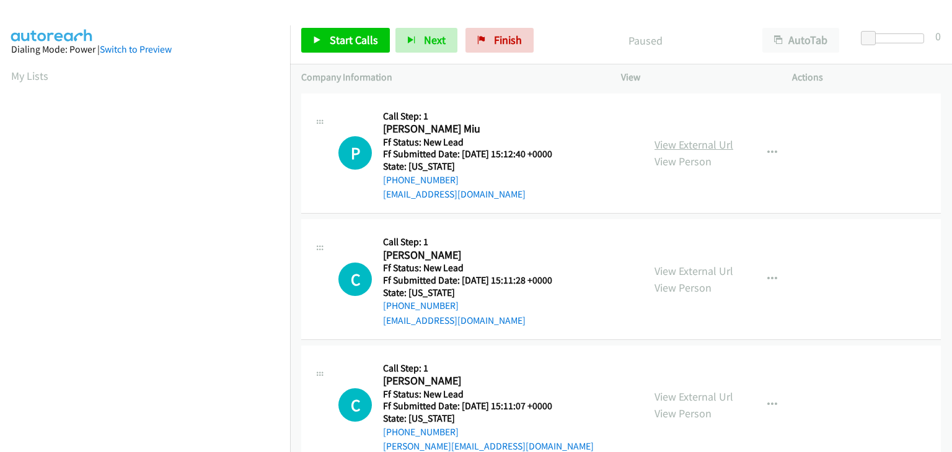
click at [665, 148] on link "View External Url" at bounding box center [693, 145] width 79 height 14
click at [323, 35] on link "Start Calls" at bounding box center [345, 40] width 89 height 25
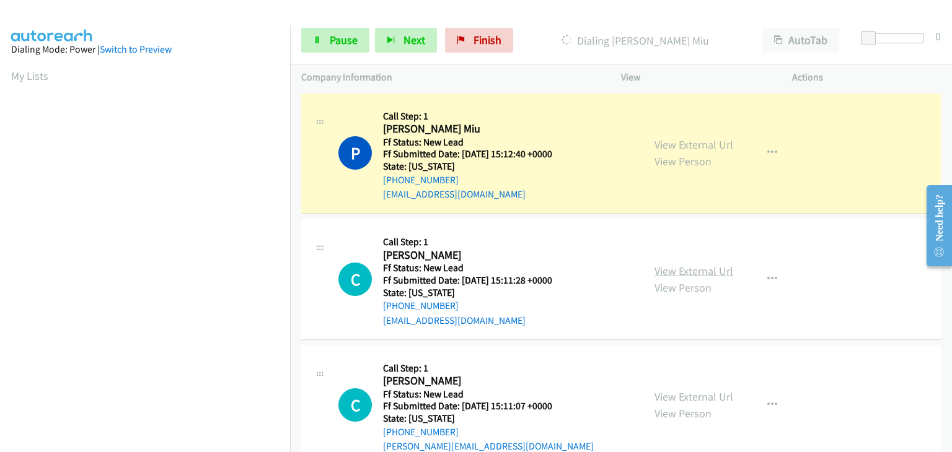
click at [683, 274] on link "View External Url" at bounding box center [693, 271] width 79 height 14
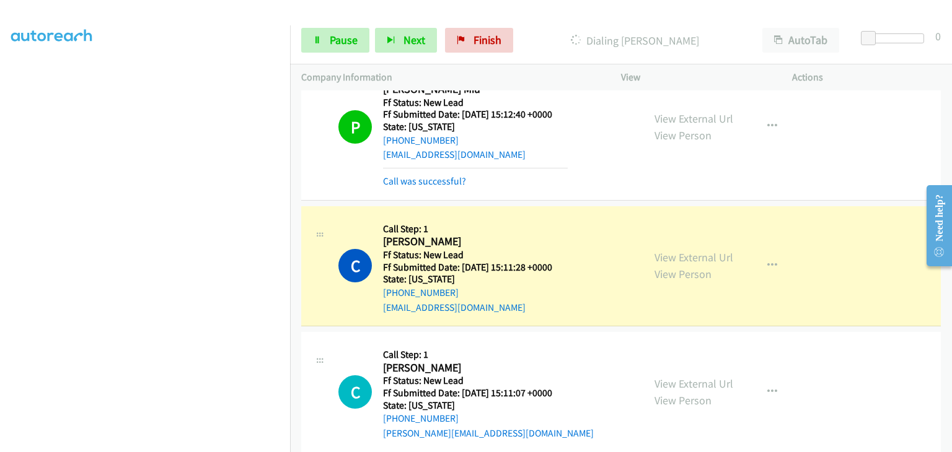
scroll to position [124, 0]
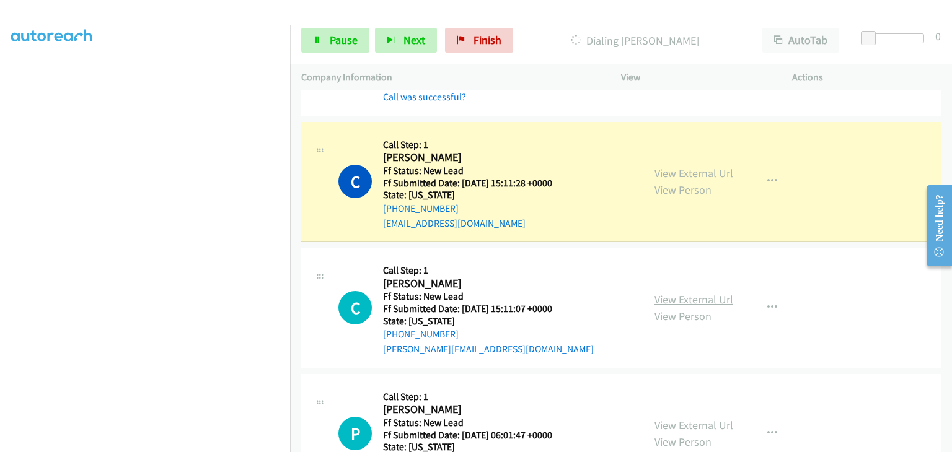
click at [678, 296] on link "View External Url" at bounding box center [693, 299] width 79 height 14
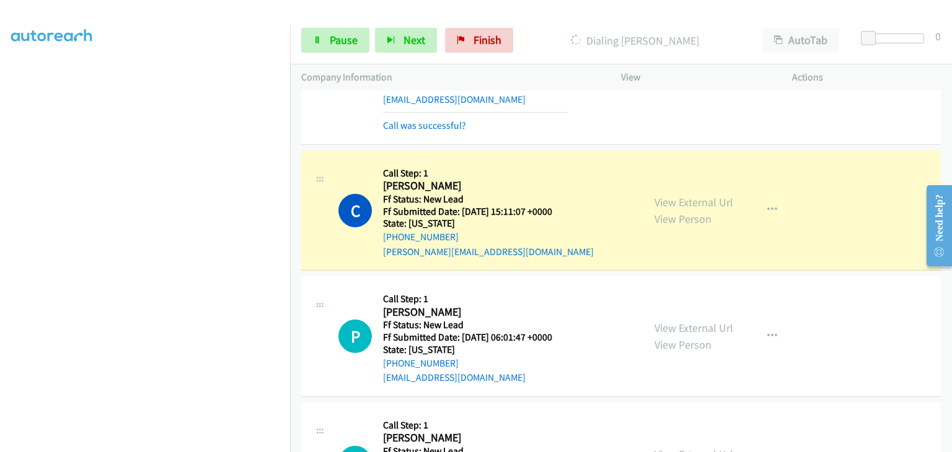
scroll to position [310, 0]
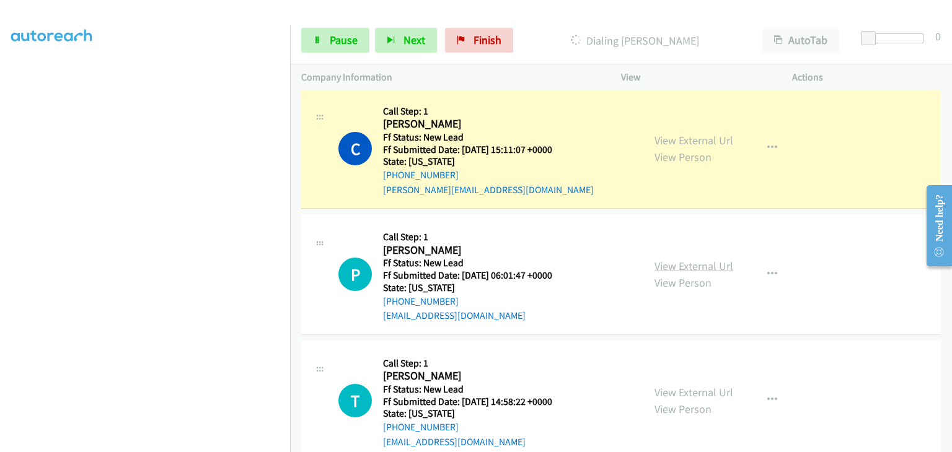
click at [672, 268] on link "View External Url" at bounding box center [693, 266] width 79 height 14
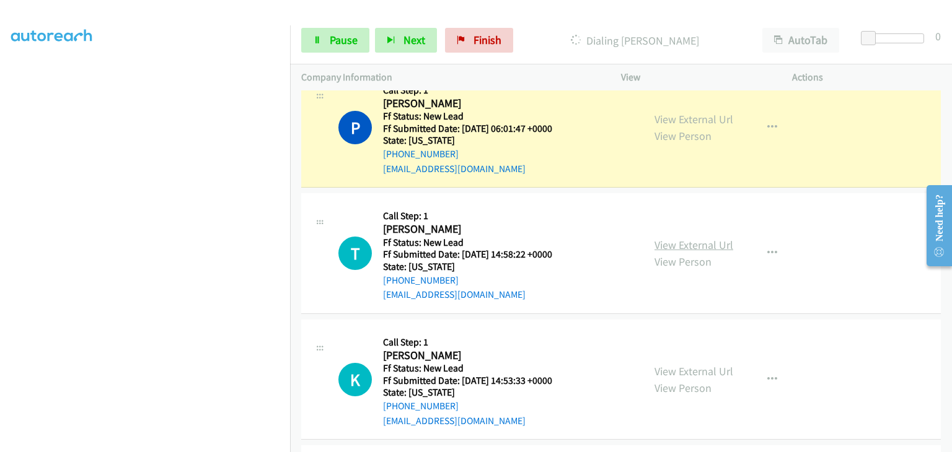
scroll to position [496, 0]
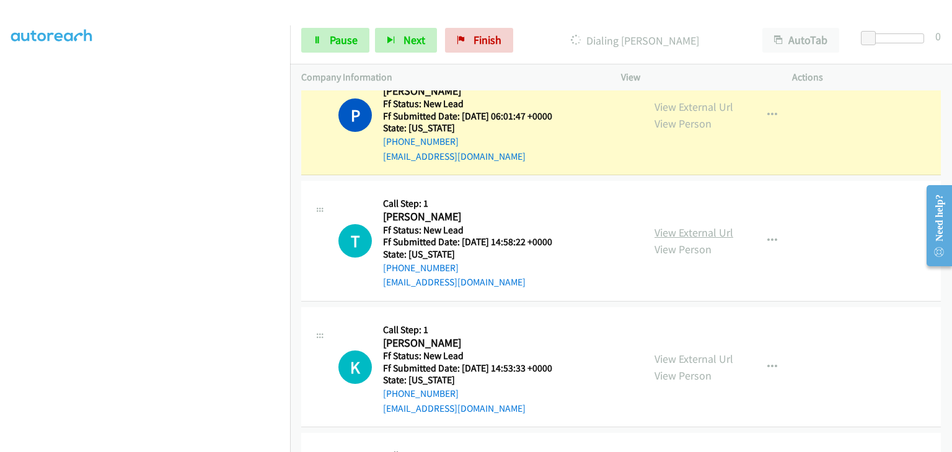
click at [686, 234] on link "View External Url" at bounding box center [693, 233] width 79 height 14
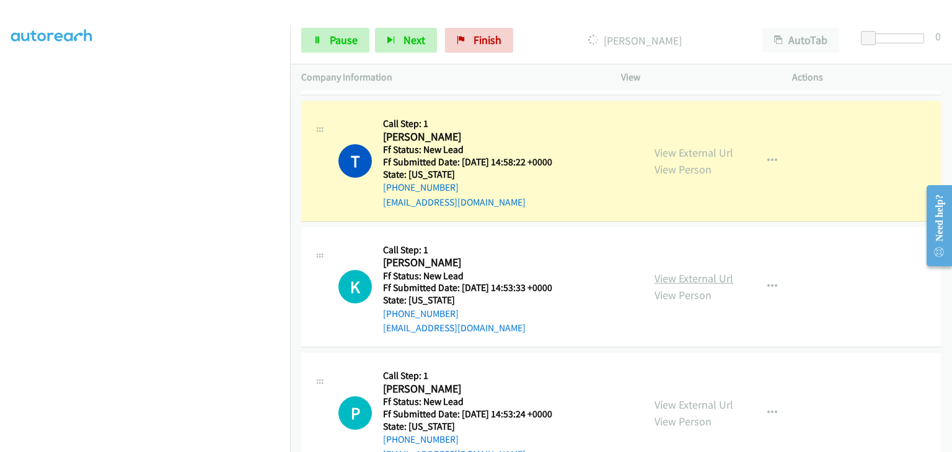
scroll to position [620, 0]
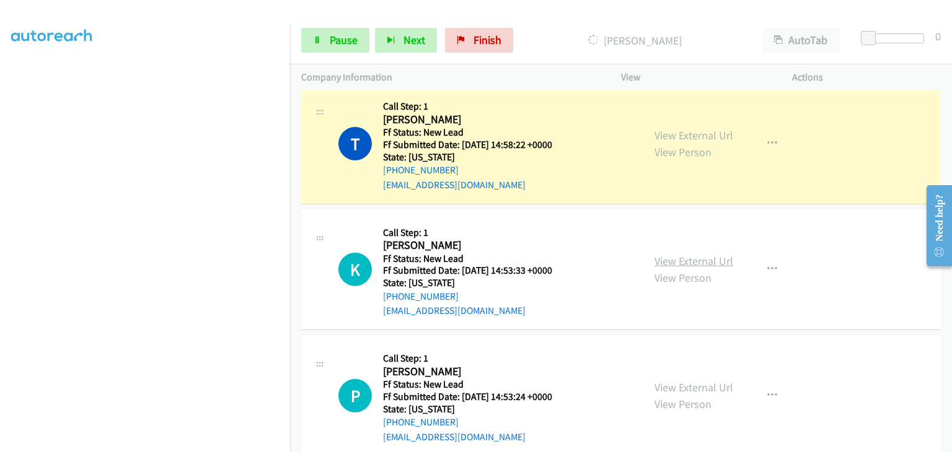
click at [702, 261] on link "View External Url" at bounding box center [693, 261] width 79 height 14
drag, startPoint x: 325, startPoint y: 37, endPoint x: 664, endPoint y: 99, distance: 345.0
click at [325, 37] on link "Pause" at bounding box center [335, 40] width 68 height 25
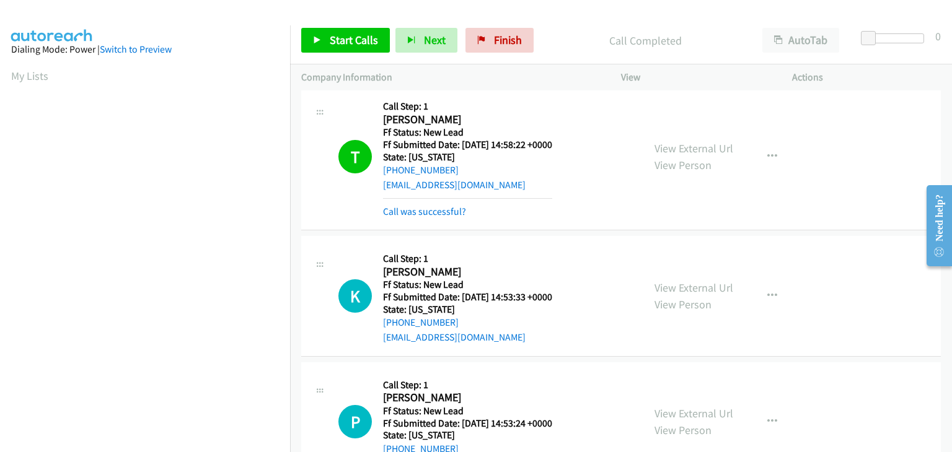
scroll to position [243, 0]
click at [444, 209] on link "Call was successful?" at bounding box center [424, 212] width 83 height 12
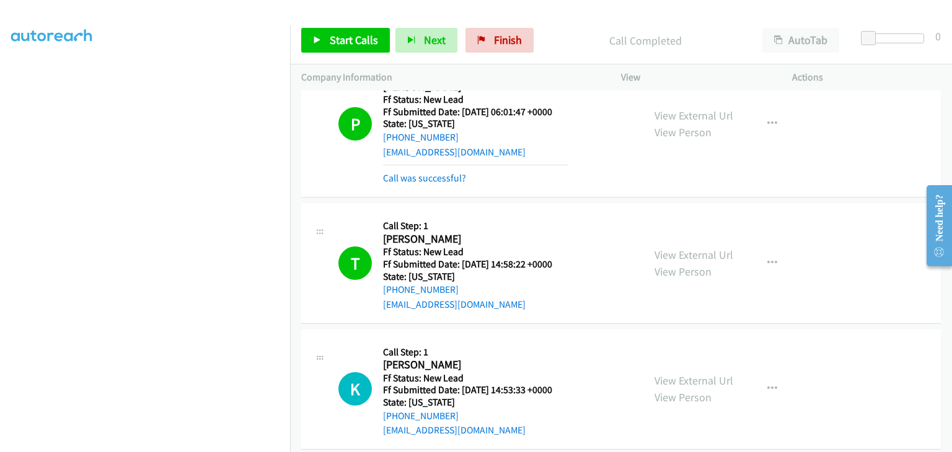
scroll to position [434, 0]
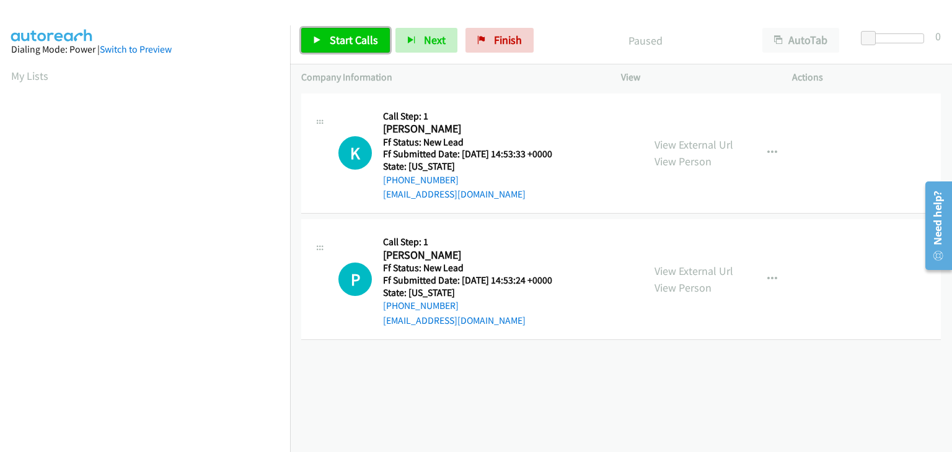
click at [348, 45] on span "Start Calls" at bounding box center [354, 40] width 48 height 14
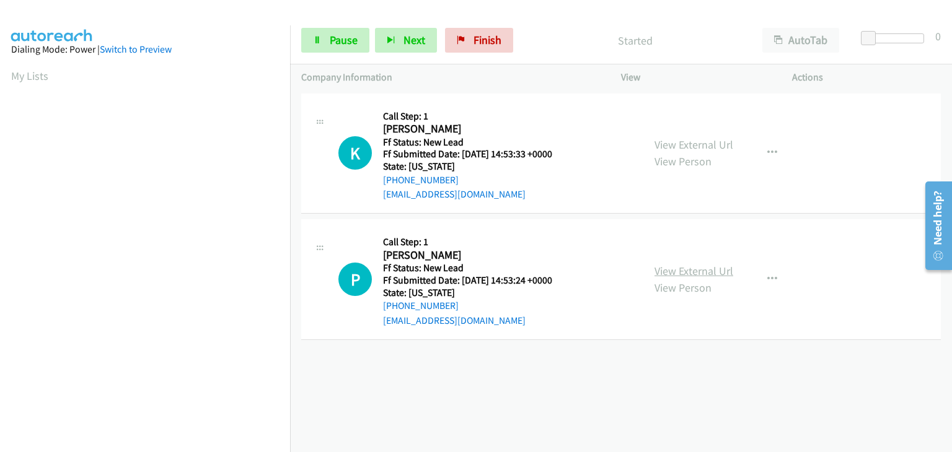
click at [669, 266] on link "View External Url" at bounding box center [693, 271] width 79 height 14
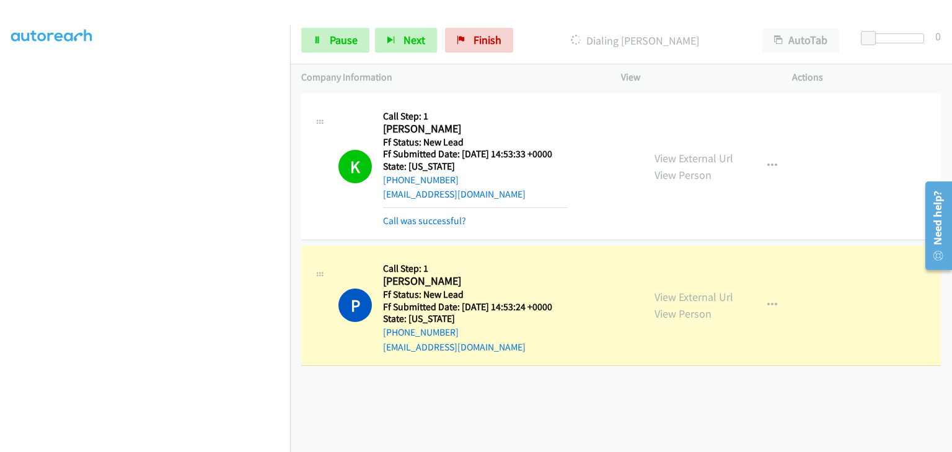
scroll to position [243, 0]
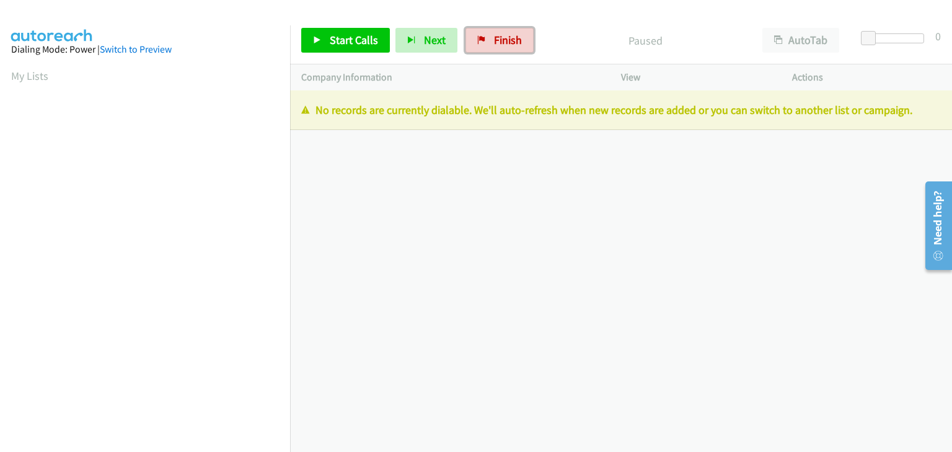
drag, startPoint x: 495, startPoint y: 45, endPoint x: 518, endPoint y: 65, distance: 30.3
click at [495, 45] on span "Finish" at bounding box center [508, 40] width 28 height 14
click at [504, 45] on span "Finish" at bounding box center [508, 40] width 28 height 14
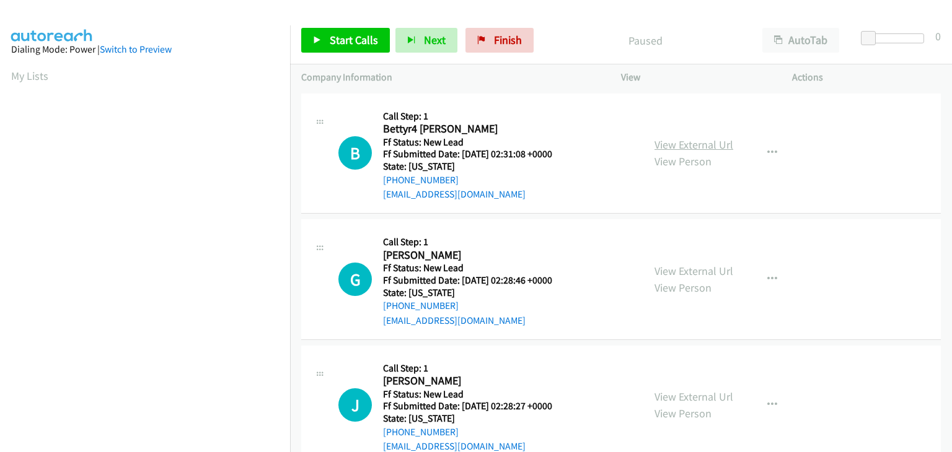
click at [657, 150] on link "View External Url" at bounding box center [693, 145] width 79 height 14
click at [349, 31] on link "Start Calls" at bounding box center [345, 40] width 89 height 25
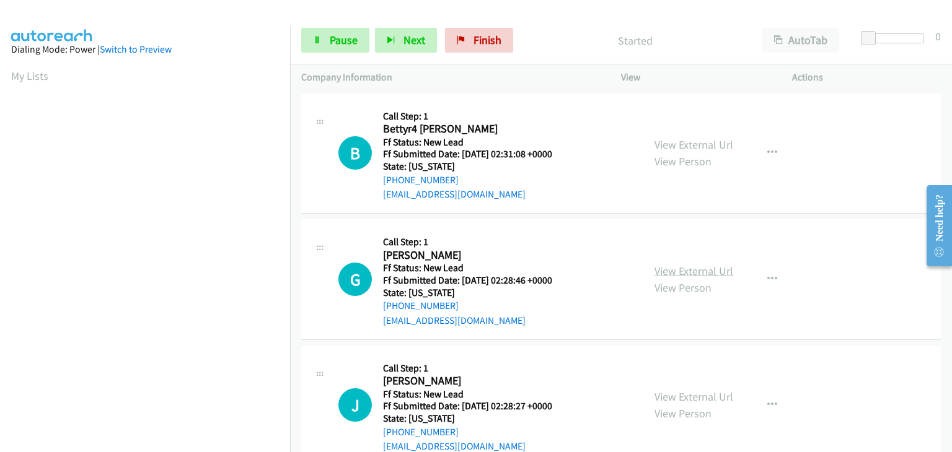
click at [701, 266] on link "View External Url" at bounding box center [693, 271] width 79 height 14
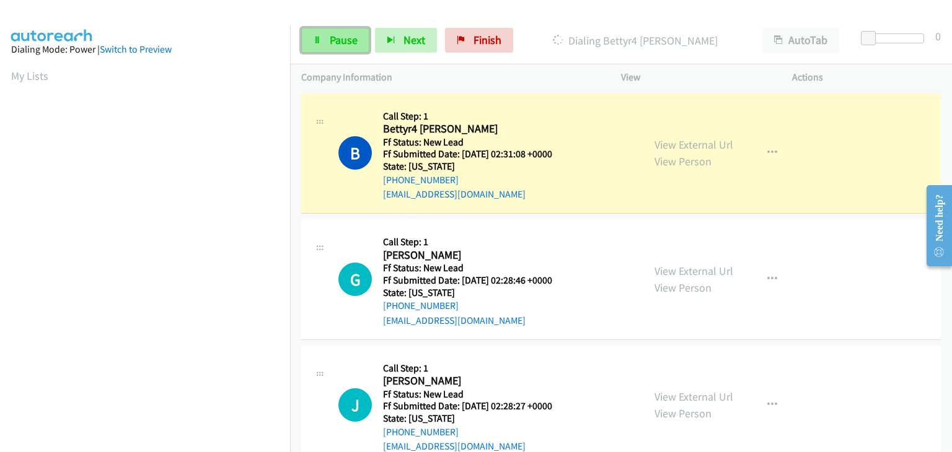
click at [354, 49] on link "Pause" at bounding box center [335, 40] width 68 height 25
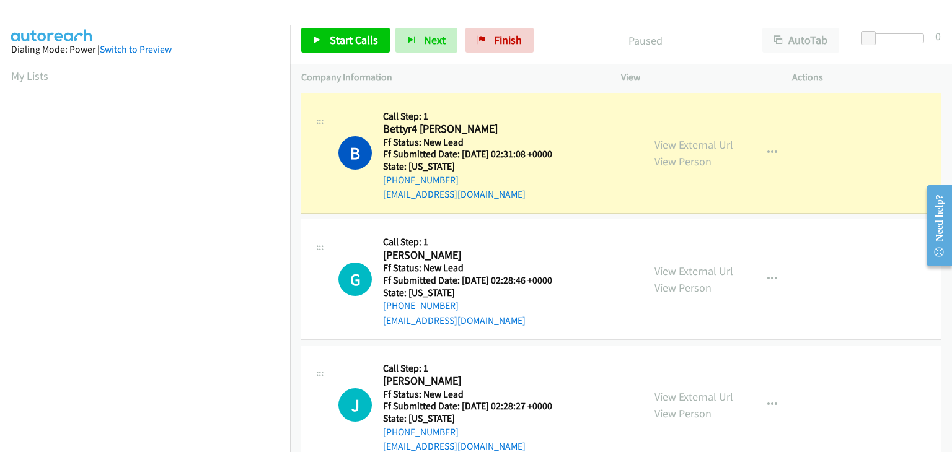
scroll to position [243, 0]
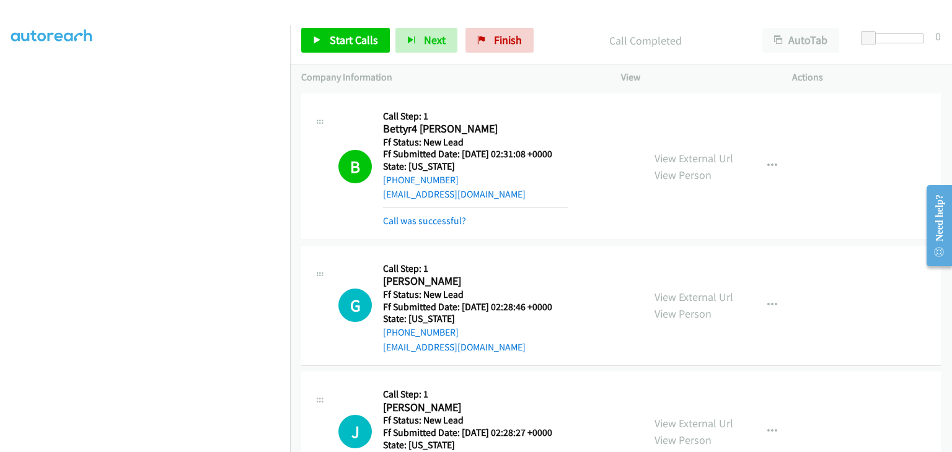
drag, startPoint x: 451, startPoint y: 221, endPoint x: 669, endPoint y: 184, distance: 221.1
click at [451, 221] on link "Call was successful?" at bounding box center [424, 221] width 83 height 12
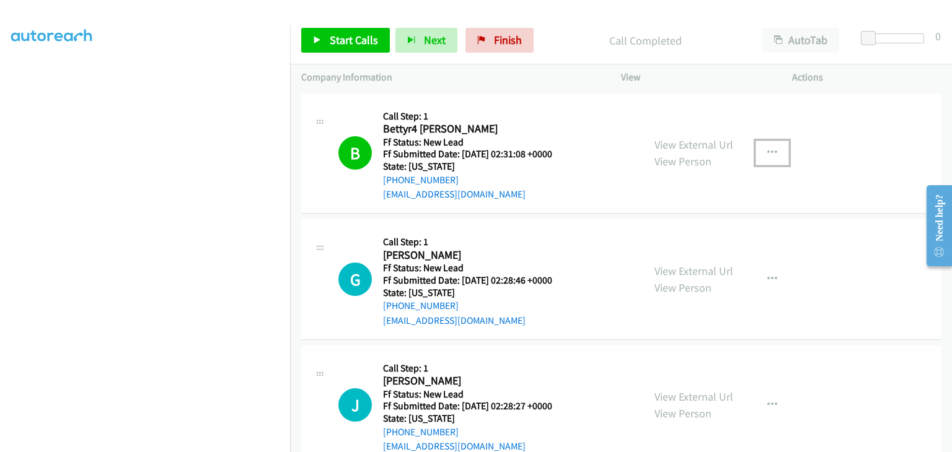
click at [767, 155] on icon "button" at bounding box center [772, 153] width 10 height 10
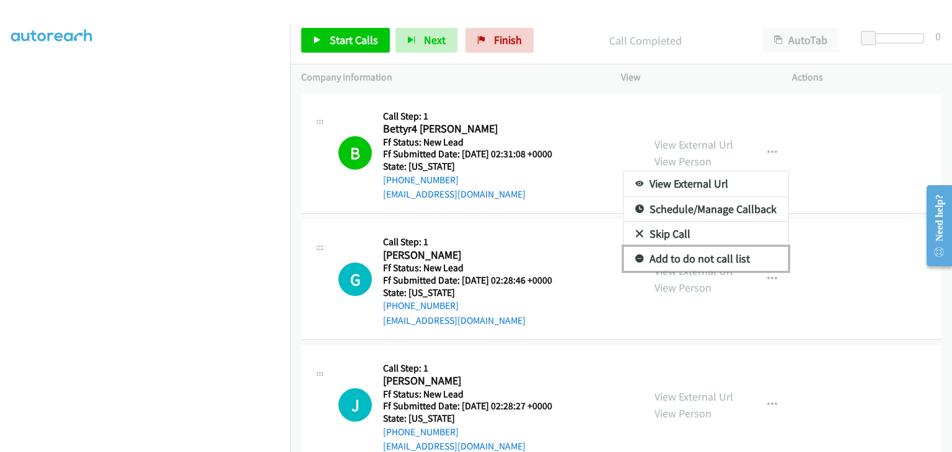
click at [704, 260] on link "Add to do not call list" at bounding box center [705, 259] width 165 height 25
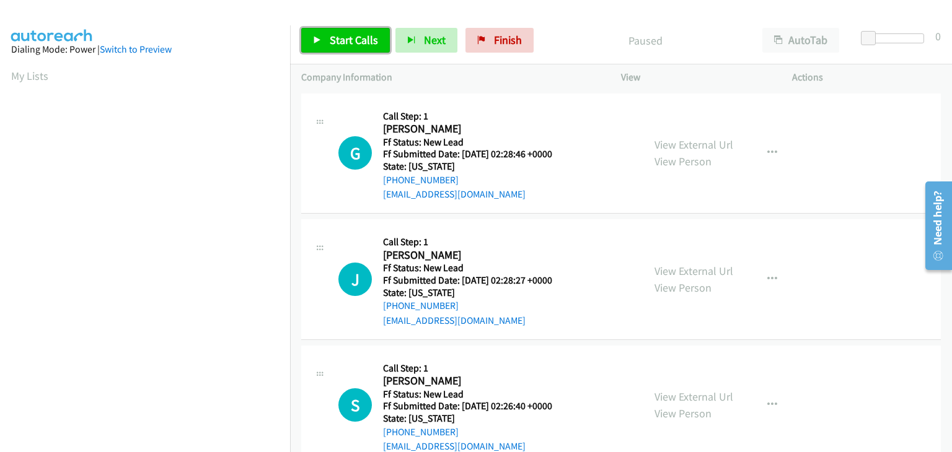
click at [357, 43] on span "Start Calls" at bounding box center [354, 40] width 48 height 14
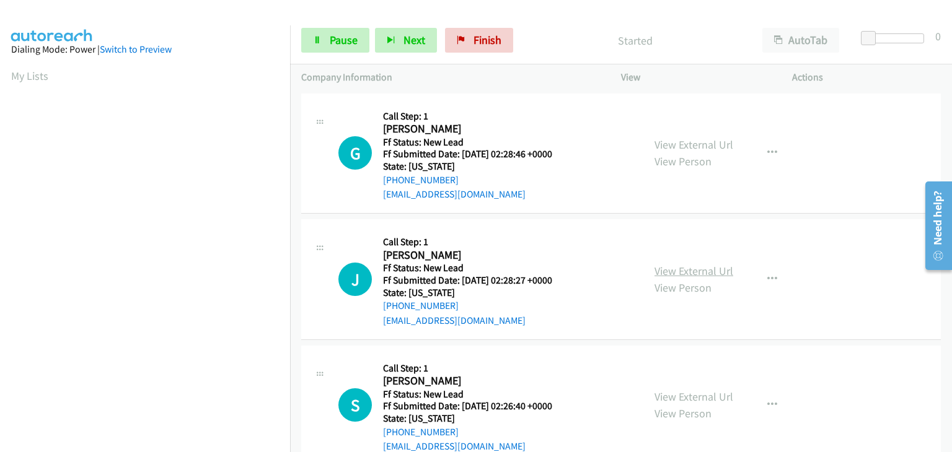
click at [659, 271] on link "View External Url" at bounding box center [693, 271] width 79 height 14
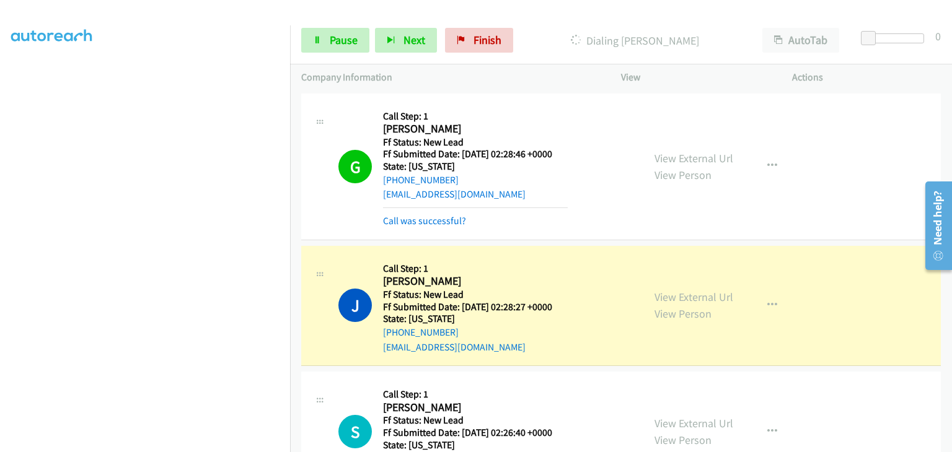
scroll to position [186, 0]
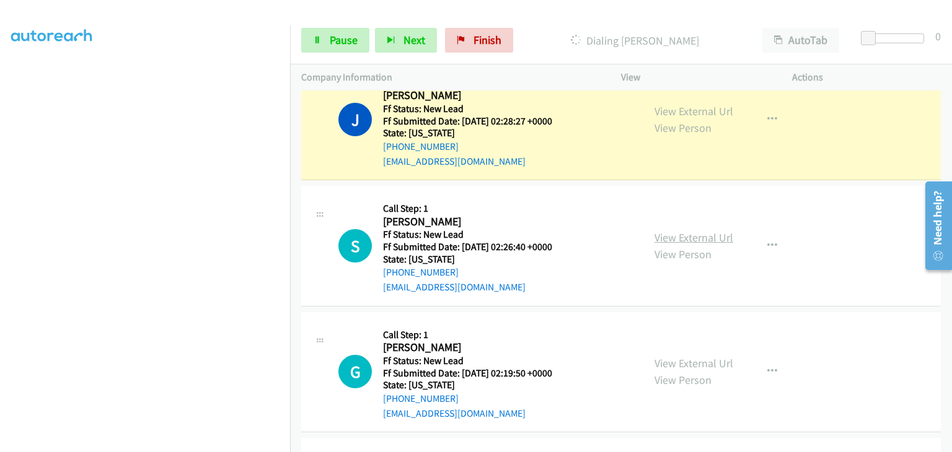
click at [679, 237] on link "View External Url" at bounding box center [693, 237] width 79 height 14
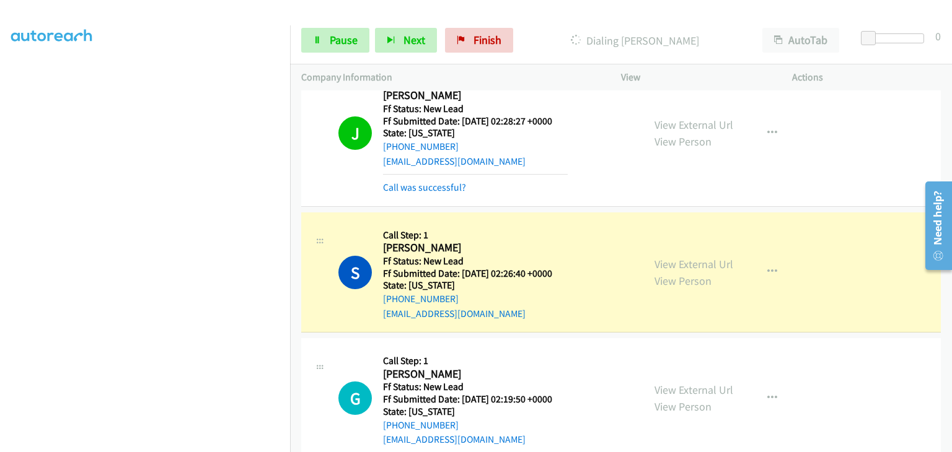
scroll to position [248, 0]
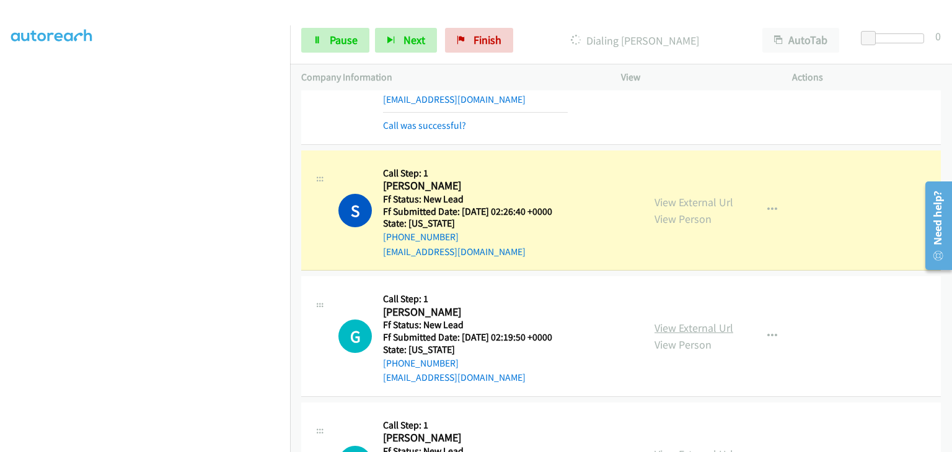
click at [698, 323] on link "View External Url" at bounding box center [693, 328] width 79 height 14
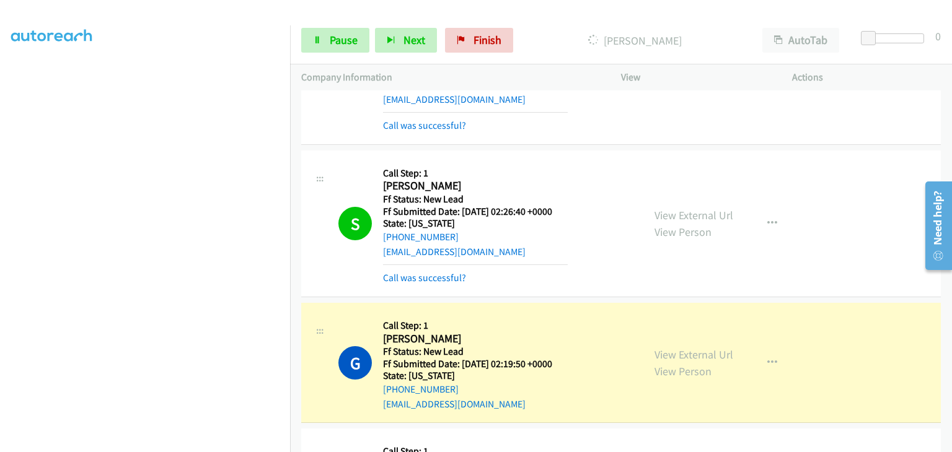
scroll to position [243, 0]
click at [365, 34] on link "Pause" at bounding box center [335, 40] width 68 height 25
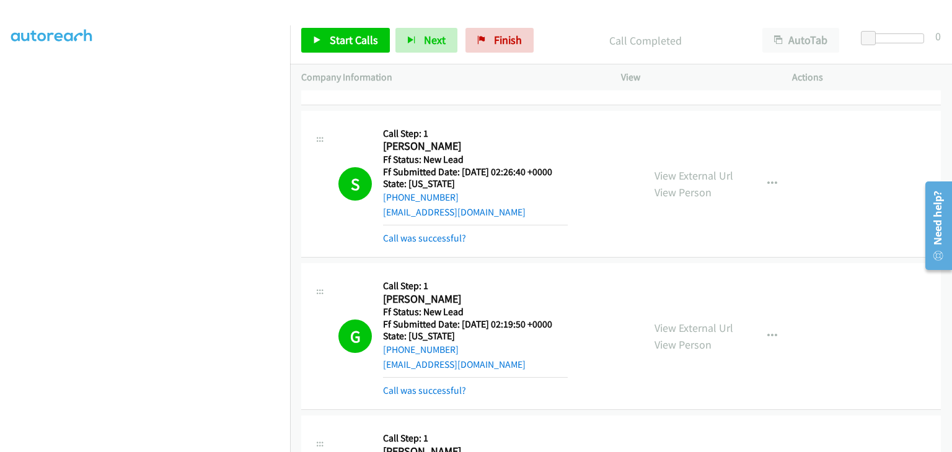
scroll to position [310, 0]
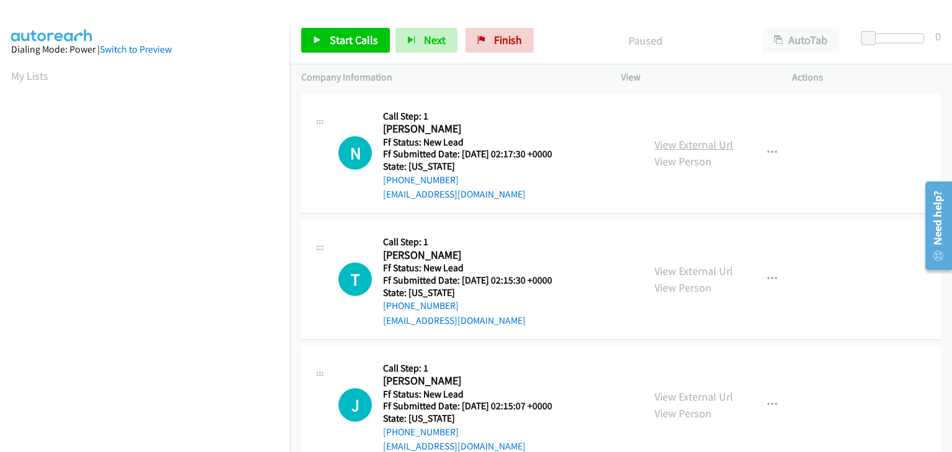
click at [677, 144] on link "View External Url" at bounding box center [693, 145] width 79 height 14
click at [327, 41] on link "Start Calls" at bounding box center [345, 40] width 89 height 25
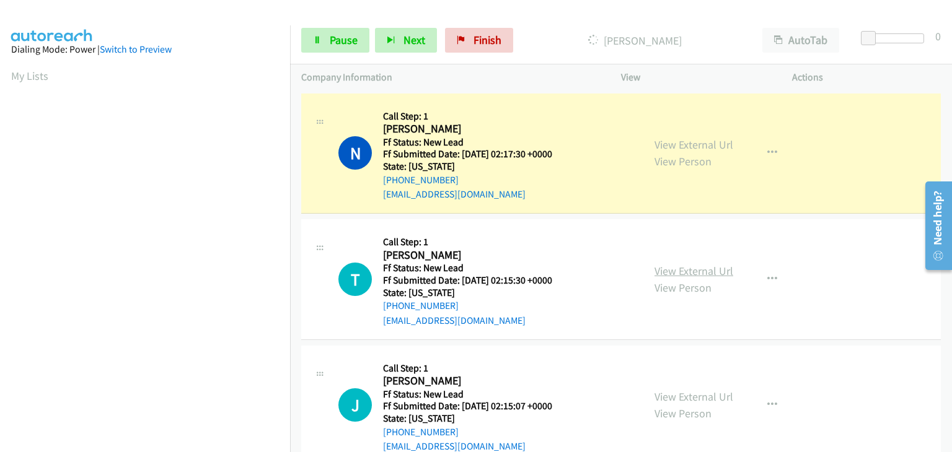
click at [665, 268] on link "View External Url" at bounding box center [693, 271] width 79 height 14
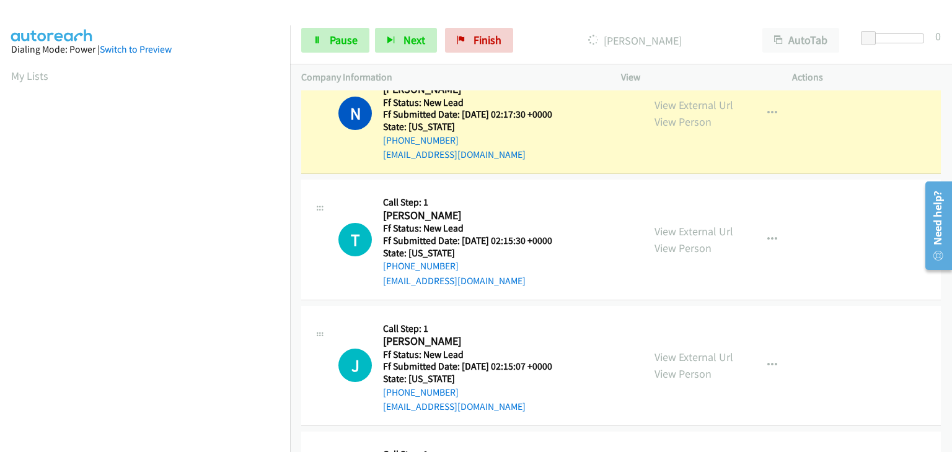
scroll to position [62, 0]
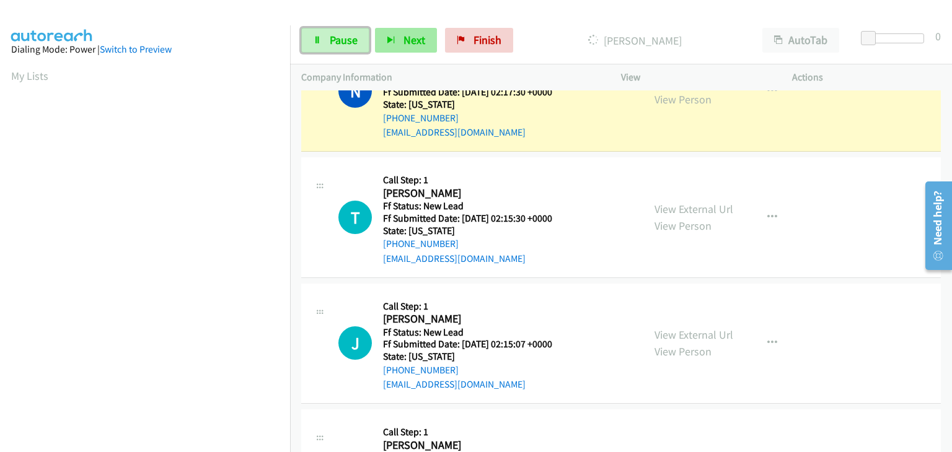
drag, startPoint x: 352, startPoint y: 40, endPoint x: 405, endPoint y: 43, distance: 52.7
click at [352, 40] on span "Pause" at bounding box center [344, 40] width 28 height 14
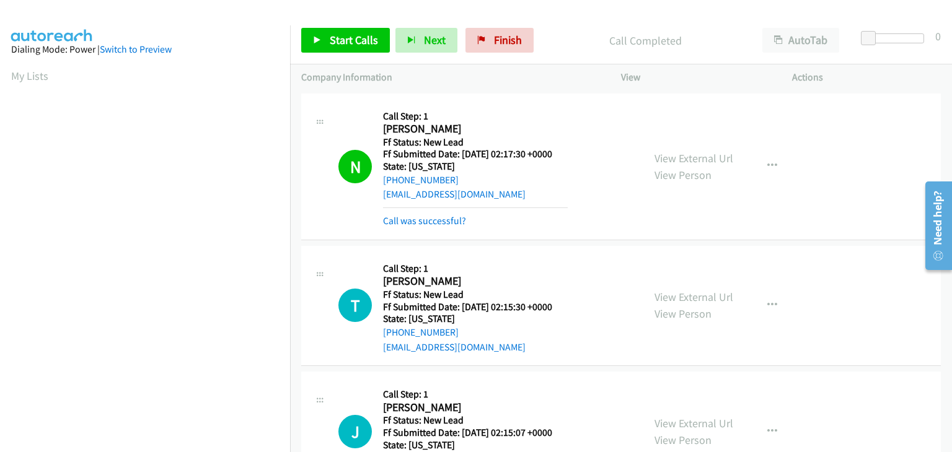
scroll to position [243, 0]
click at [456, 220] on link "Call was successful?" at bounding box center [424, 221] width 83 height 12
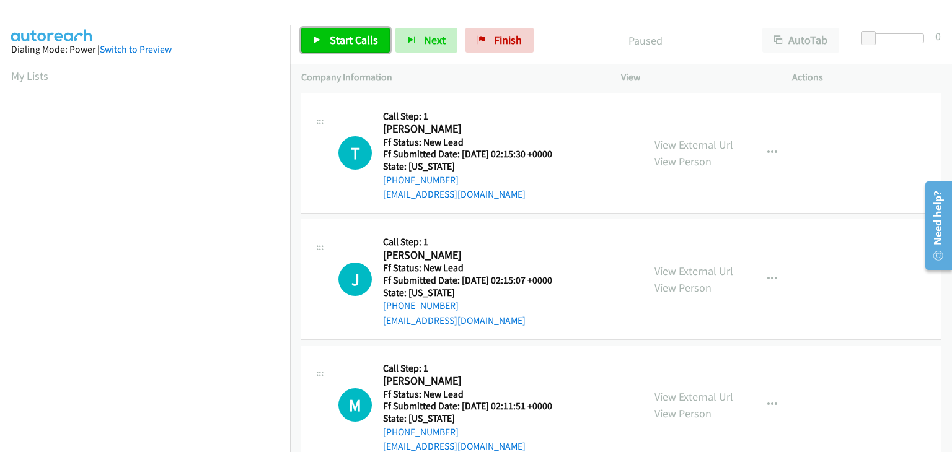
drag, startPoint x: 368, startPoint y: 40, endPoint x: 609, endPoint y: 40, distance: 241.0
click at [368, 40] on span "Start Calls" at bounding box center [354, 40] width 48 height 14
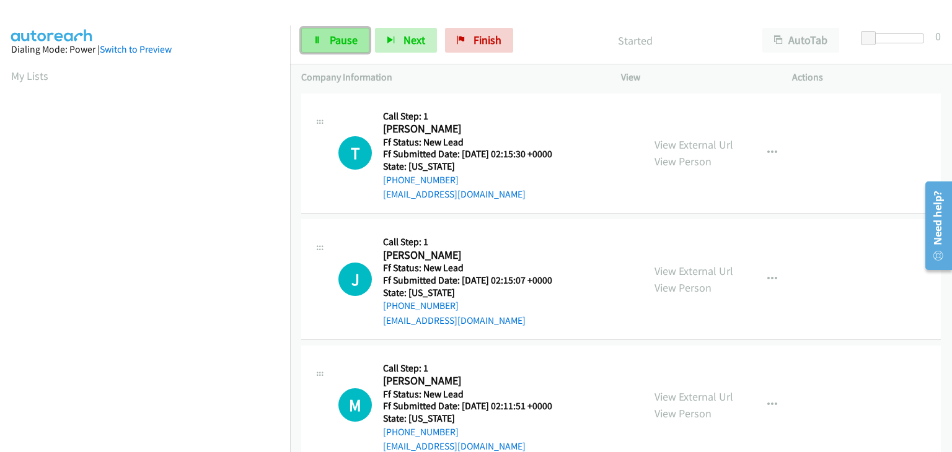
click at [359, 46] on link "Pause" at bounding box center [335, 40] width 68 height 25
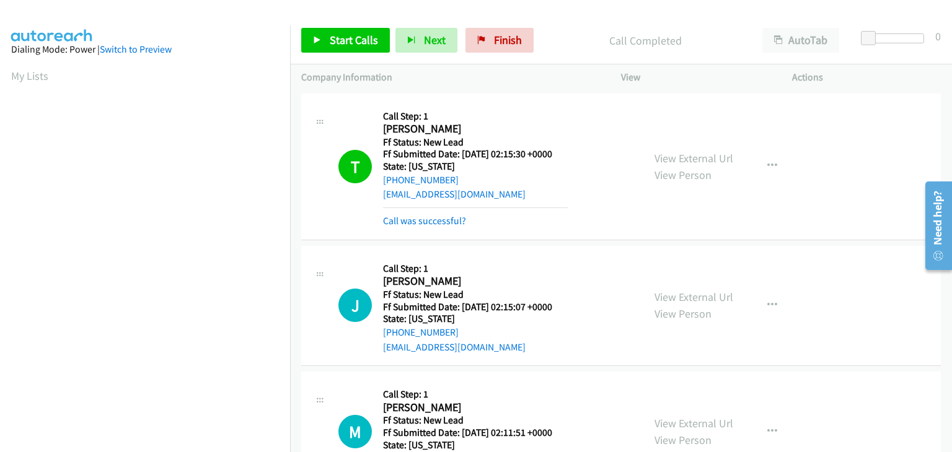
scroll to position [243, 0]
click at [496, 48] on link "Finish" at bounding box center [499, 40] width 68 height 25
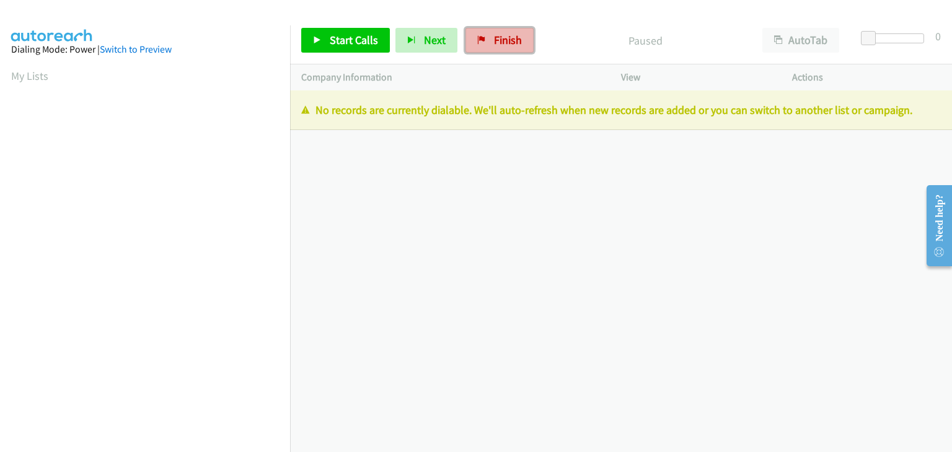
click at [502, 40] on span "Finish" at bounding box center [508, 40] width 28 height 14
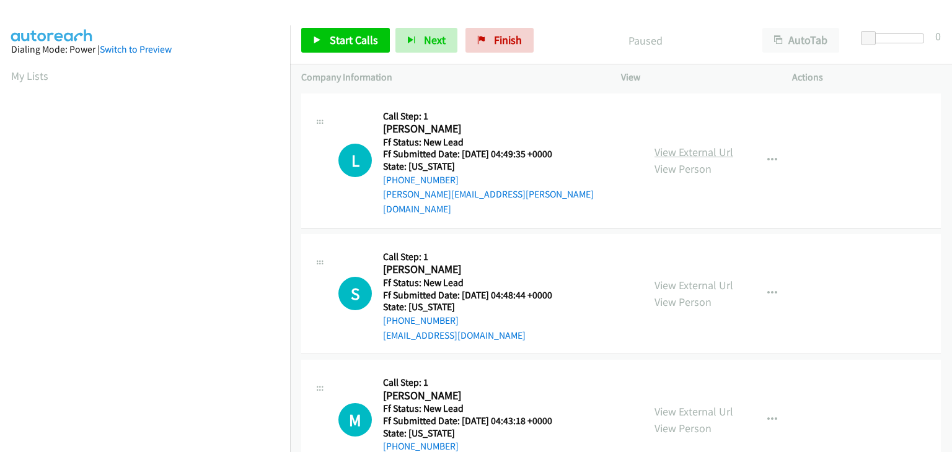
click at [688, 145] on link "View External Url" at bounding box center [693, 152] width 79 height 14
click at [331, 29] on link "Start Calls" at bounding box center [345, 40] width 89 height 25
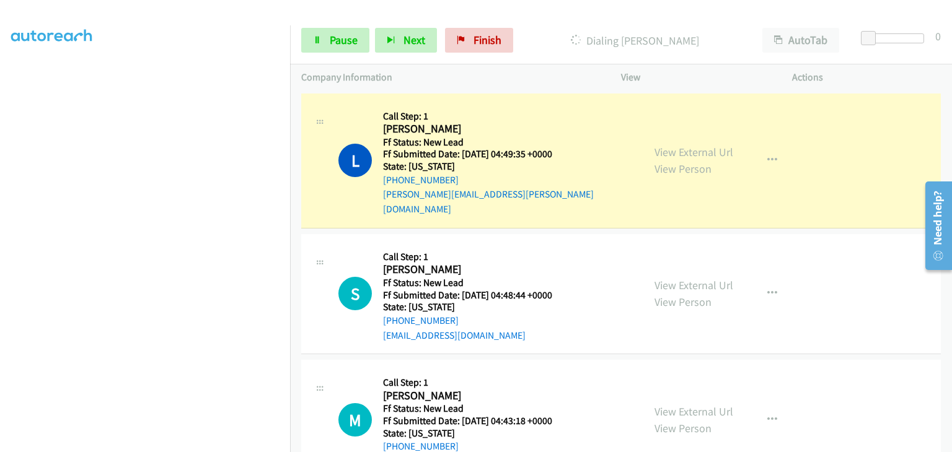
scroll to position [243, 0]
click at [662, 278] on link "View External Url" at bounding box center [693, 285] width 79 height 14
click at [346, 39] on span "Pause" at bounding box center [344, 40] width 28 height 14
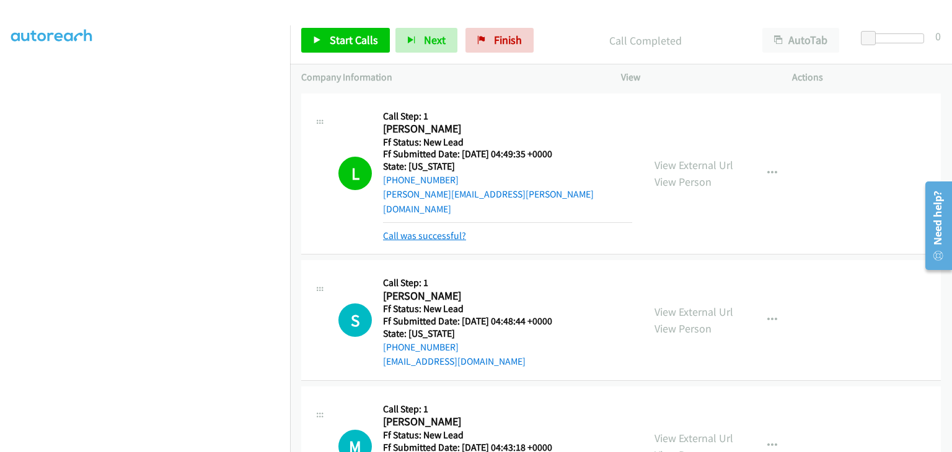
click at [438, 230] on link "Call was successful?" at bounding box center [424, 236] width 83 height 12
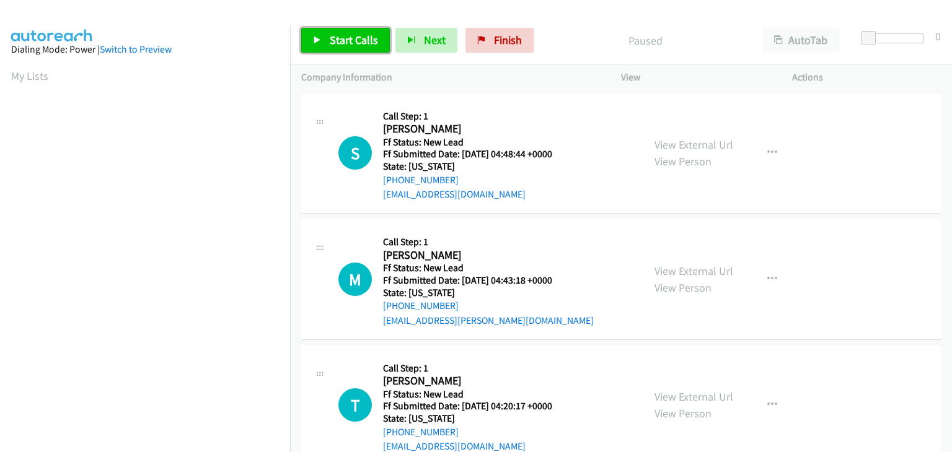
drag, startPoint x: 362, startPoint y: 48, endPoint x: 469, endPoint y: 54, distance: 106.7
click at [362, 48] on link "Start Calls" at bounding box center [345, 40] width 89 height 25
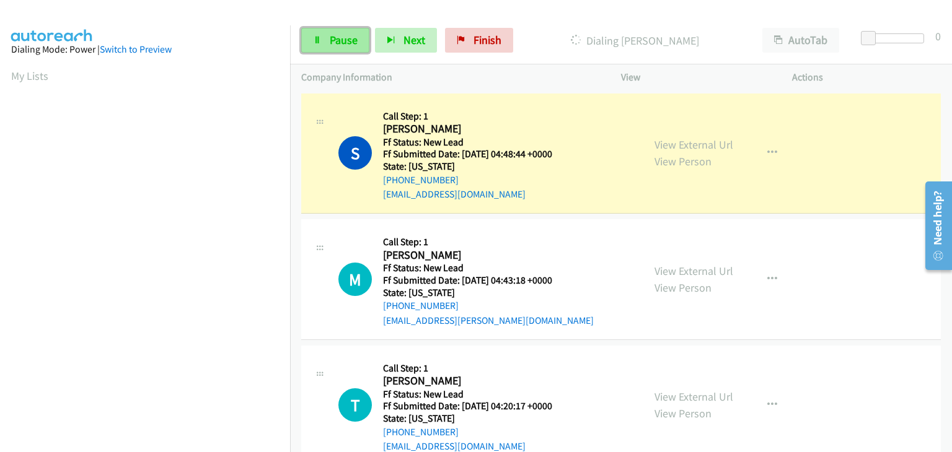
click at [335, 39] on span "Pause" at bounding box center [344, 40] width 28 height 14
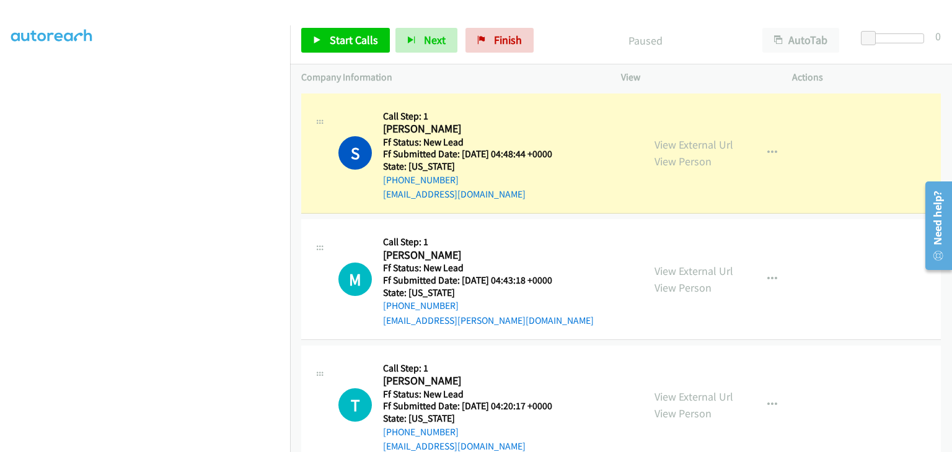
scroll to position [243, 0]
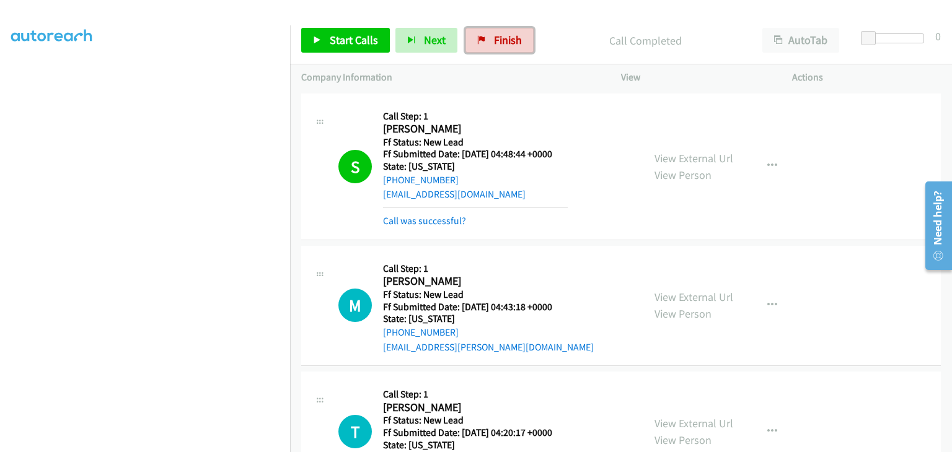
click at [509, 41] on span "Finish" at bounding box center [508, 40] width 28 height 14
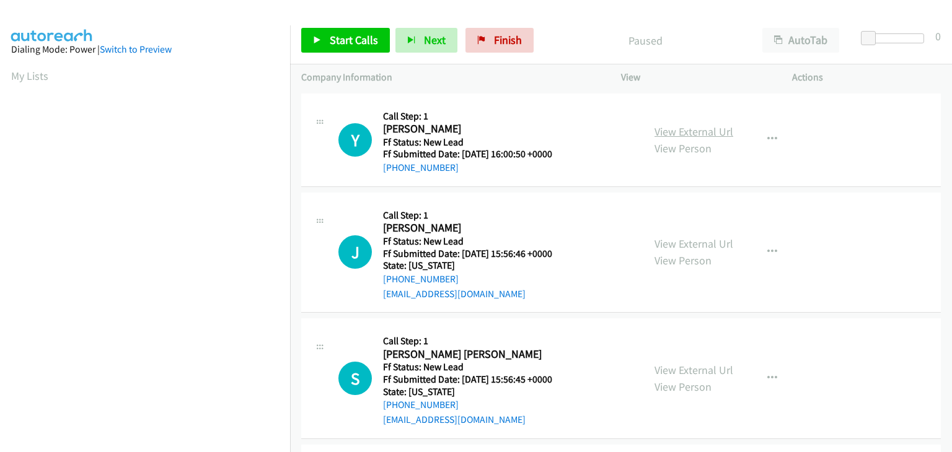
click at [685, 134] on link "View External Url" at bounding box center [693, 132] width 79 height 14
drag, startPoint x: 773, startPoint y: 138, endPoint x: 753, endPoint y: 148, distance: 21.6
click at [773, 138] on button "button" at bounding box center [771, 139] width 33 height 25
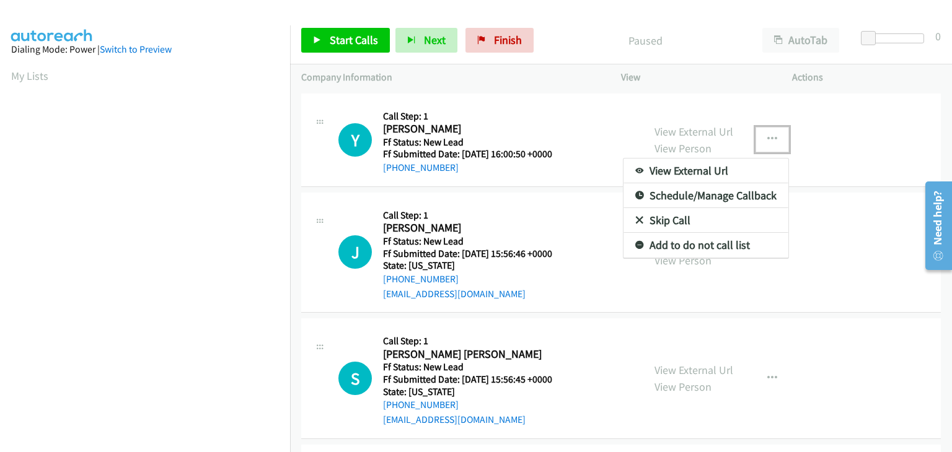
click at [672, 224] on link "Skip Call" at bounding box center [705, 220] width 165 height 25
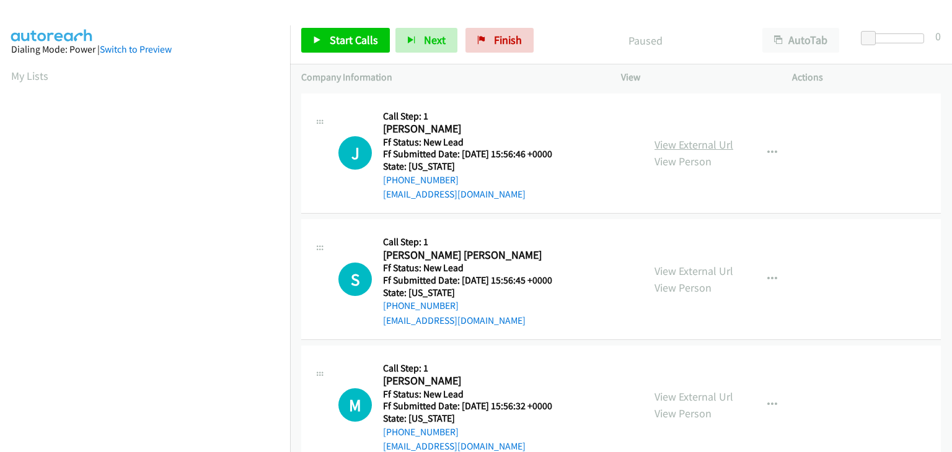
click at [709, 142] on link "View External Url" at bounding box center [693, 145] width 79 height 14
click at [345, 37] on span "Start Calls" at bounding box center [354, 40] width 48 height 14
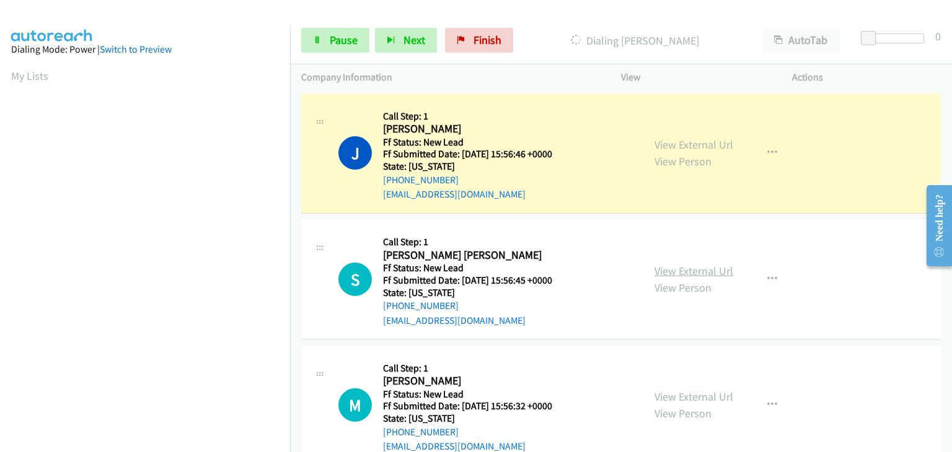
click at [675, 268] on link "View External Url" at bounding box center [693, 271] width 79 height 14
drag, startPoint x: 348, startPoint y: 48, endPoint x: 465, endPoint y: 50, distance: 117.1
click at [348, 48] on link "Pause" at bounding box center [335, 40] width 68 height 25
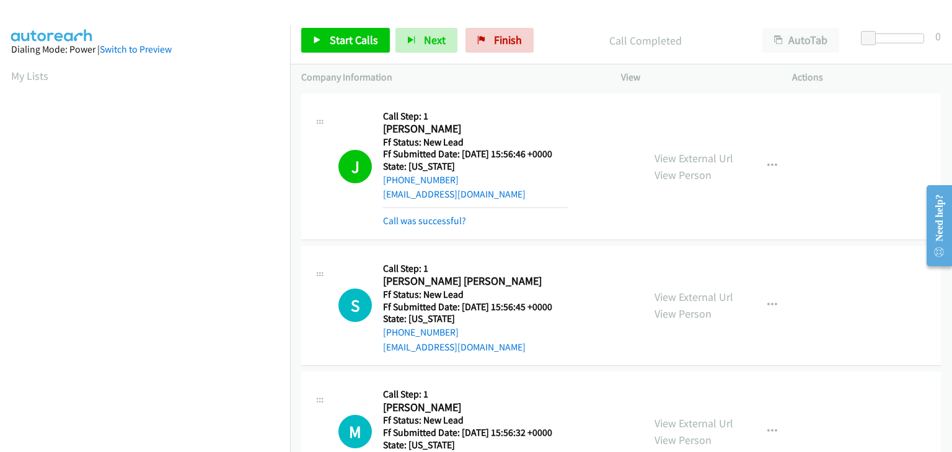
scroll to position [243, 0]
drag, startPoint x: 445, startPoint y: 221, endPoint x: 519, endPoint y: 216, distance: 73.3
click at [445, 221] on link "Call was successful?" at bounding box center [424, 221] width 83 height 12
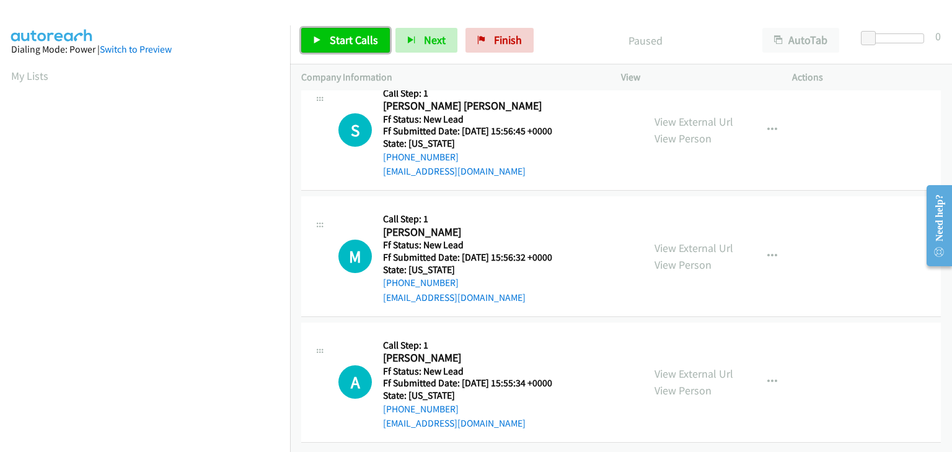
drag, startPoint x: 333, startPoint y: 43, endPoint x: 465, endPoint y: 54, distance: 131.8
click at [333, 43] on span "Start Calls" at bounding box center [354, 40] width 48 height 14
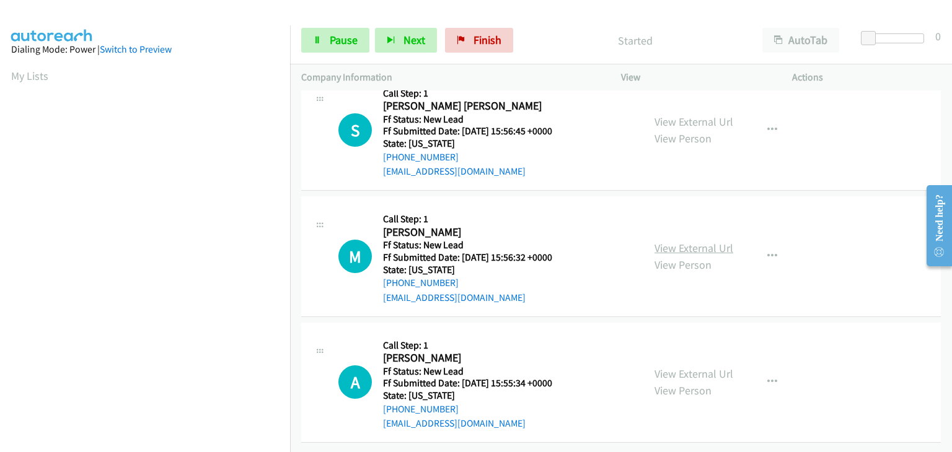
click at [677, 241] on link "View External Url" at bounding box center [693, 248] width 79 height 14
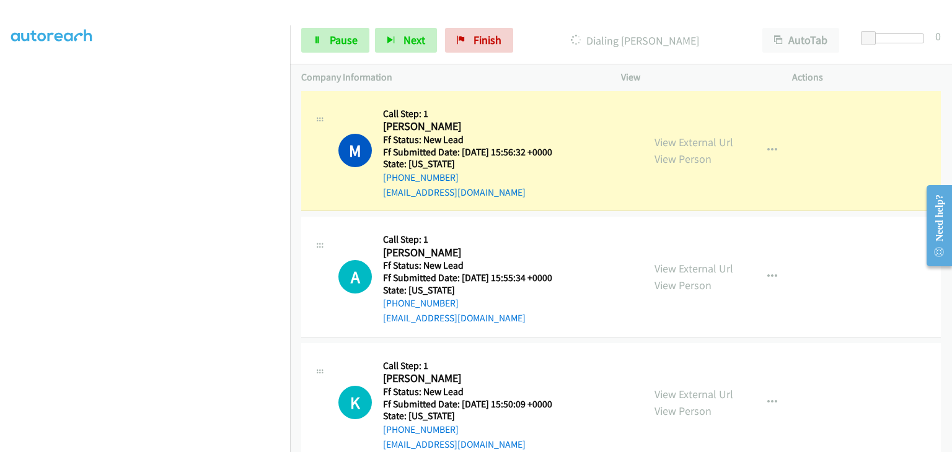
scroll to position [155, 0]
click at [703, 263] on link "View External Url" at bounding box center [693, 268] width 79 height 14
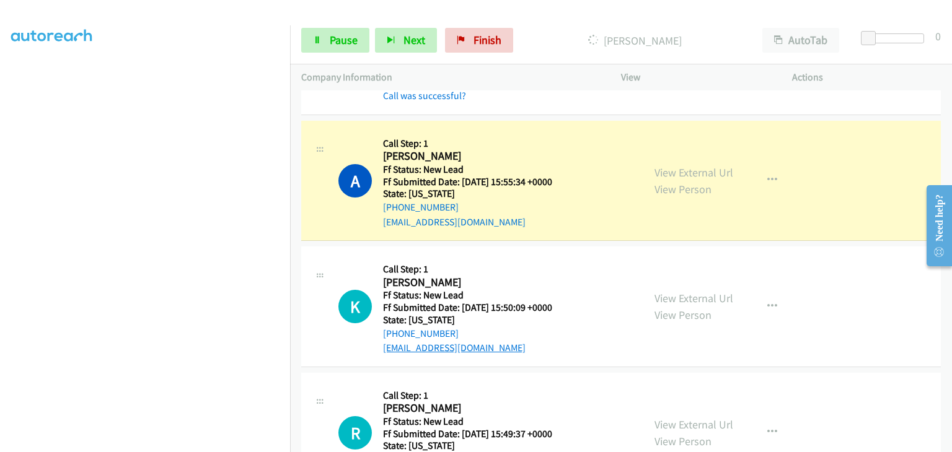
scroll to position [276, 0]
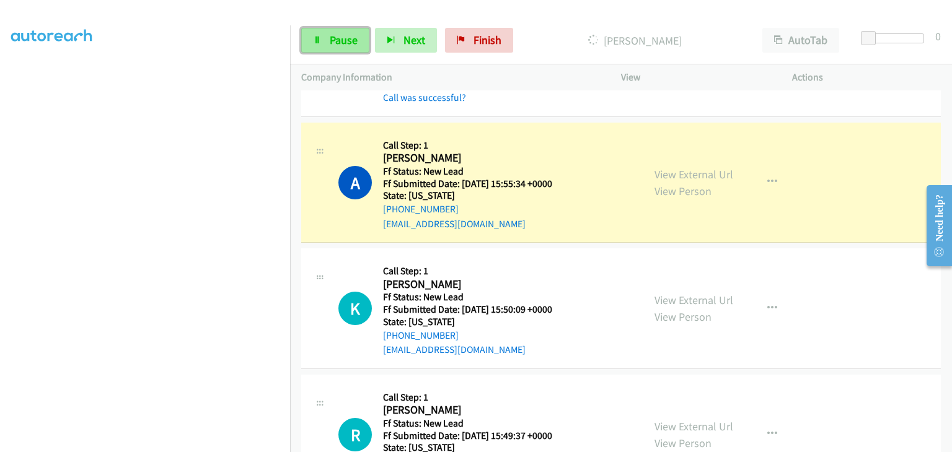
click at [359, 35] on link "Pause" at bounding box center [335, 40] width 68 height 25
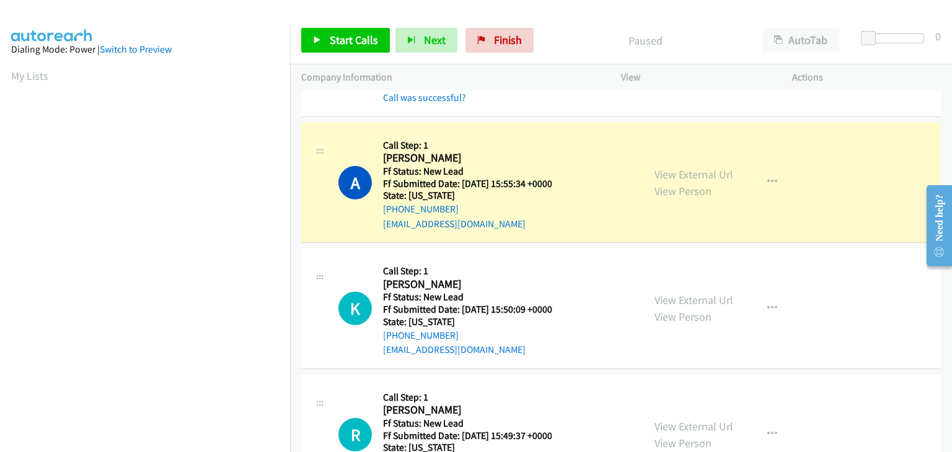
scroll to position [243, 0]
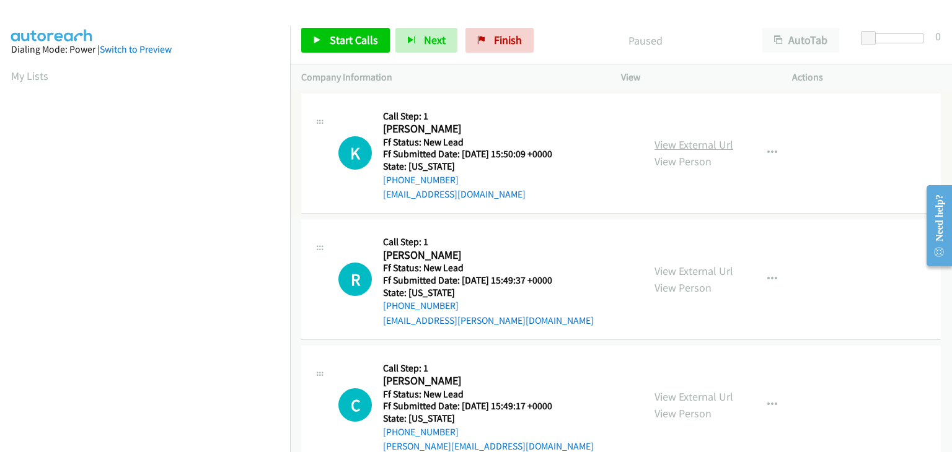
click at [662, 147] on link "View External Url" at bounding box center [693, 145] width 79 height 14
click at [337, 40] on span "Start Calls" at bounding box center [354, 40] width 48 height 14
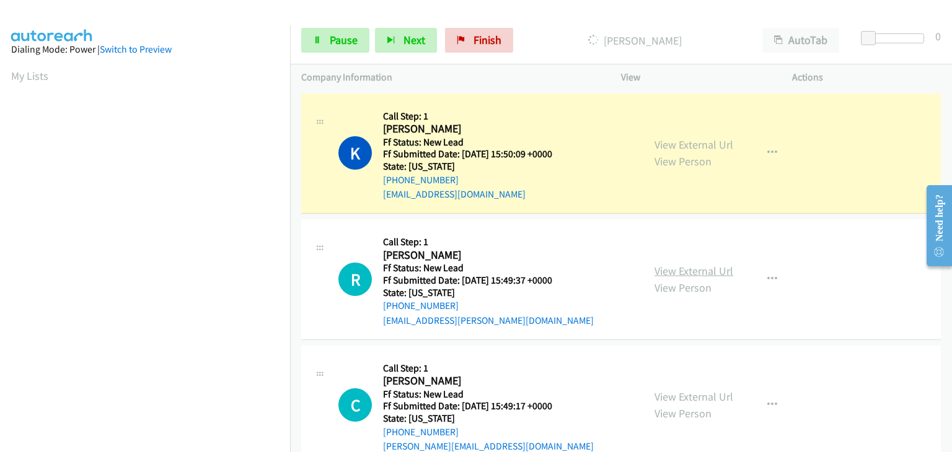
click at [688, 266] on link "View External Url" at bounding box center [693, 271] width 79 height 14
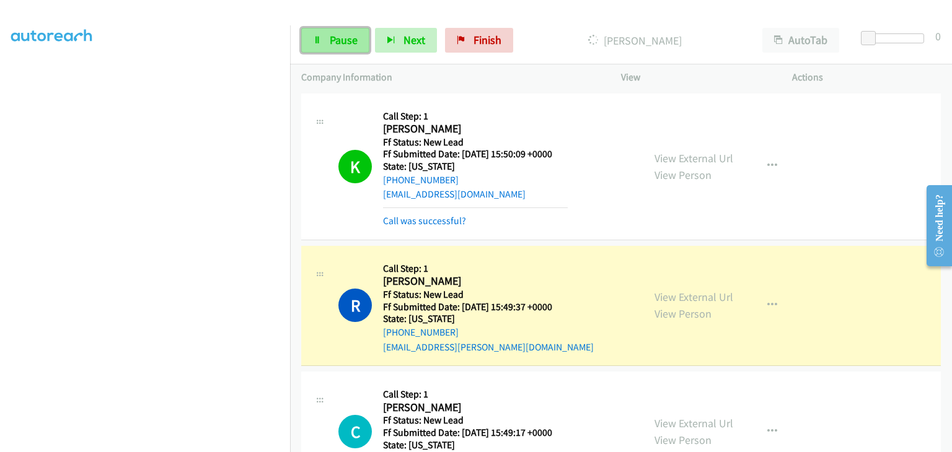
drag, startPoint x: 333, startPoint y: 35, endPoint x: 354, endPoint y: 39, distance: 21.5
click at [333, 35] on span "Pause" at bounding box center [344, 40] width 28 height 14
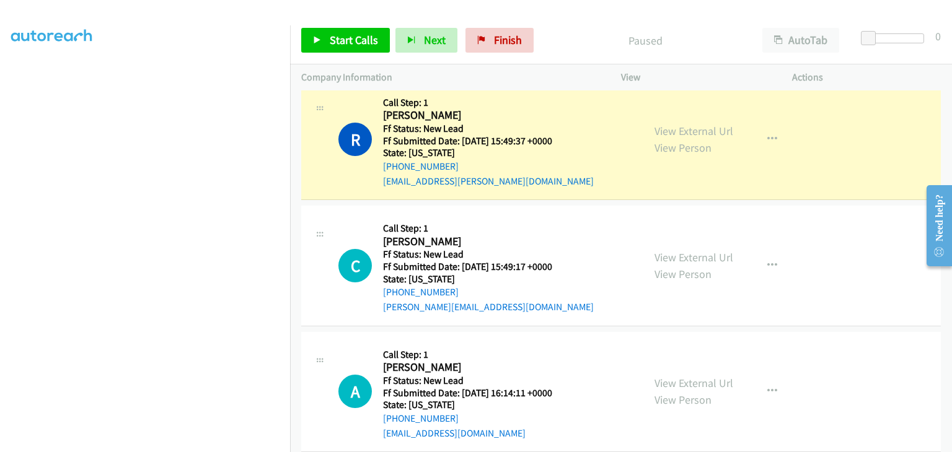
scroll to position [186, 0]
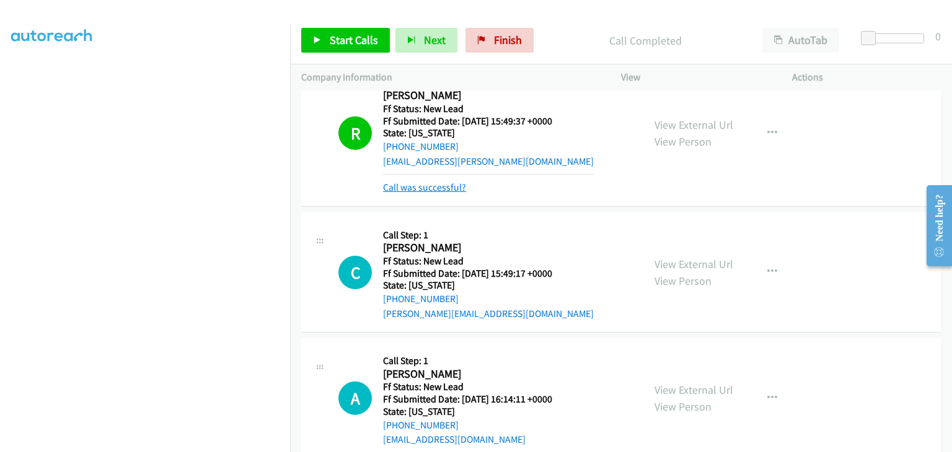
click at [391, 182] on link "Call was successful?" at bounding box center [424, 188] width 83 height 12
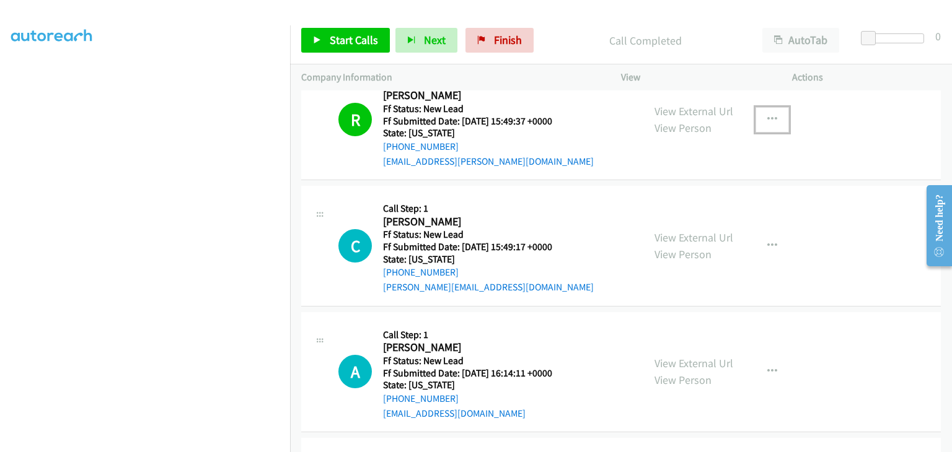
click at [767, 115] on icon "button" at bounding box center [772, 120] width 10 height 10
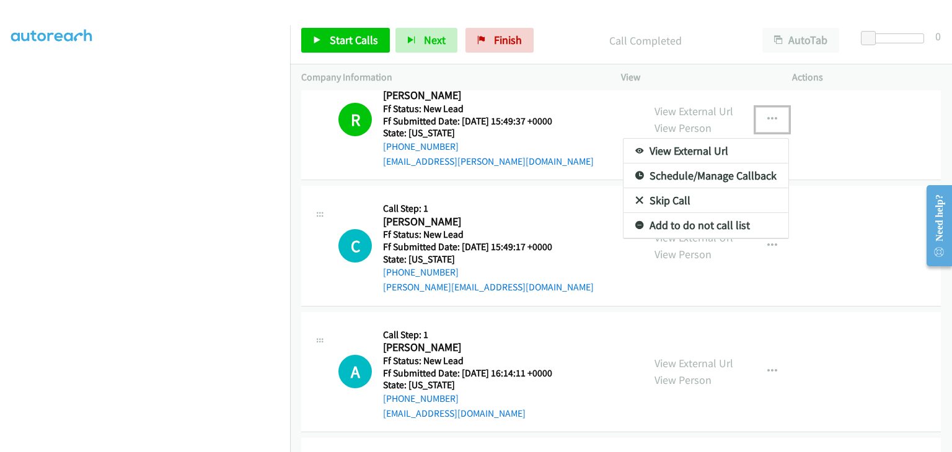
click at [674, 224] on link "Add to do not call list" at bounding box center [705, 225] width 165 height 25
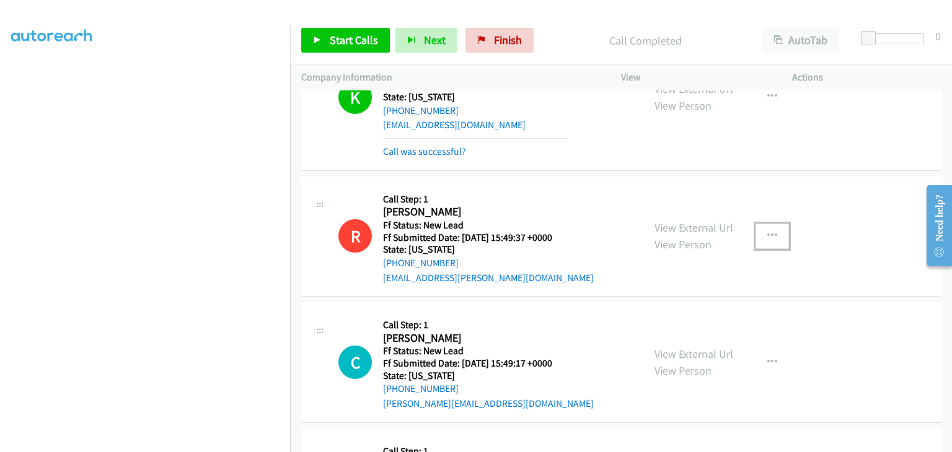
scroll to position [0, 0]
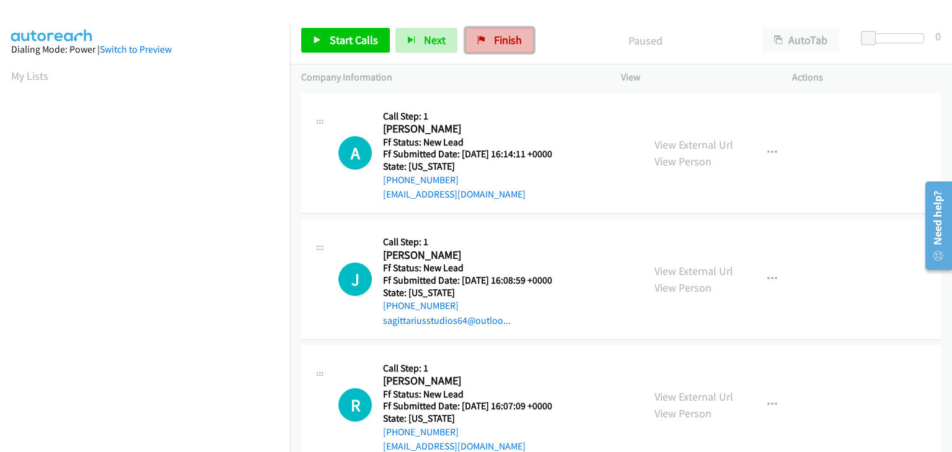
click at [504, 46] on span "Finish" at bounding box center [508, 40] width 28 height 14
click at [727, 141] on link "View External Url" at bounding box center [693, 145] width 79 height 14
drag, startPoint x: 479, startPoint y: 43, endPoint x: 515, endPoint y: 58, distance: 39.7
click at [479, 43] on icon at bounding box center [481, 41] width 9 height 9
click at [679, 145] on link "View External Url" at bounding box center [693, 145] width 79 height 14
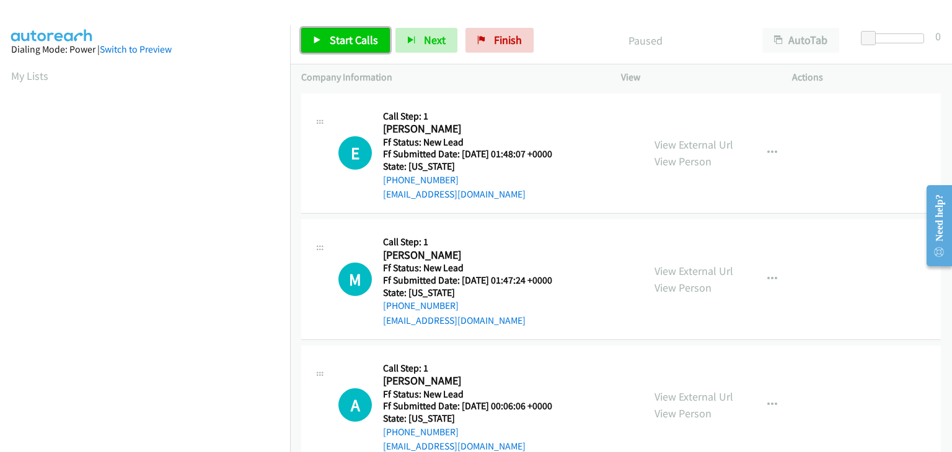
click at [357, 45] on span "Start Calls" at bounding box center [354, 40] width 48 height 14
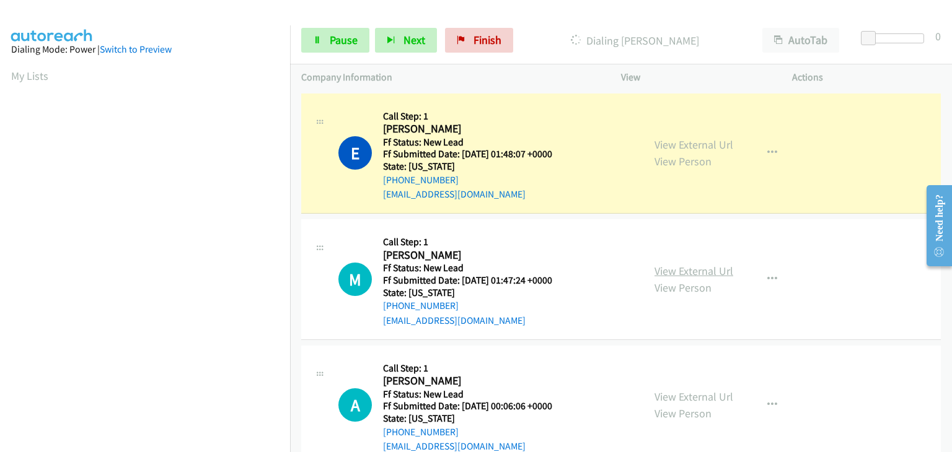
click at [669, 266] on link "View External Url" at bounding box center [693, 271] width 79 height 14
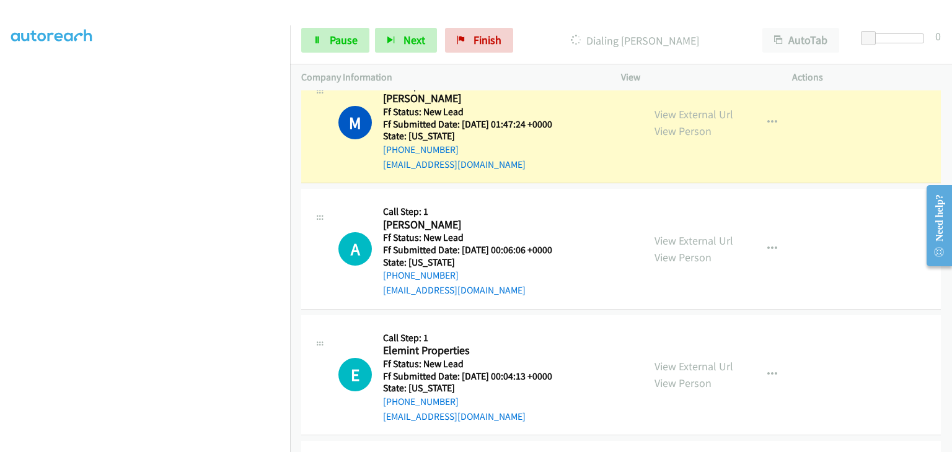
scroll to position [186, 0]
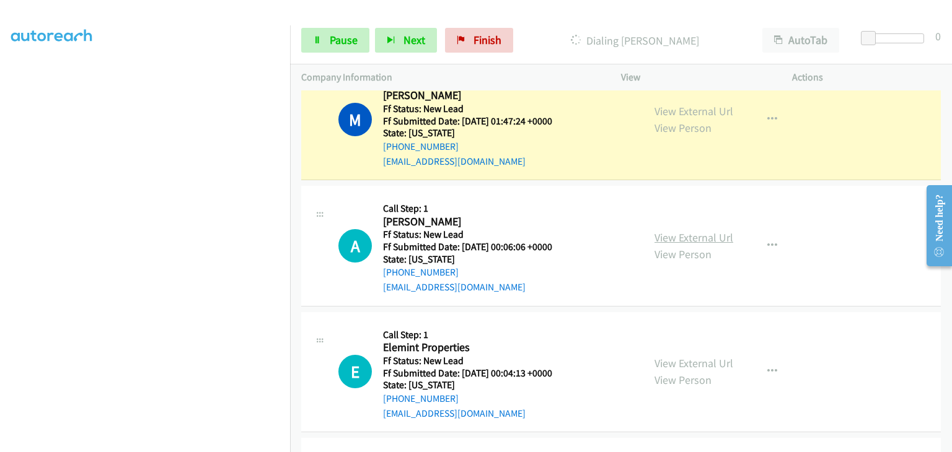
click at [667, 233] on link "View External Url" at bounding box center [693, 237] width 79 height 14
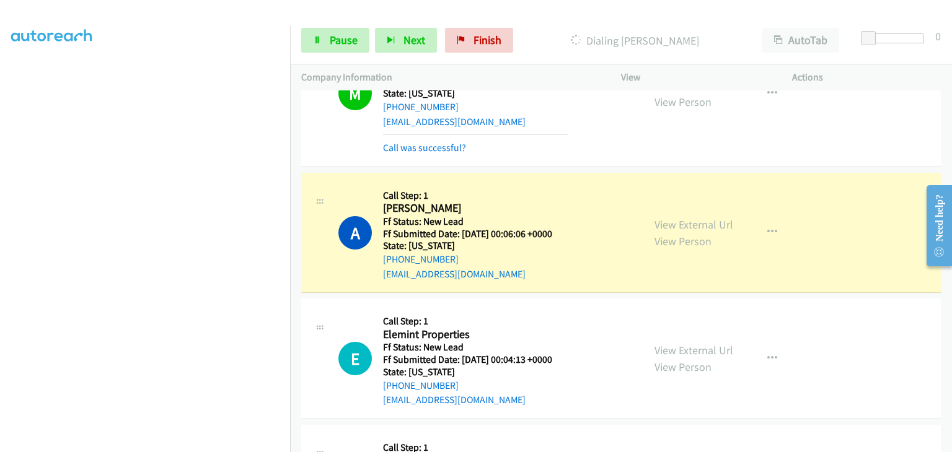
scroll to position [248, 0]
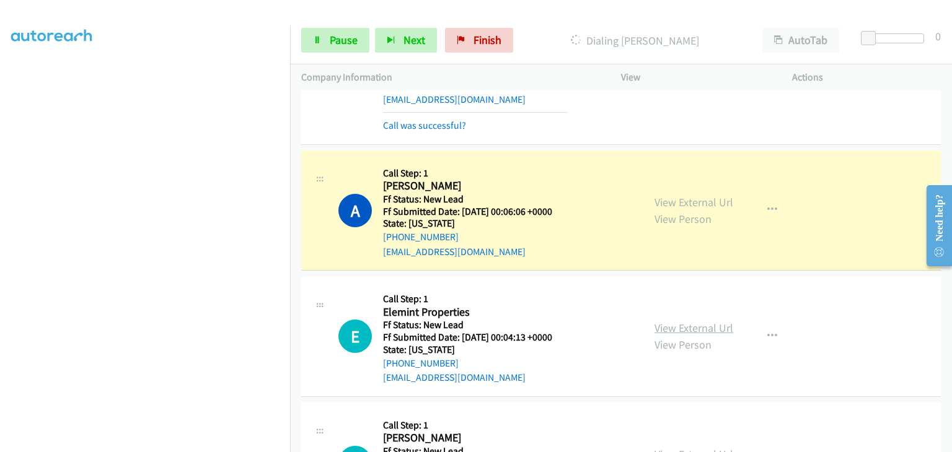
click at [674, 323] on link "View External Url" at bounding box center [693, 328] width 79 height 14
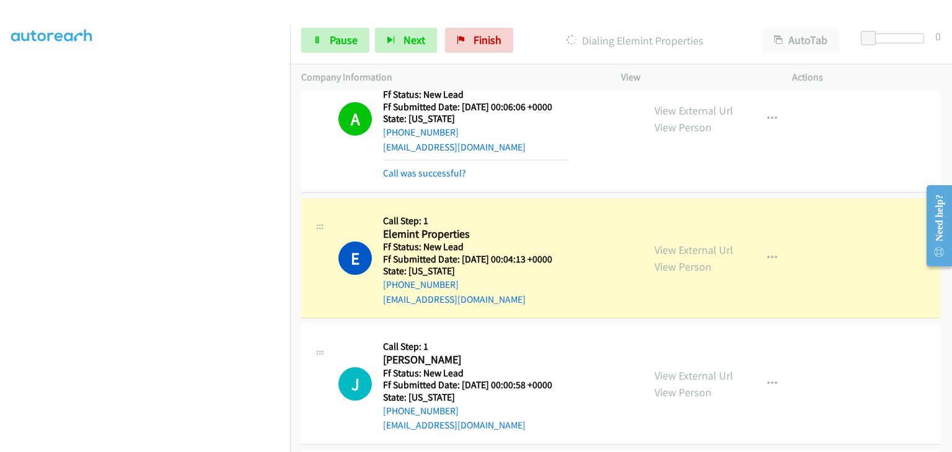
scroll to position [434, 0]
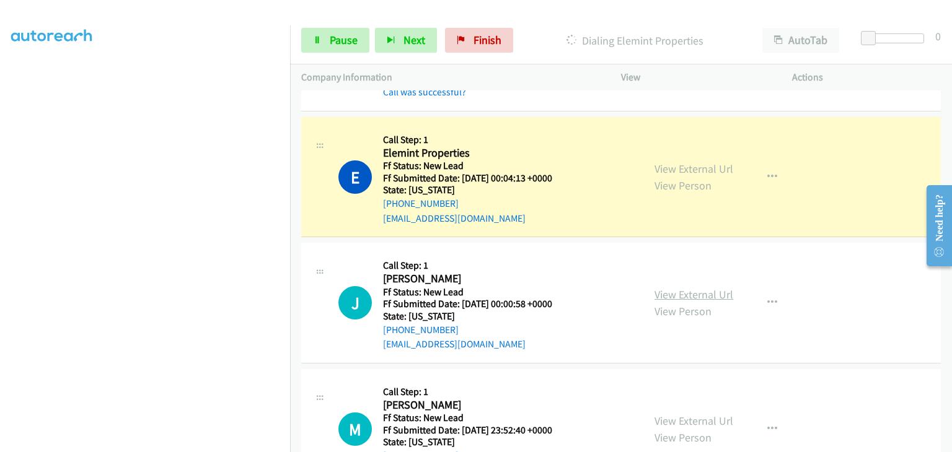
click at [663, 290] on link "View External Url" at bounding box center [693, 294] width 79 height 14
click at [332, 37] on span "Pause" at bounding box center [344, 40] width 28 height 14
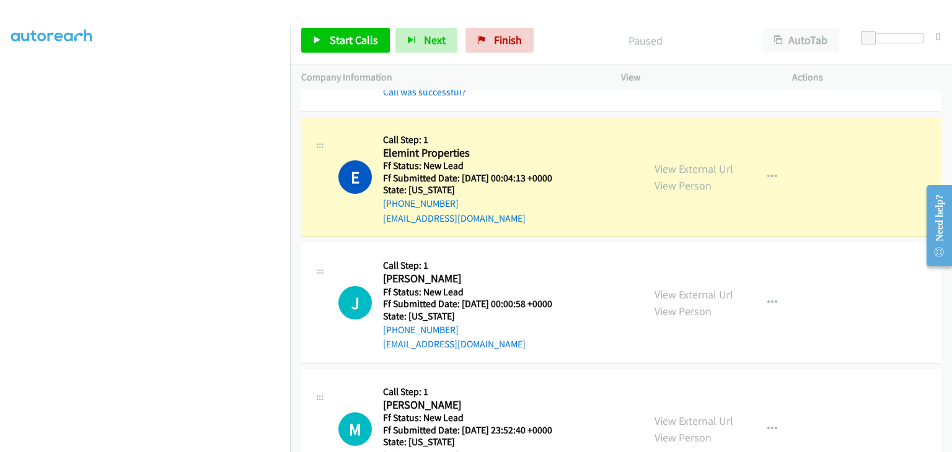
scroll to position [243, 0]
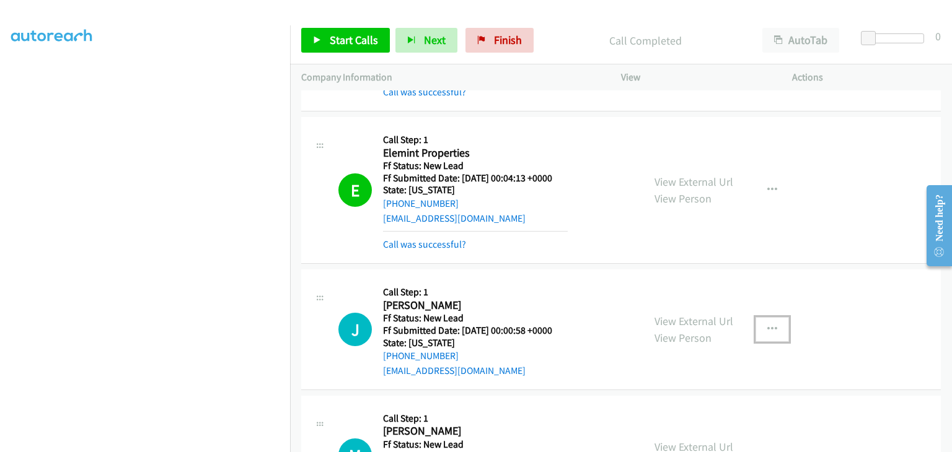
click at [767, 325] on icon "button" at bounding box center [772, 330] width 10 height 10
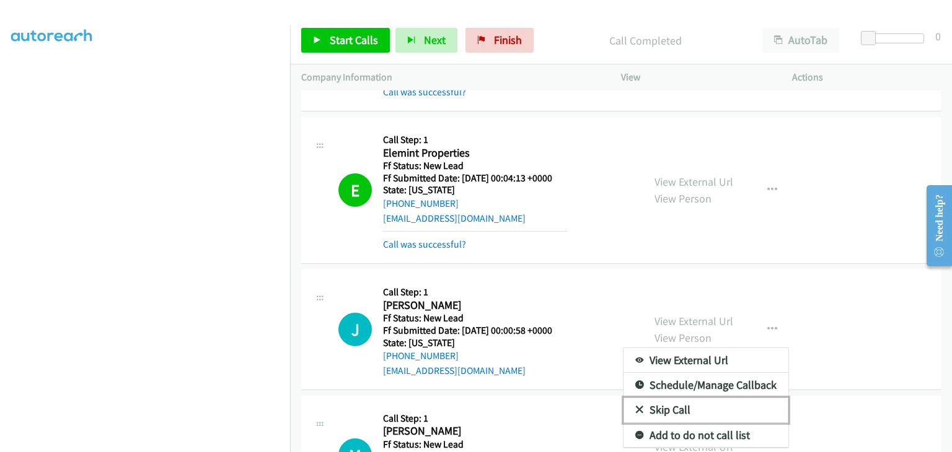
click at [686, 412] on link "Skip Call" at bounding box center [705, 410] width 165 height 25
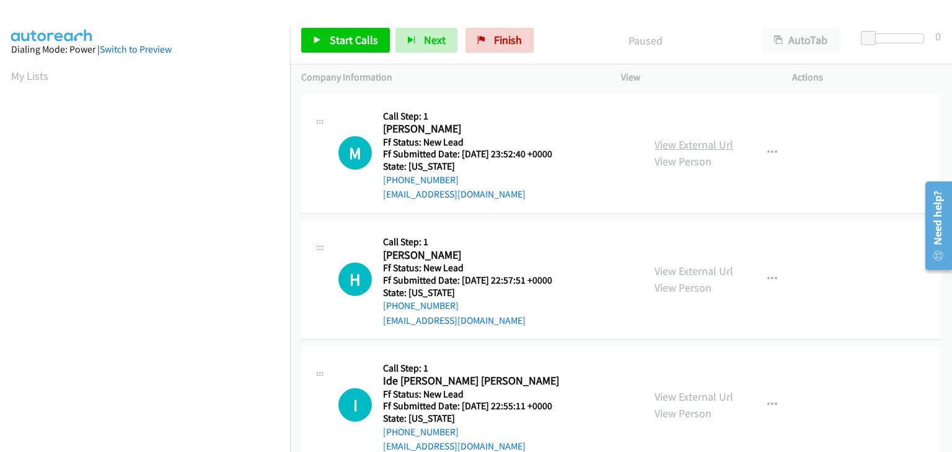
click at [661, 147] on link "View External Url" at bounding box center [693, 145] width 79 height 14
click at [367, 43] on span "Start Calls" at bounding box center [354, 40] width 48 height 14
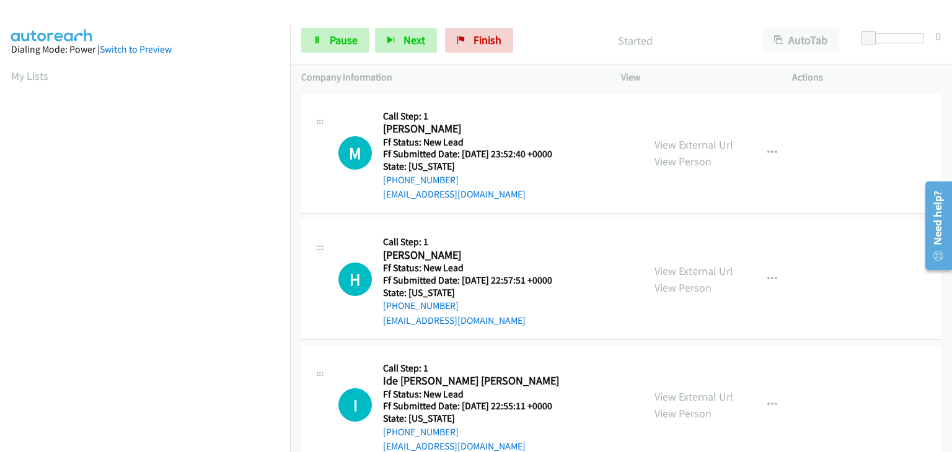
click at [662, 261] on div "View External Url View Person View External Url Email Schedule/Manage Callback …" at bounding box center [734, 279] width 182 height 98
click at [665, 266] on link "View External Url" at bounding box center [693, 271] width 79 height 14
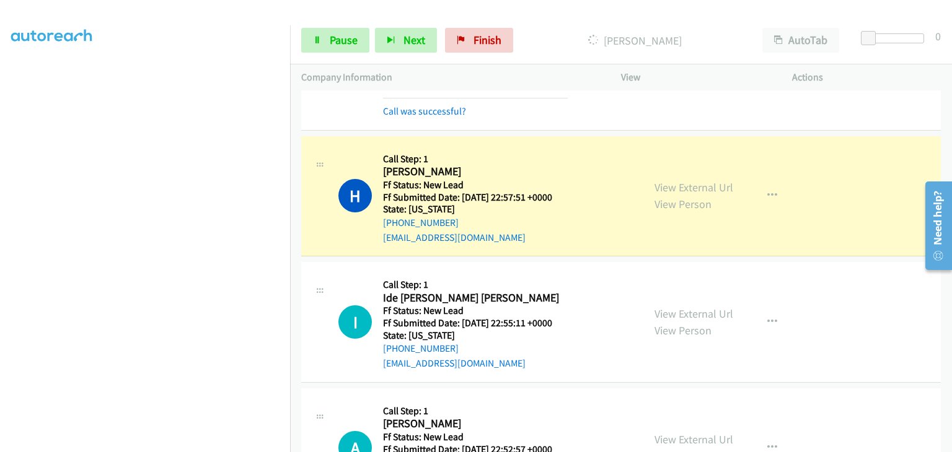
scroll to position [124, 0]
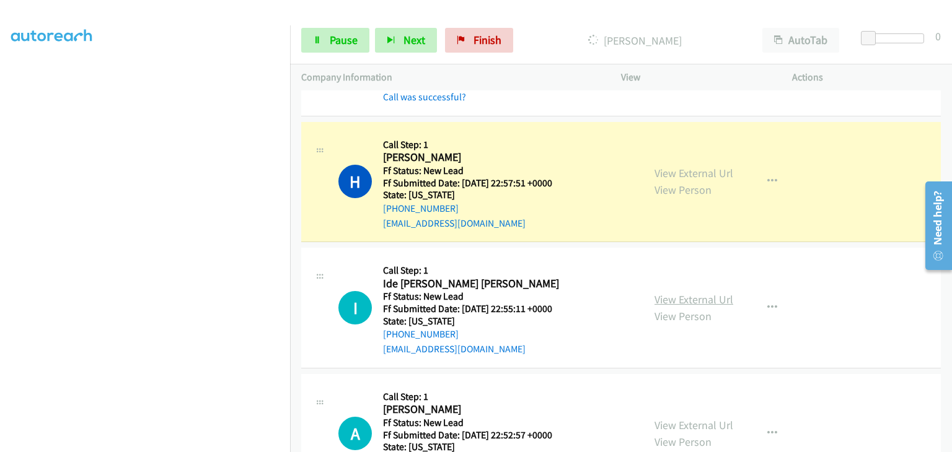
click at [713, 300] on link "View External Url" at bounding box center [693, 299] width 79 height 14
click at [334, 38] on span "Pause" at bounding box center [344, 40] width 28 height 14
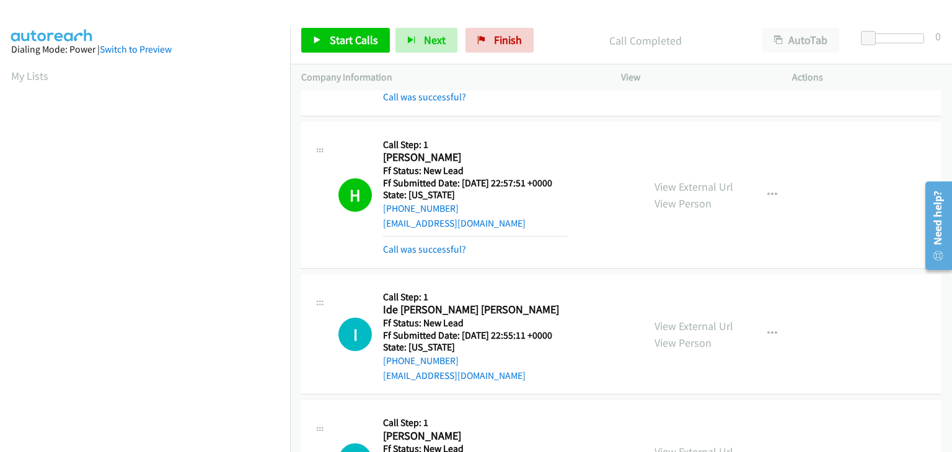
scroll to position [243, 0]
click at [437, 245] on link "Call was successful?" at bounding box center [424, 249] width 83 height 12
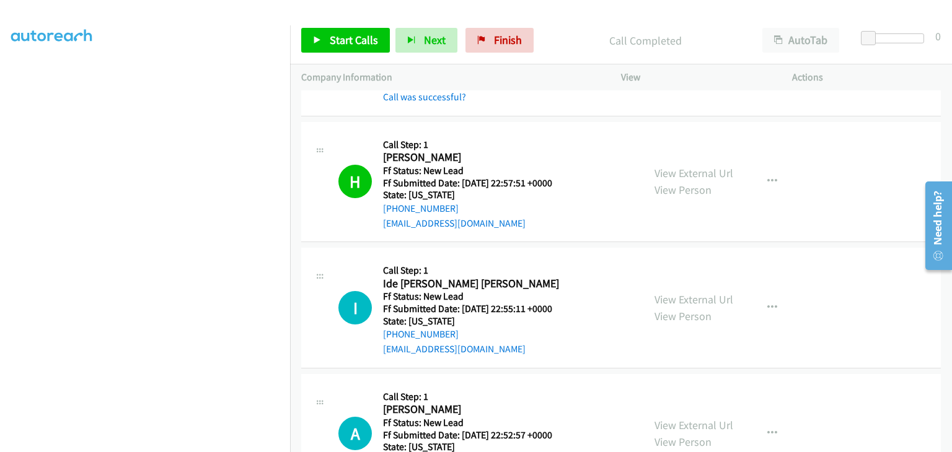
scroll to position [62, 0]
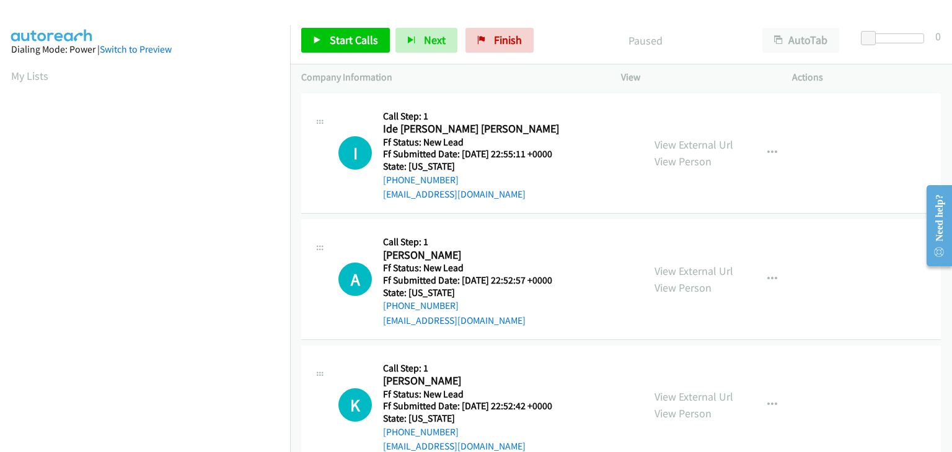
scroll to position [243, 0]
click at [681, 144] on link "View External Url" at bounding box center [693, 145] width 79 height 14
click at [387, 40] on link "Start Calls" at bounding box center [345, 40] width 89 height 25
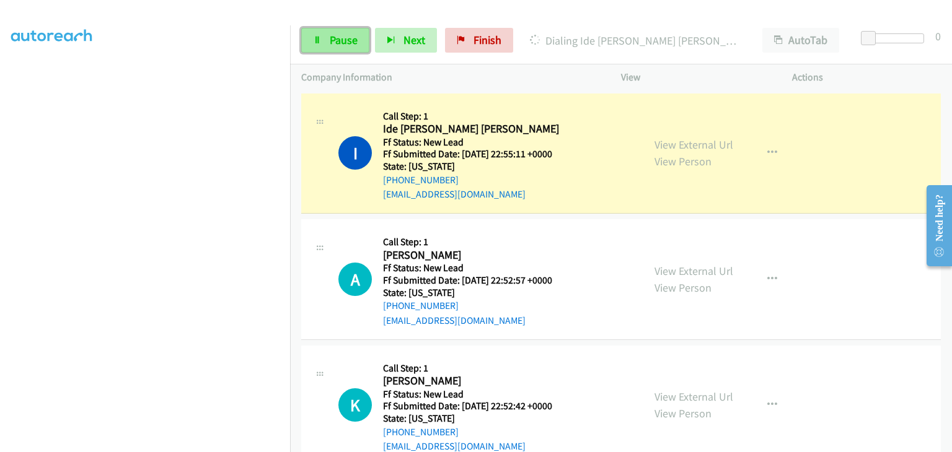
click at [327, 37] on link "Pause" at bounding box center [335, 40] width 68 height 25
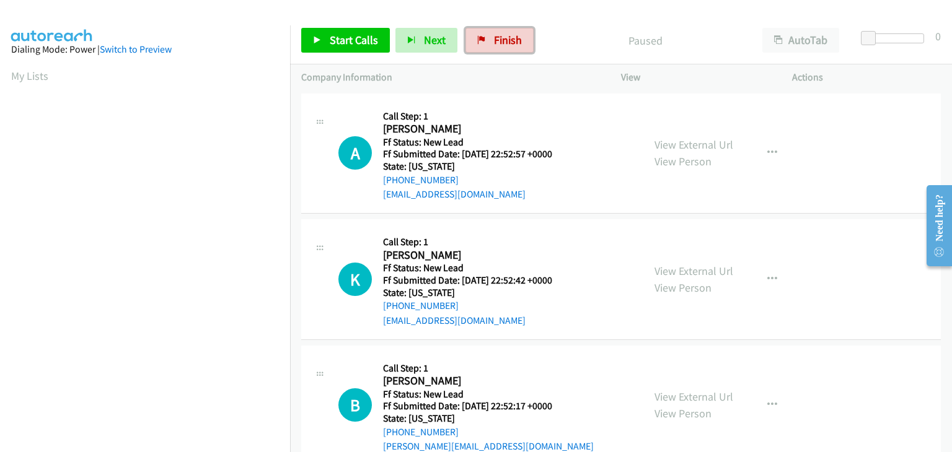
drag, startPoint x: 499, startPoint y: 40, endPoint x: 491, endPoint y: 92, distance: 52.0
click at [499, 40] on span "Finish" at bounding box center [508, 40] width 28 height 14
click at [678, 147] on link "View External Url" at bounding box center [693, 145] width 79 height 14
click at [353, 45] on span "Start Calls" at bounding box center [354, 40] width 48 height 14
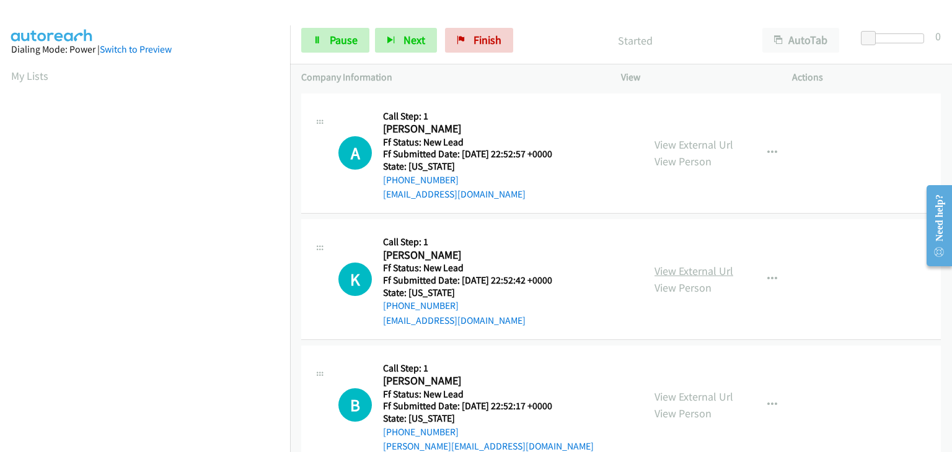
click at [662, 273] on link "View External Url" at bounding box center [693, 271] width 79 height 14
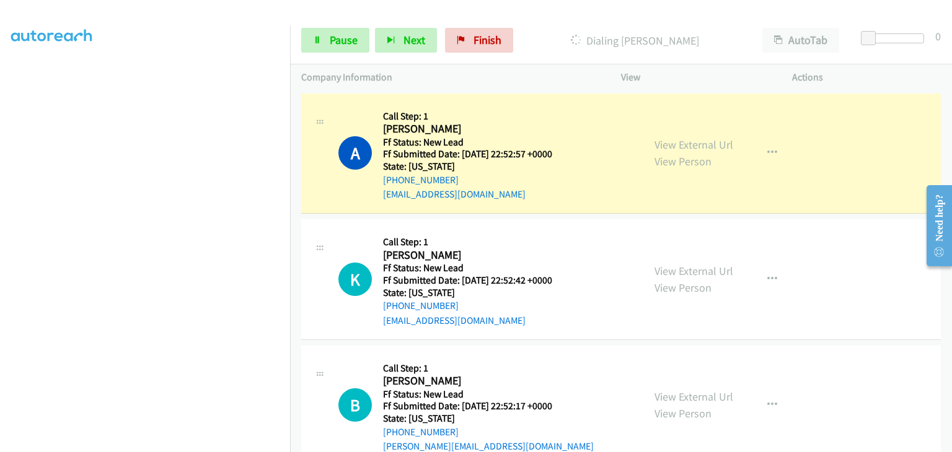
scroll to position [243, 0]
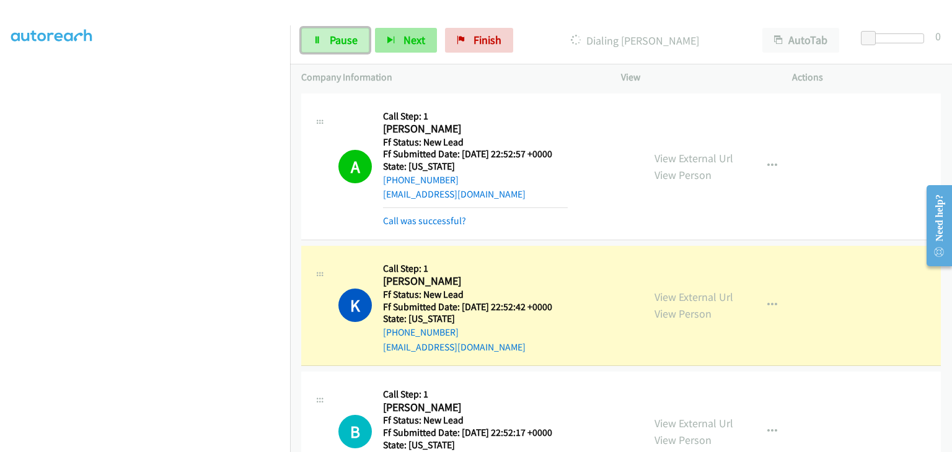
drag, startPoint x: 321, startPoint y: 30, endPoint x: 385, endPoint y: 39, distance: 65.1
click at [322, 30] on link "Pause" at bounding box center [335, 40] width 68 height 25
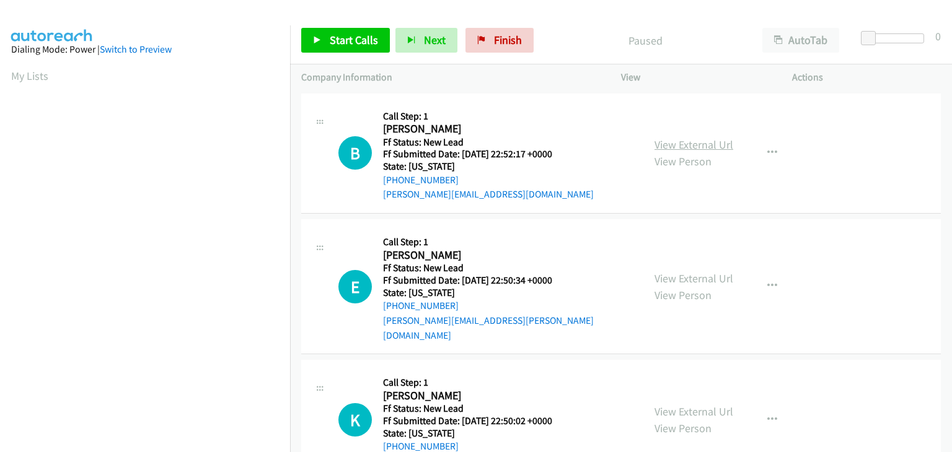
click at [684, 144] on link "View External Url" at bounding box center [693, 145] width 79 height 14
click at [322, 38] on link "Start Calls" at bounding box center [345, 40] width 89 height 25
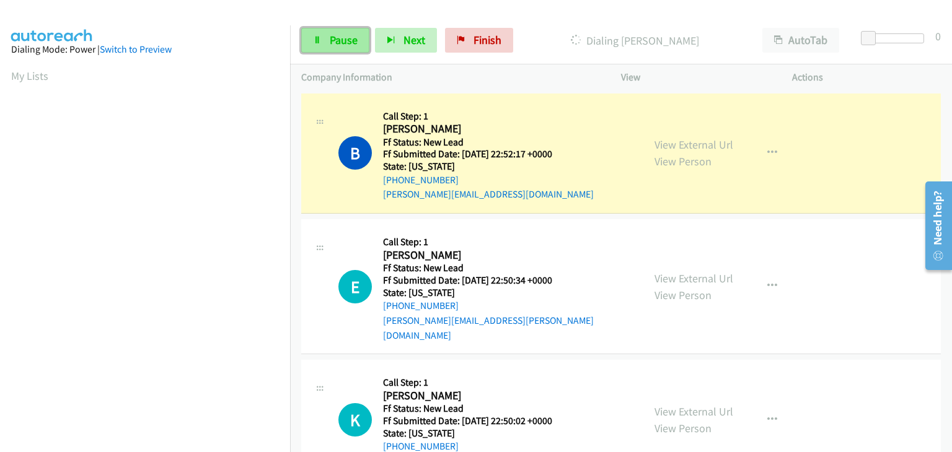
click at [333, 43] on span "Pause" at bounding box center [344, 40] width 28 height 14
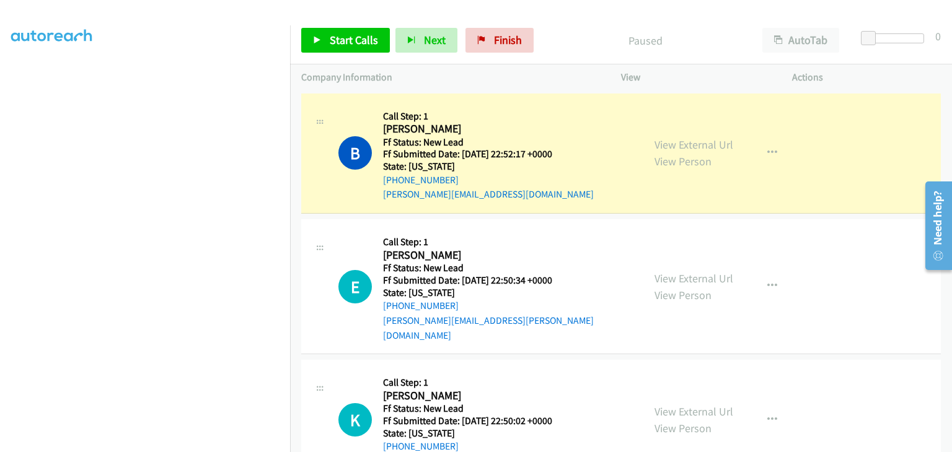
scroll to position [243, 0]
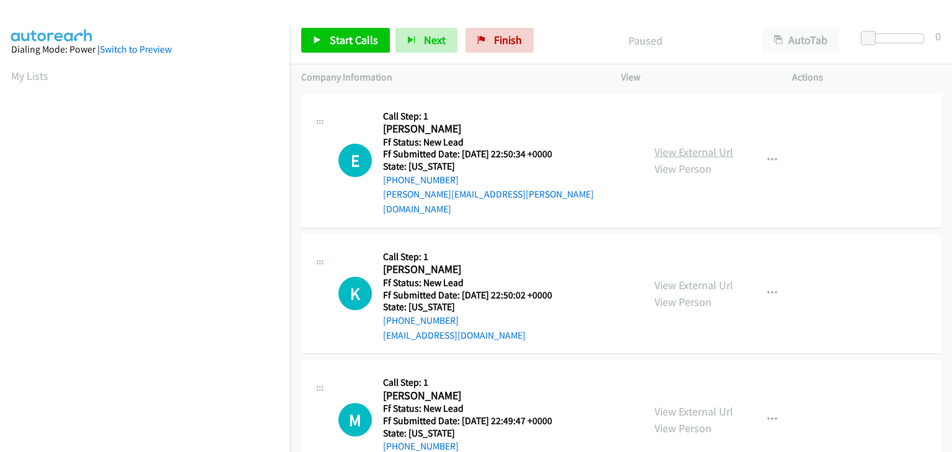
click at [719, 147] on link "View External Url" at bounding box center [693, 152] width 79 height 14
click at [323, 35] on link "Start Calls" at bounding box center [345, 40] width 89 height 25
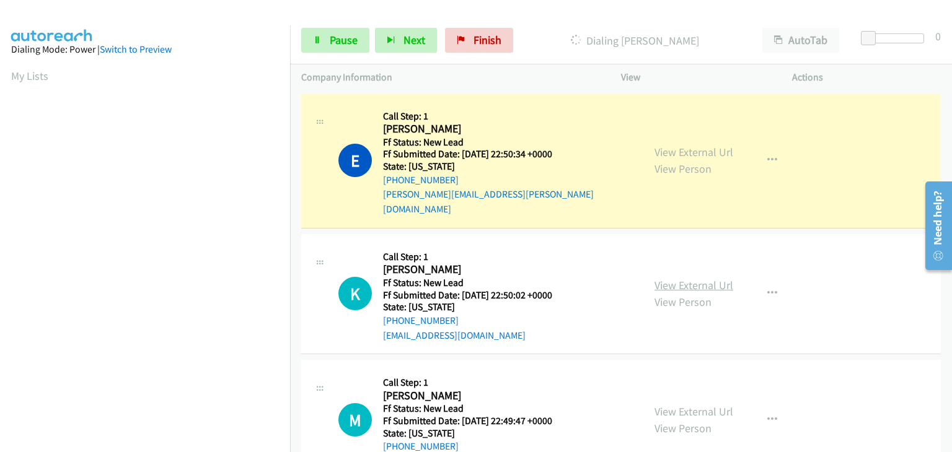
click at [677, 278] on link "View External Url" at bounding box center [693, 285] width 79 height 14
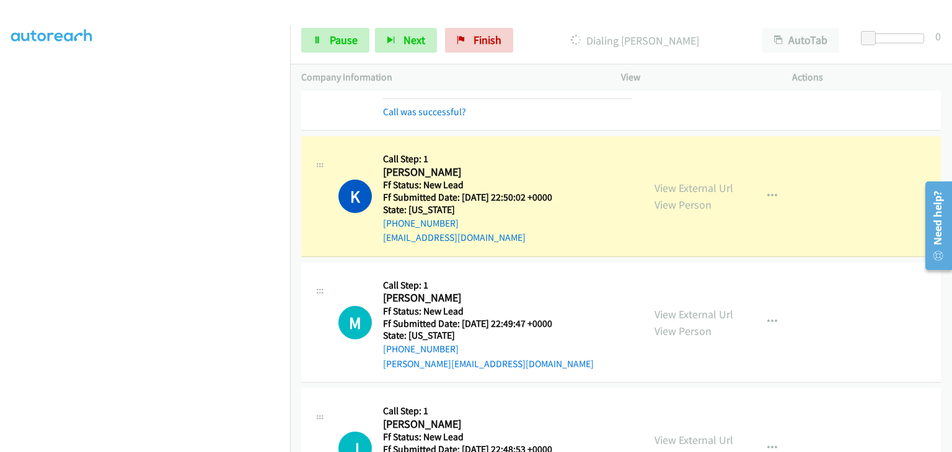
scroll to position [243, 0]
click at [675, 307] on link "View External Url" at bounding box center [693, 314] width 79 height 14
click at [328, 41] on link "Pause" at bounding box center [335, 40] width 68 height 25
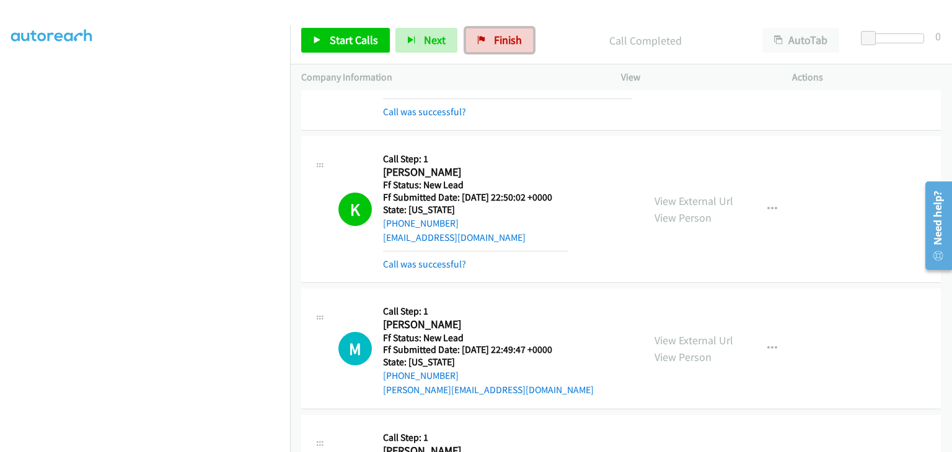
drag, startPoint x: 476, startPoint y: 35, endPoint x: 508, endPoint y: 68, distance: 46.0
click at [476, 35] on link "Finish" at bounding box center [499, 40] width 68 height 25
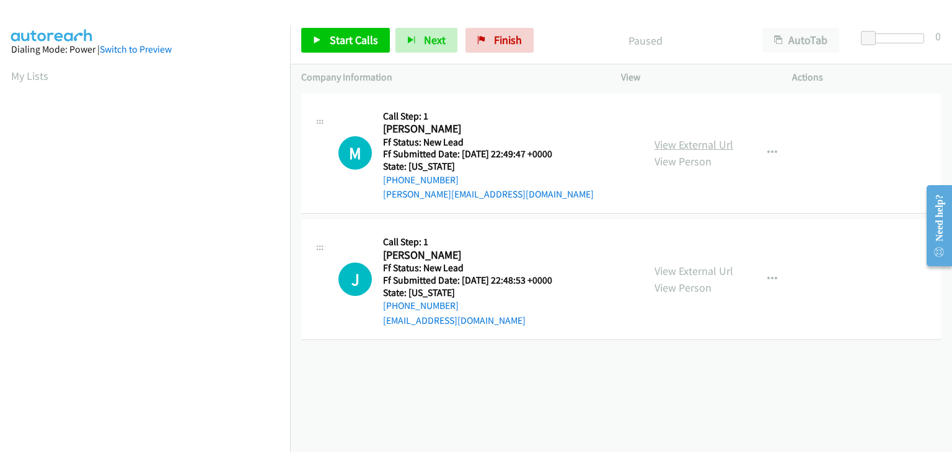
click at [677, 142] on link "View External Url" at bounding box center [693, 145] width 79 height 14
click at [325, 46] on link "Start Calls" at bounding box center [345, 40] width 89 height 25
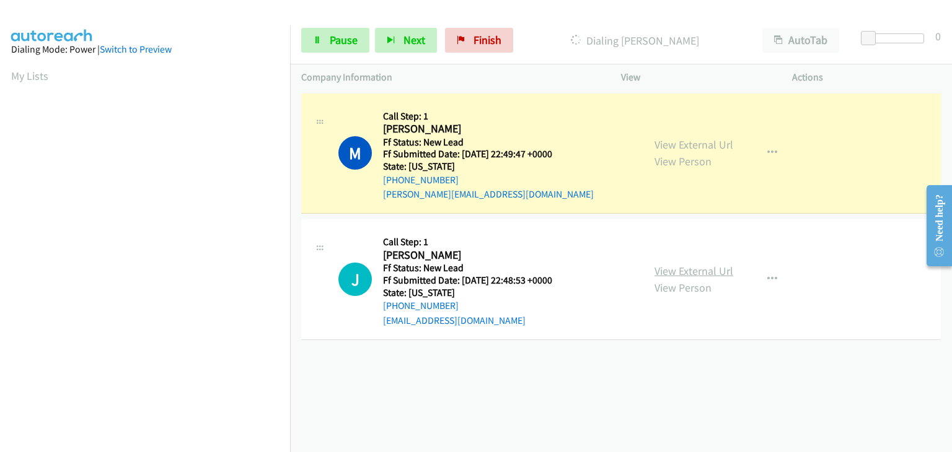
click at [696, 268] on link "View External Url" at bounding box center [693, 271] width 79 height 14
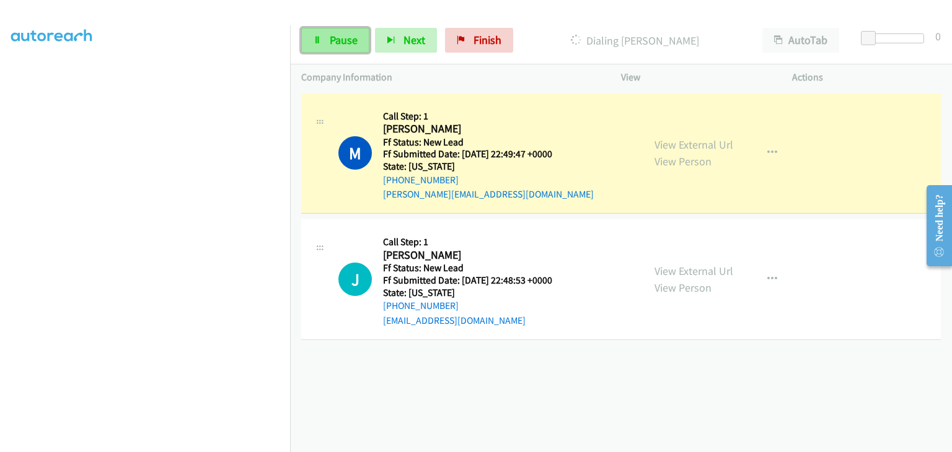
click at [331, 34] on span "Pause" at bounding box center [344, 40] width 28 height 14
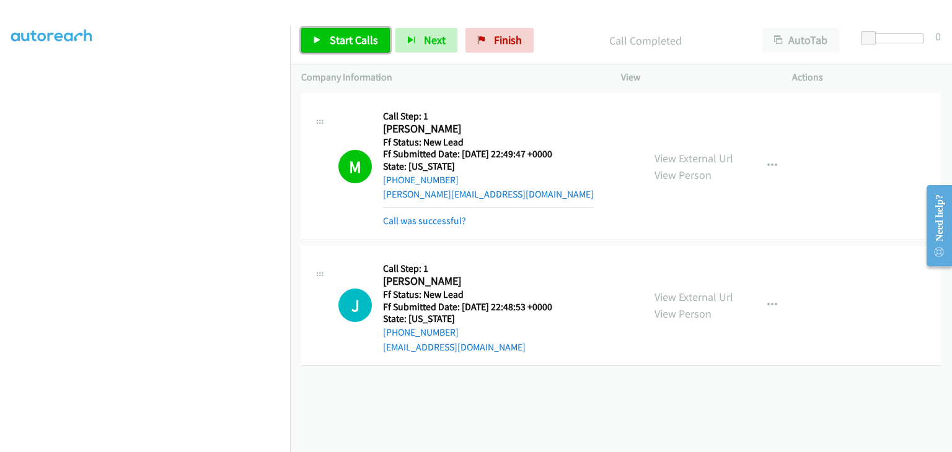
click at [359, 42] on span "Start Calls" at bounding box center [354, 40] width 48 height 14
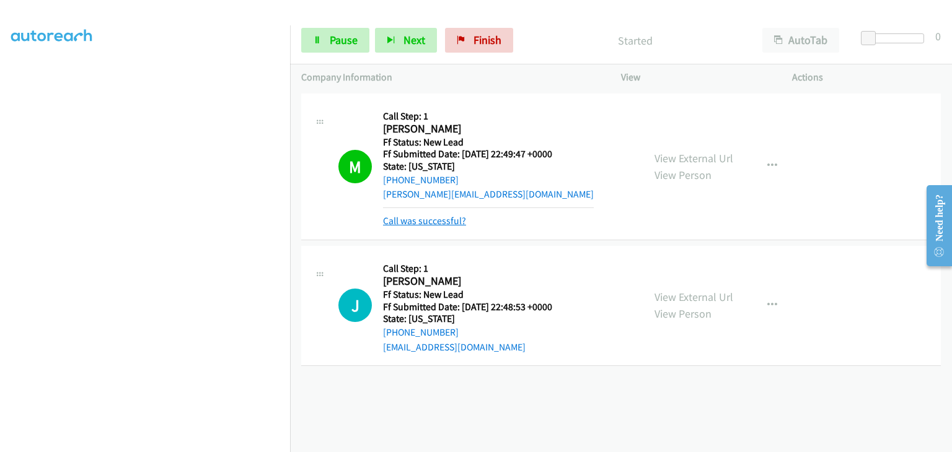
click at [447, 224] on link "Call was successful?" at bounding box center [424, 221] width 83 height 12
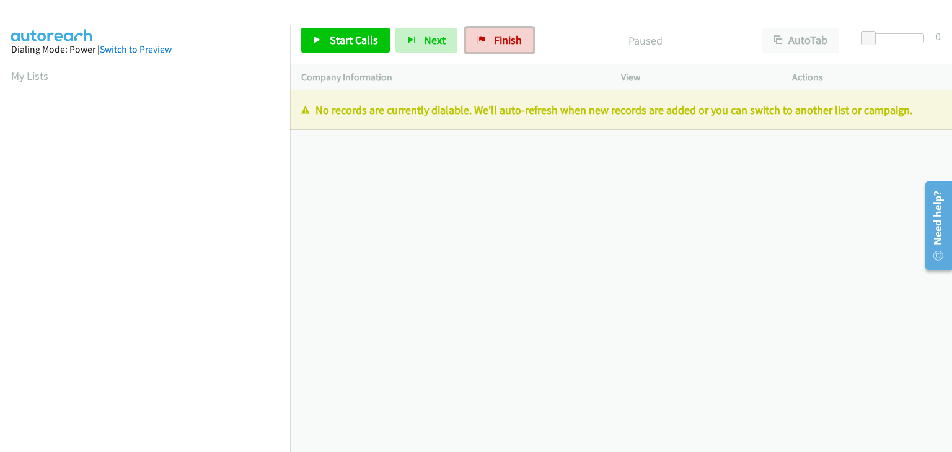
drag, startPoint x: 478, startPoint y: 38, endPoint x: 528, endPoint y: 68, distance: 58.3
click at [478, 38] on icon at bounding box center [481, 41] width 9 height 9
